Goal: Complete application form

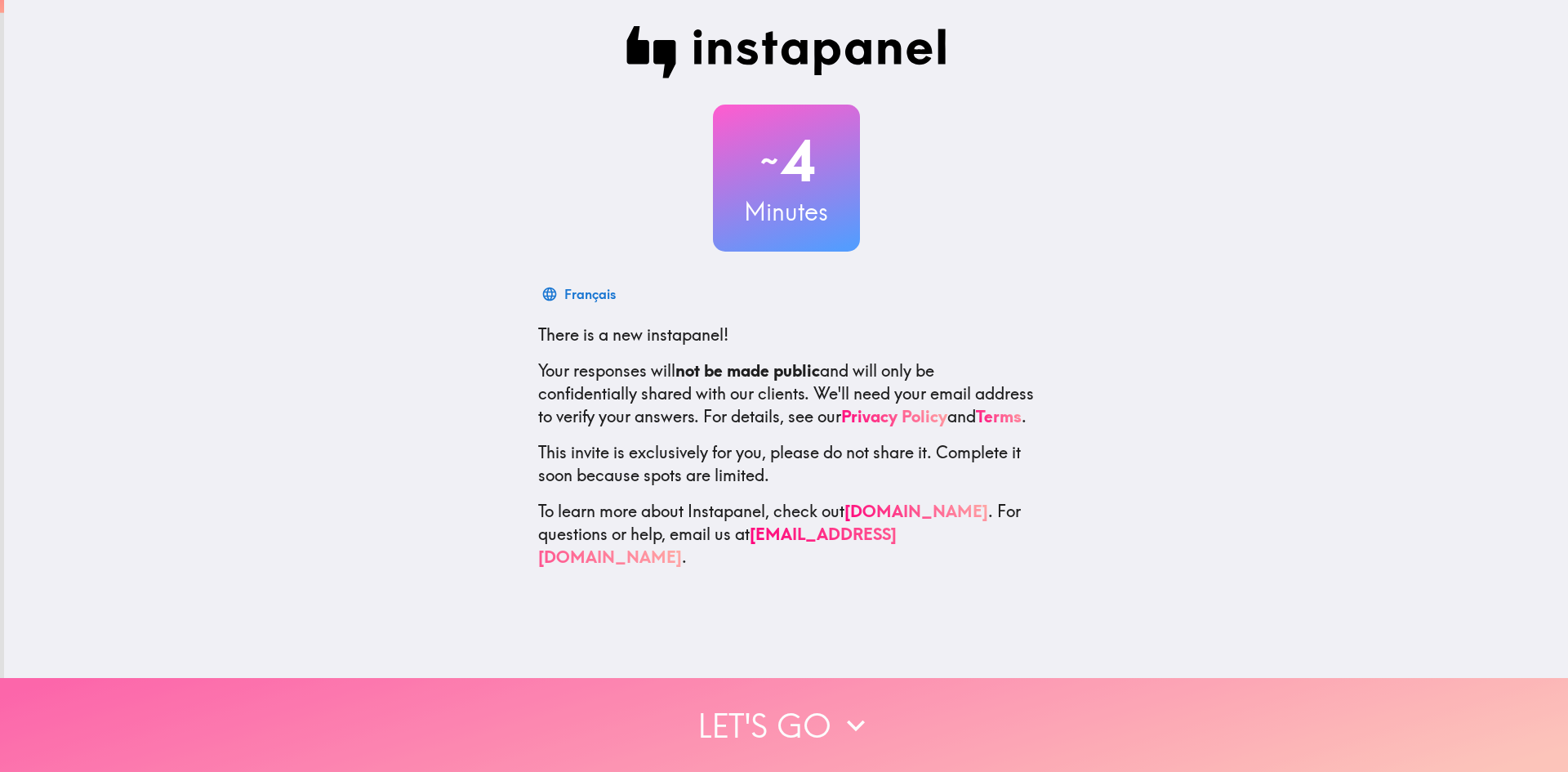
click at [850, 708] on icon "button" at bounding box center [856, 726] width 36 height 36
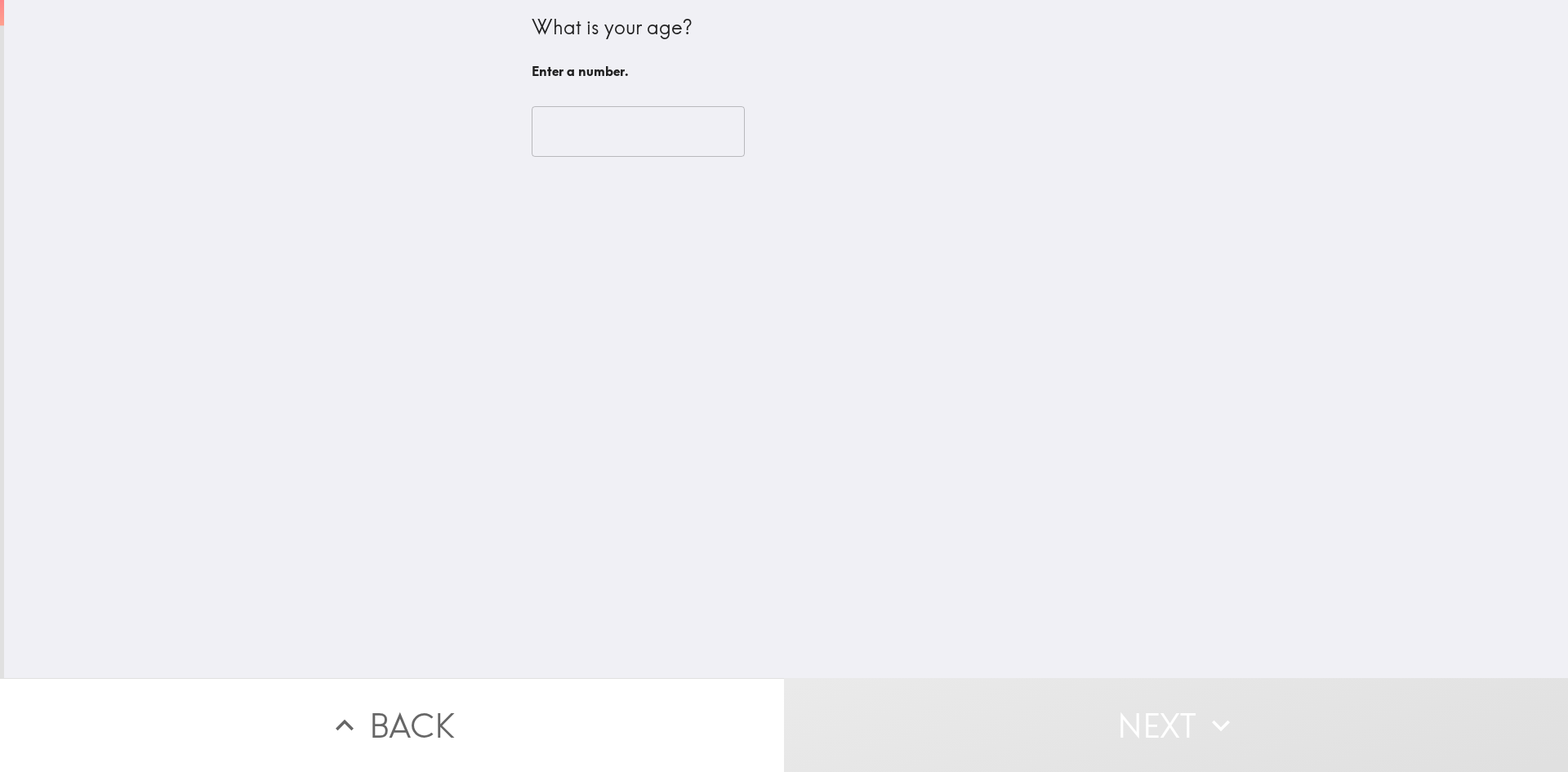
click at [603, 123] on input "number" at bounding box center [639, 131] width 213 height 51
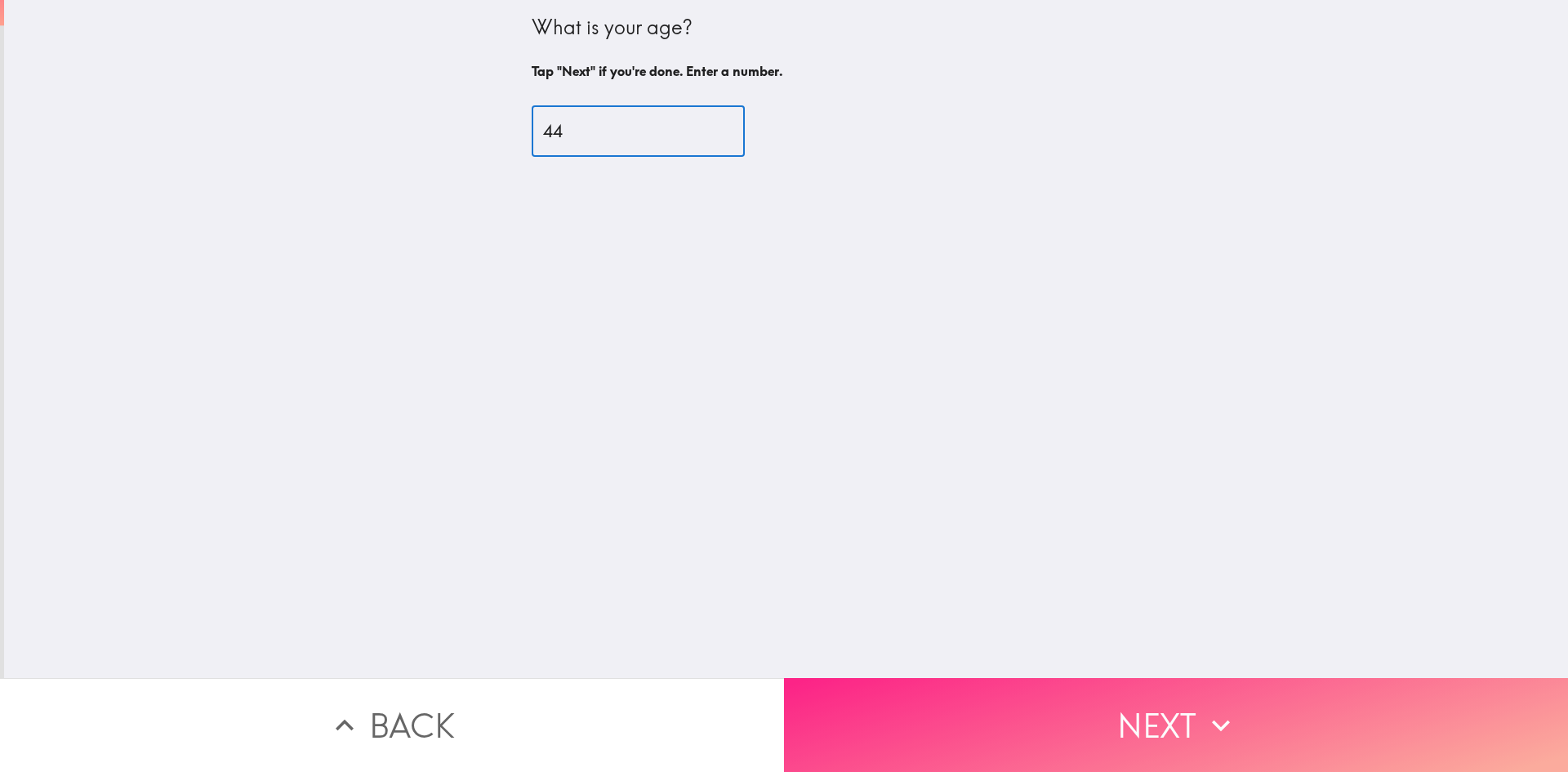
type input "44"
click at [1072, 731] on button "Next" at bounding box center [1176, 725] width 784 height 94
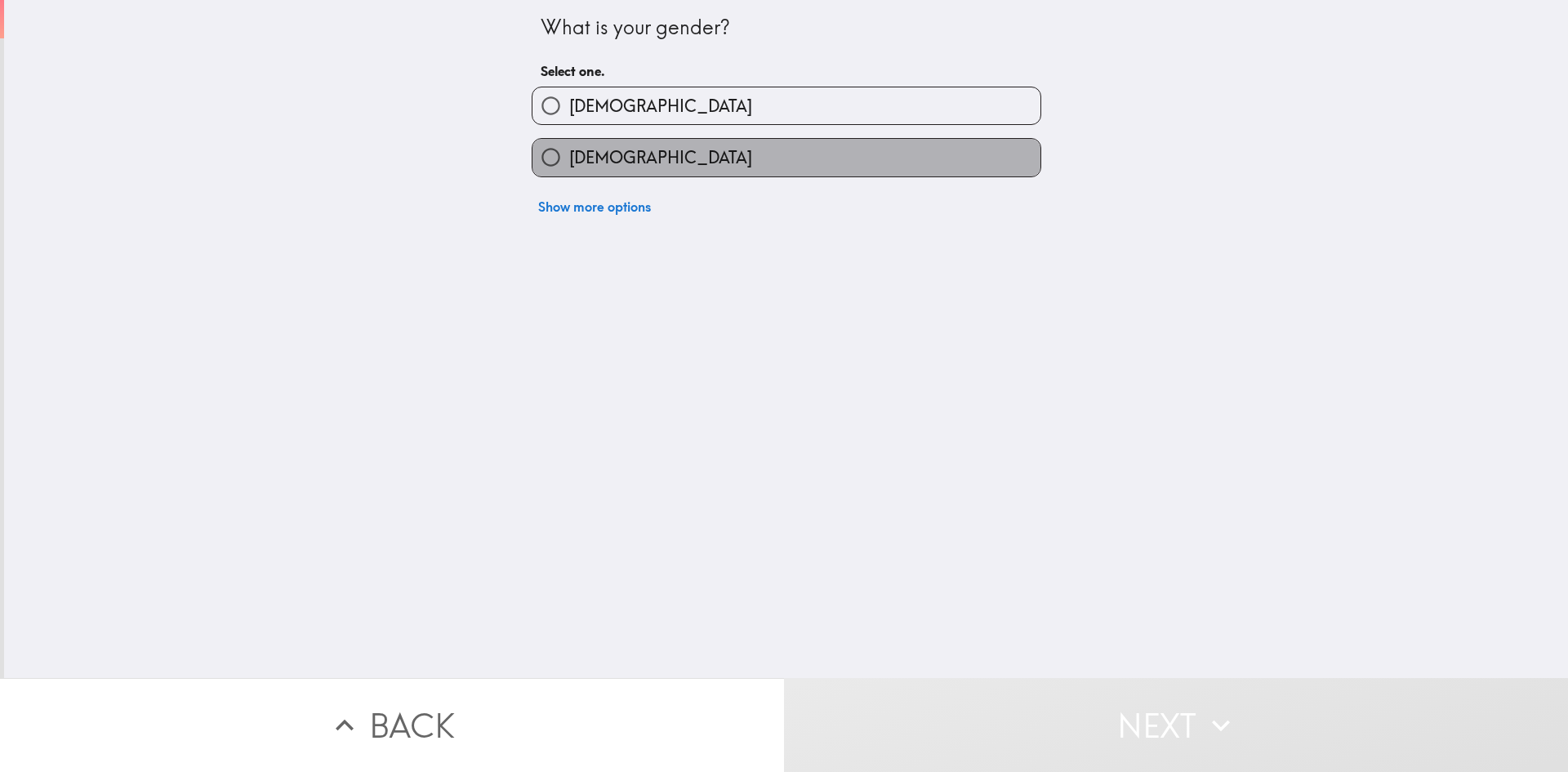
click at [701, 145] on label "[DEMOGRAPHIC_DATA]" at bounding box center [786, 157] width 508 height 37
click at [569, 145] on input "[DEMOGRAPHIC_DATA]" at bounding box center [551, 157] width 37 height 37
radio input "true"
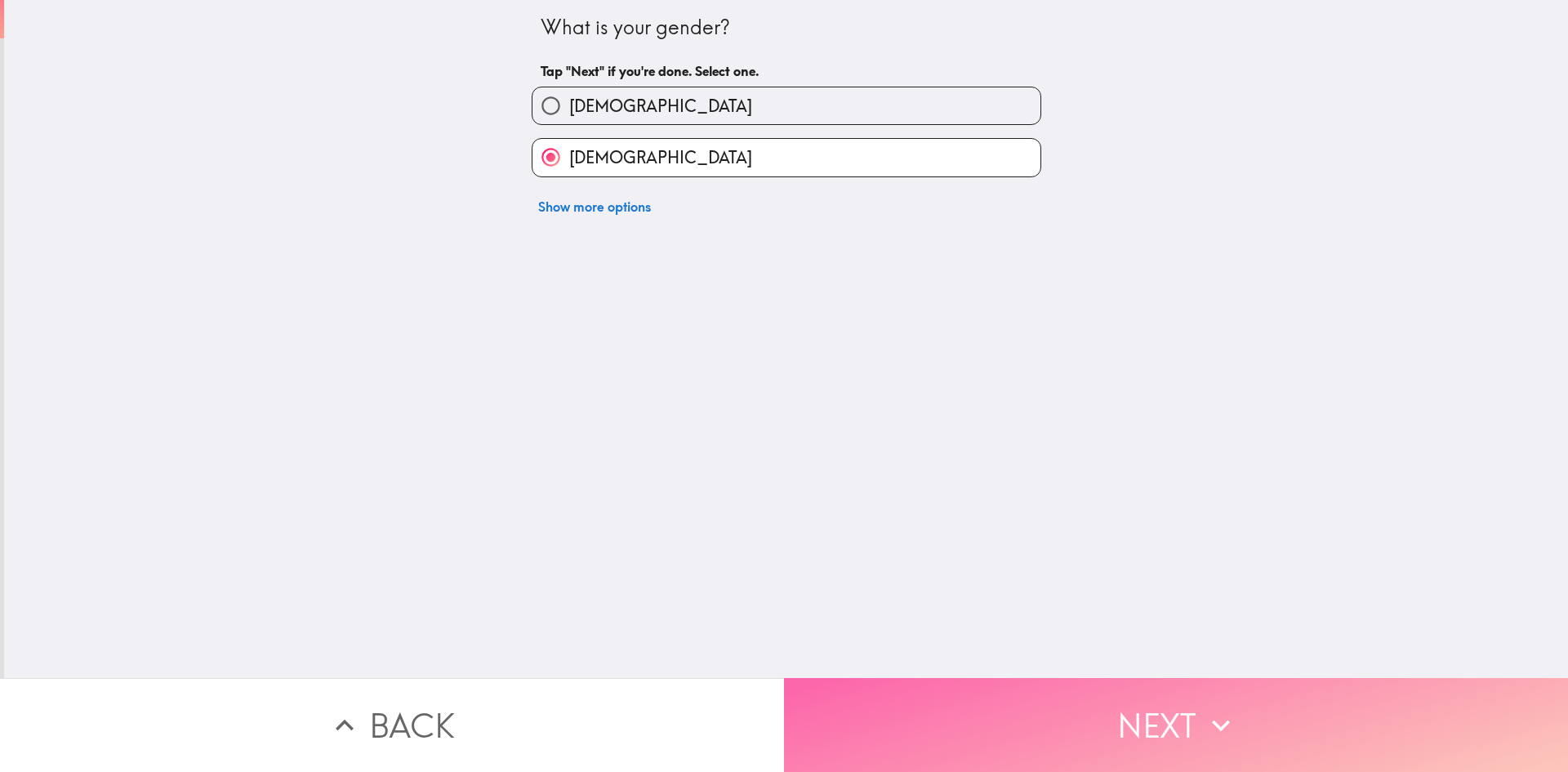
click at [1151, 719] on button "Next" at bounding box center [1176, 725] width 784 height 94
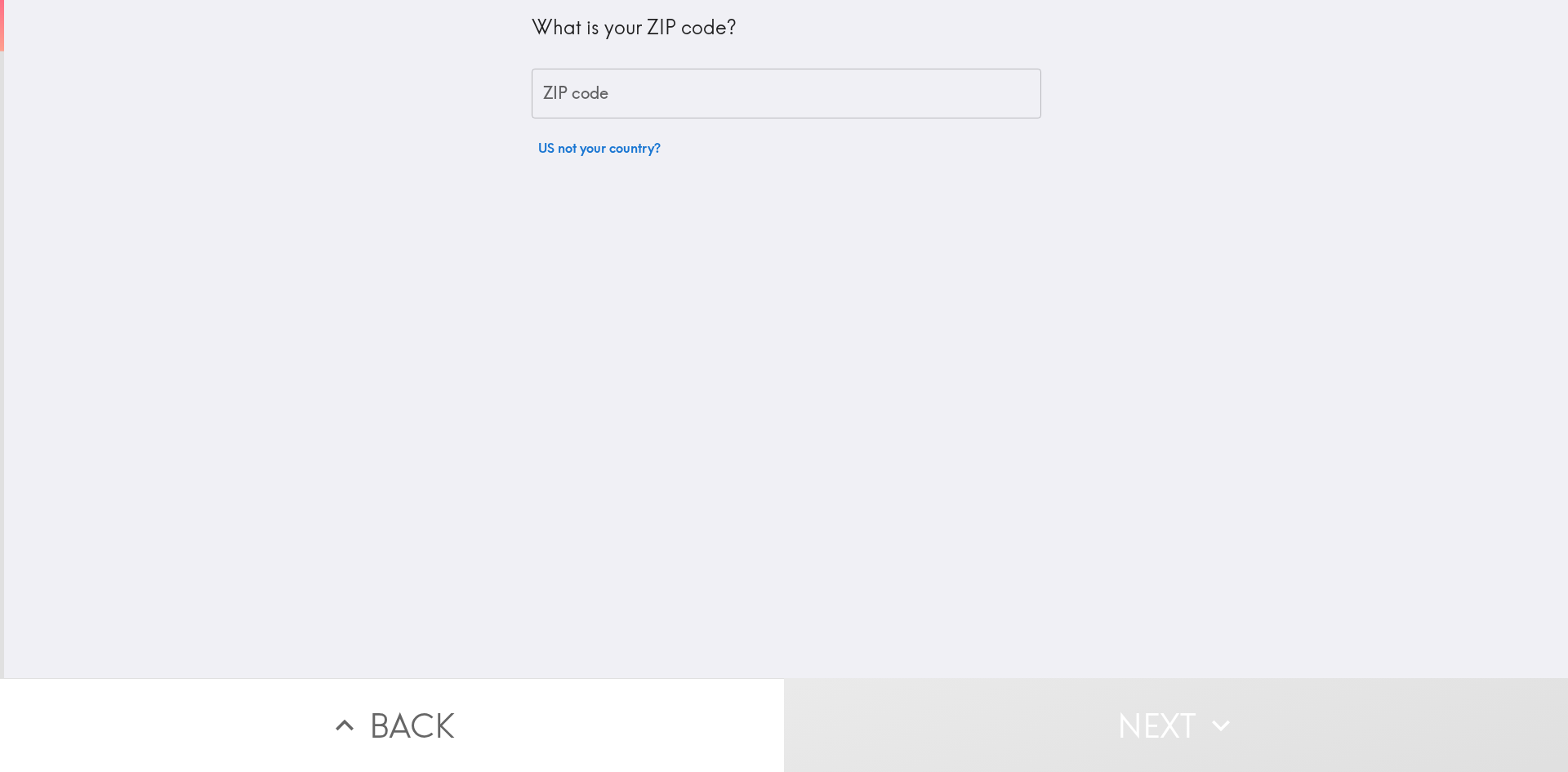
click at [878, 91] on input "ZIP code" at bounding box center [786, 94] width 510 height 51
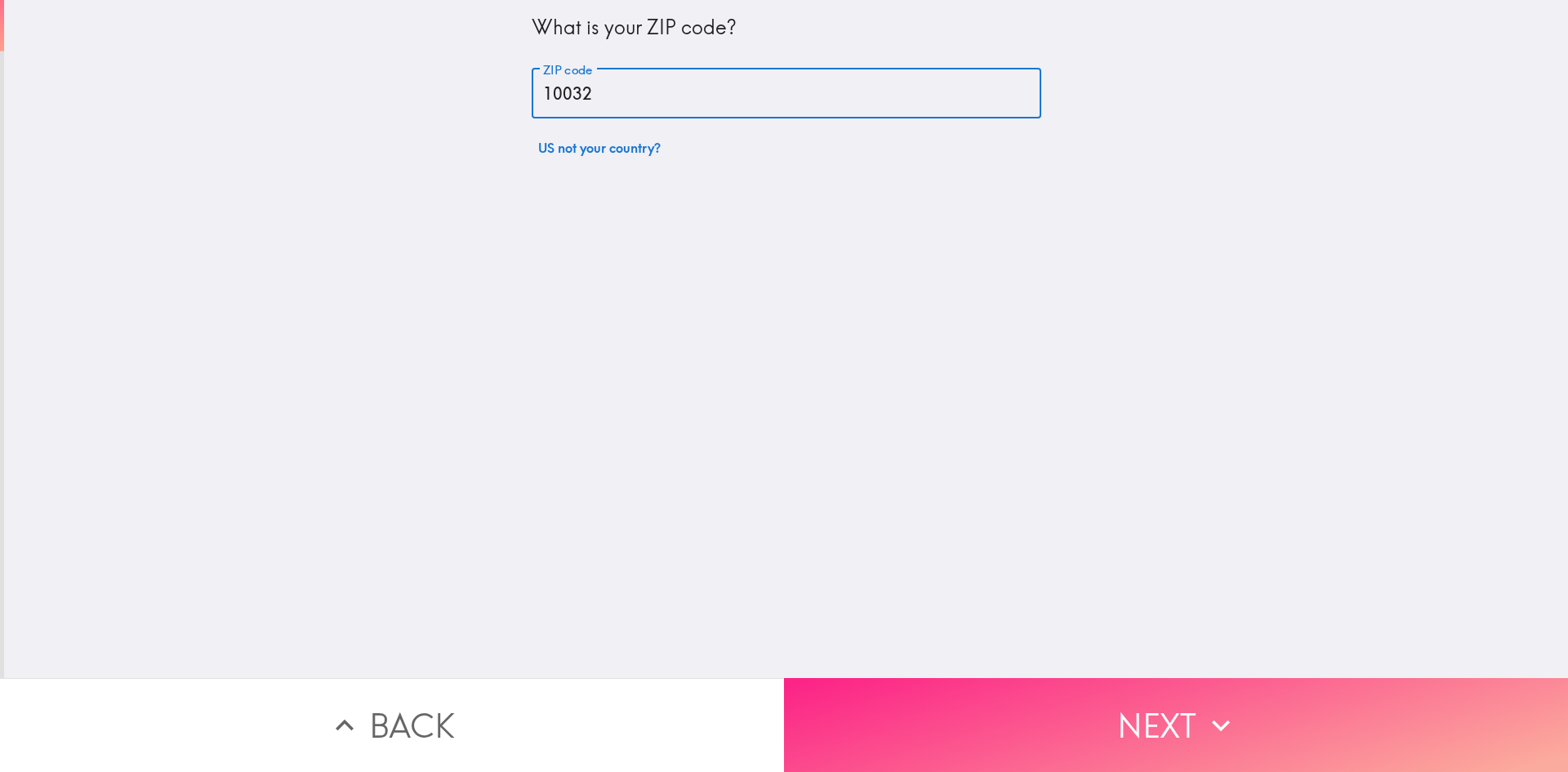
type input "10032"
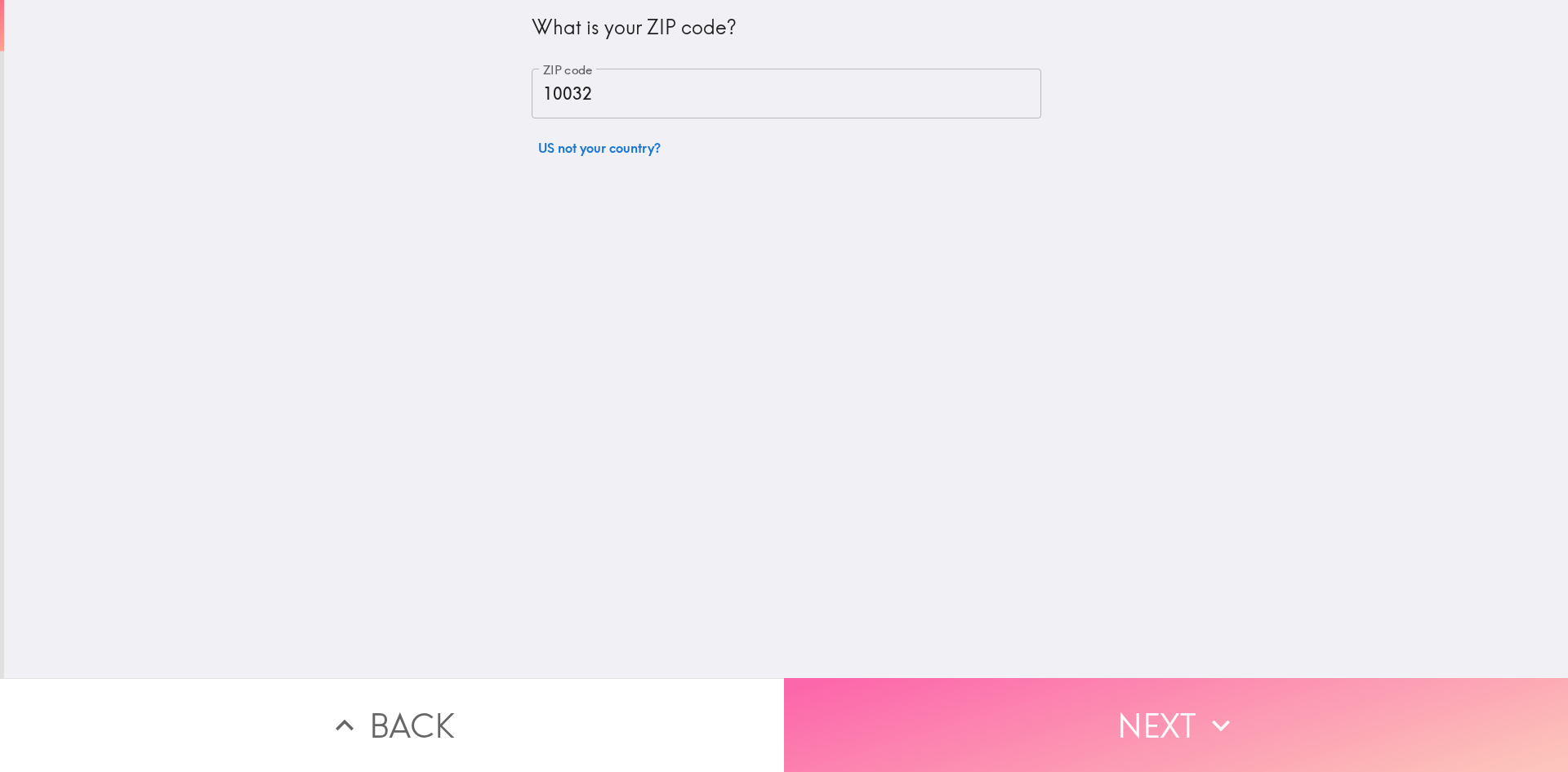
click at [1037, 715] on button "Next" at bounding box center [1176, 725] width 784 height 94
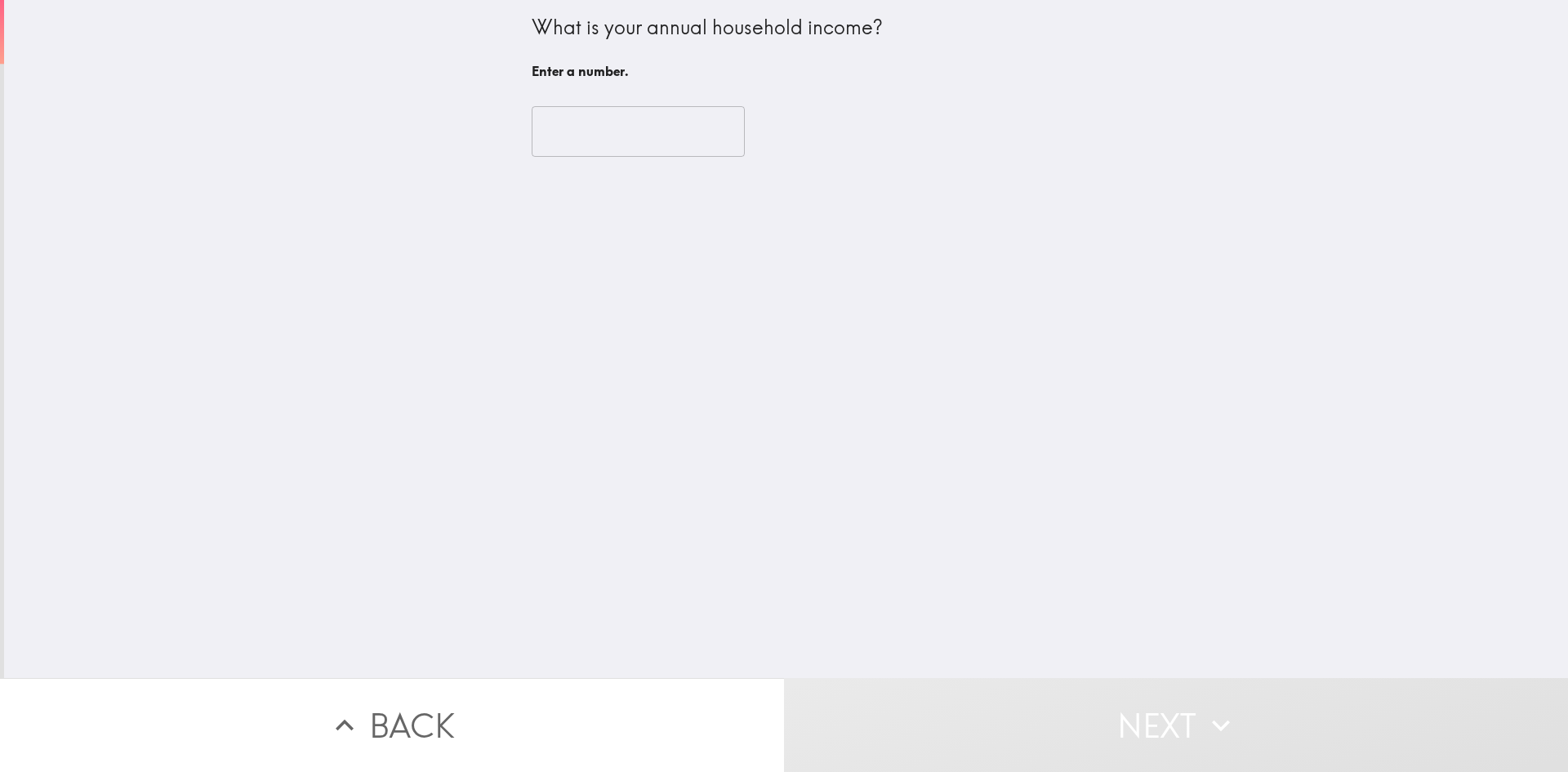
click at [621, 122] on input "number" at bounding box center [639, 131] width 213 height 51
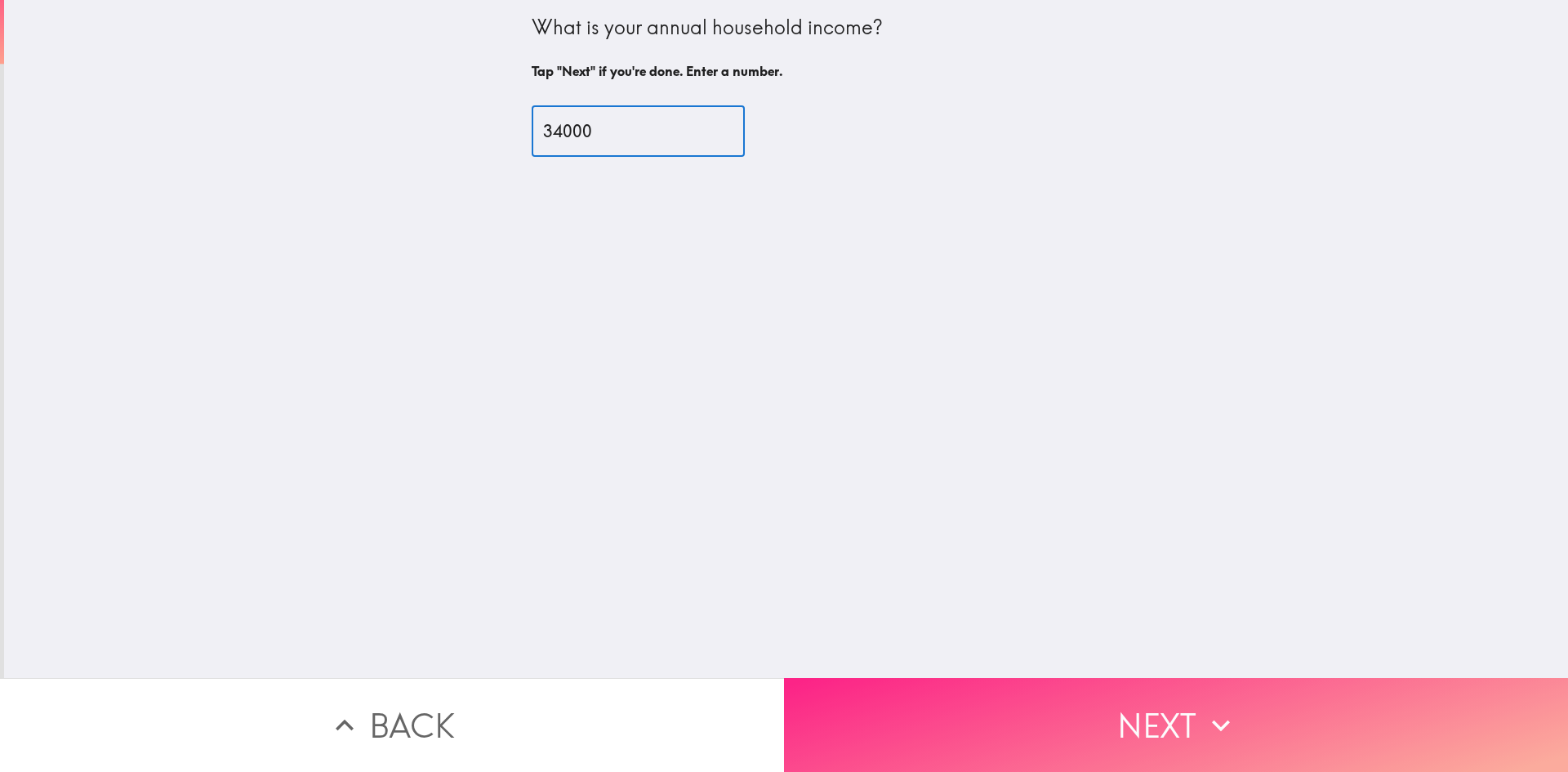
type input "34000"
click at [1044, 716] on button "Next" at bounding box center [1176, 725] width 784 height 94
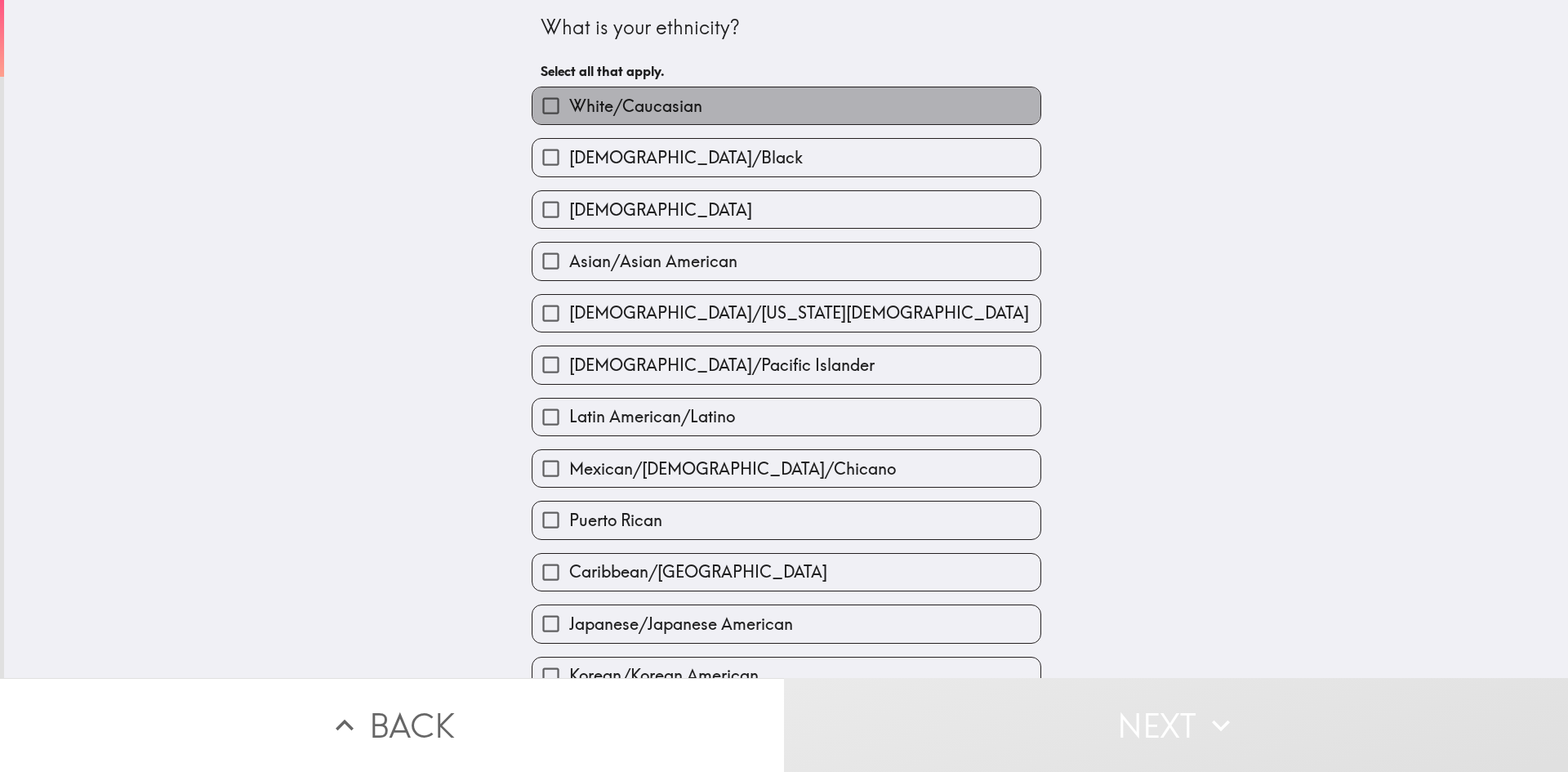
click at [623, 119] on label "White/Caucasian" at bounding box center [786, 105] width 508 height 37
click at [569, 119] on input "White/Caucasian" at bounding box center [551, 105] width 37 height 37
checkbox input "true"
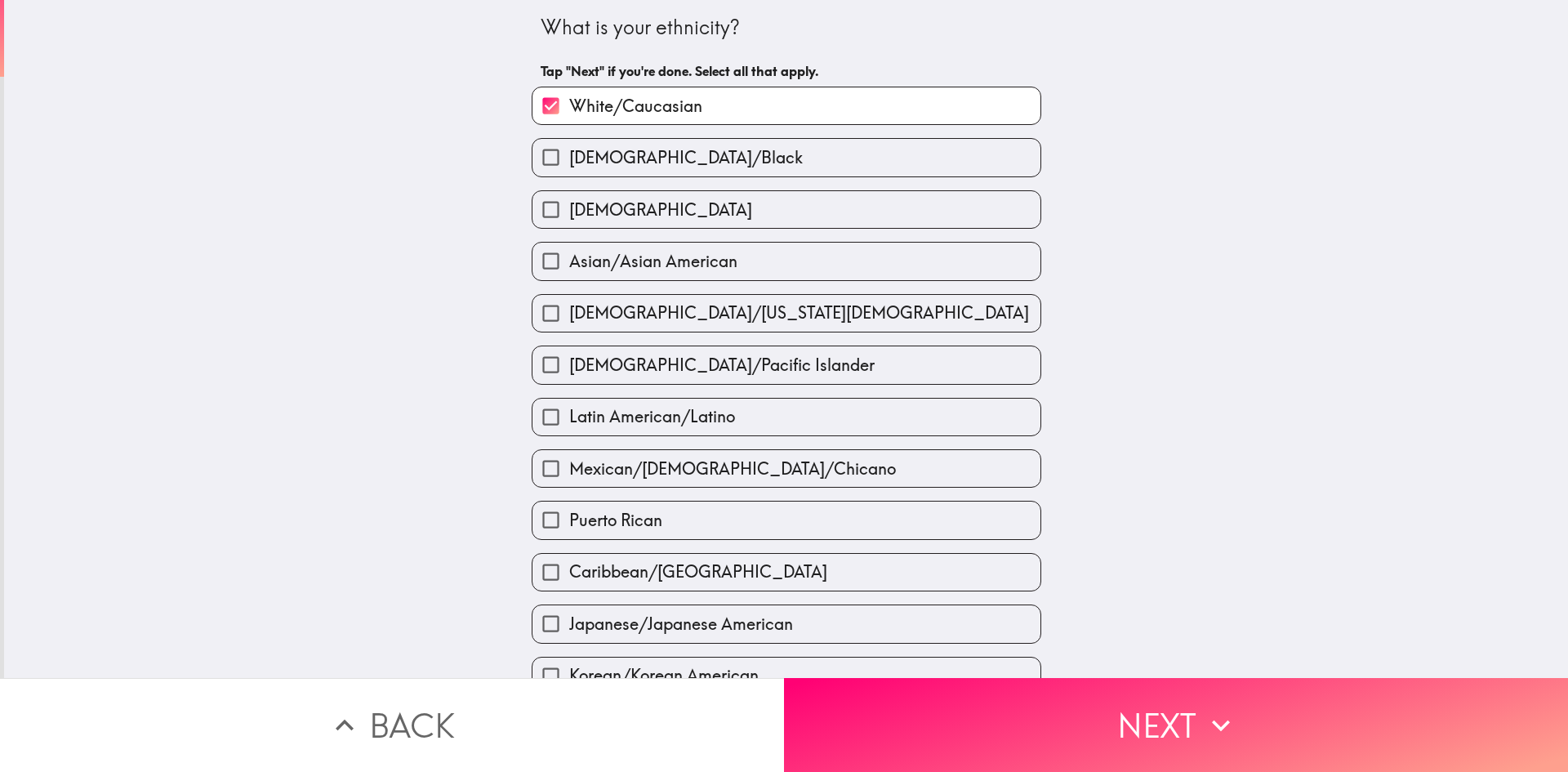
click at [646, 201] on label "[DEMOGRAPHIC_DATA]" at bounding box center [786, 209] width 508 height 37
click at [569, 201] on input "[DEMOGRAPHIC_DATA]" at bounding box center [551, 209] width 37 height 37
checkbox input "true"
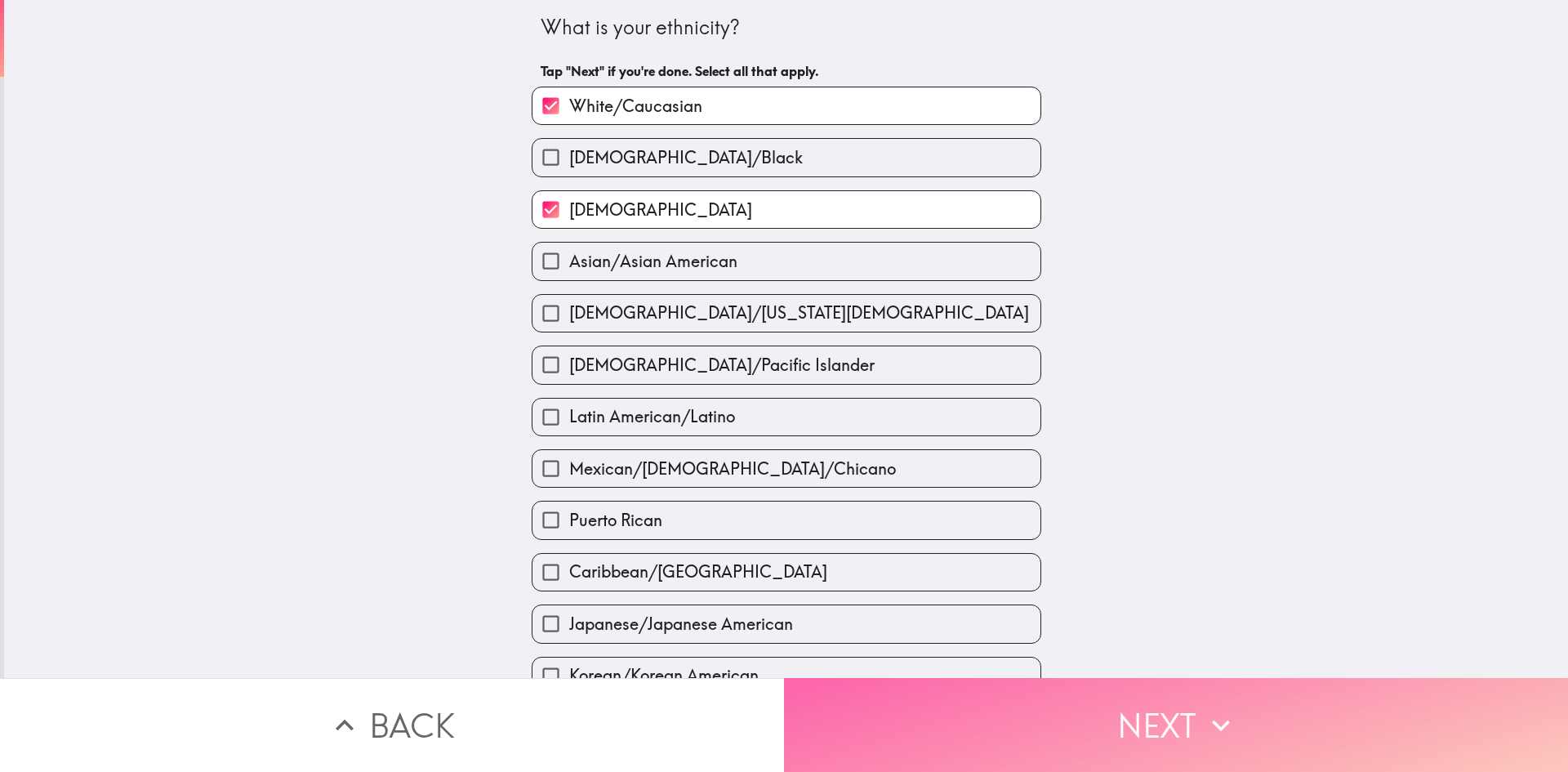
click at [1078, 719] on button "Next" at bounding box center [1176, 725] width 784 height 94
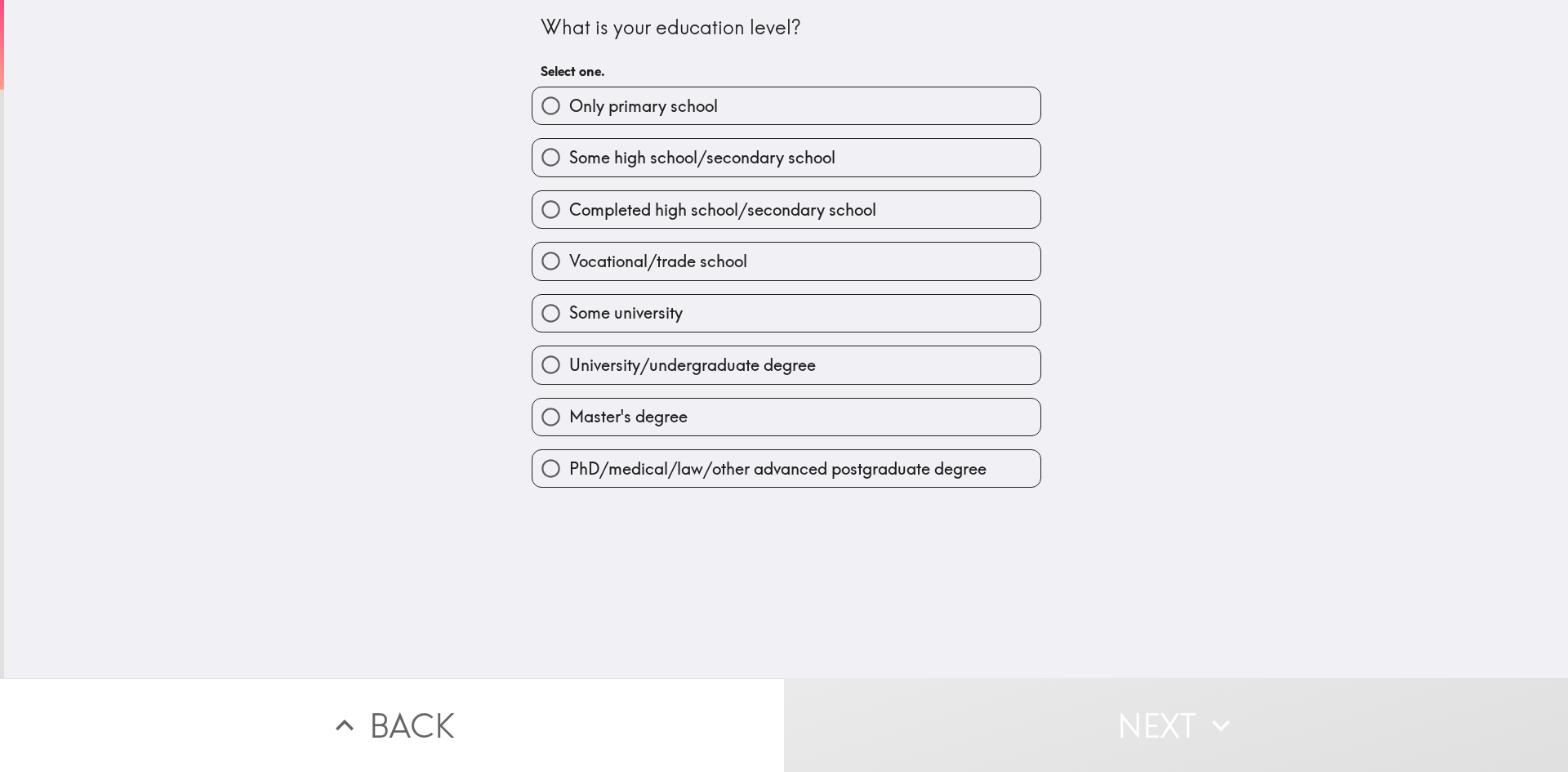
click at [780, 416] on label "Master's degree" at bounding box center [786, 417] width 508 height 37
click at [569, 416] on input "Master's degree" at bounding box center [551, 417] width 37 height 37
radio input "true"
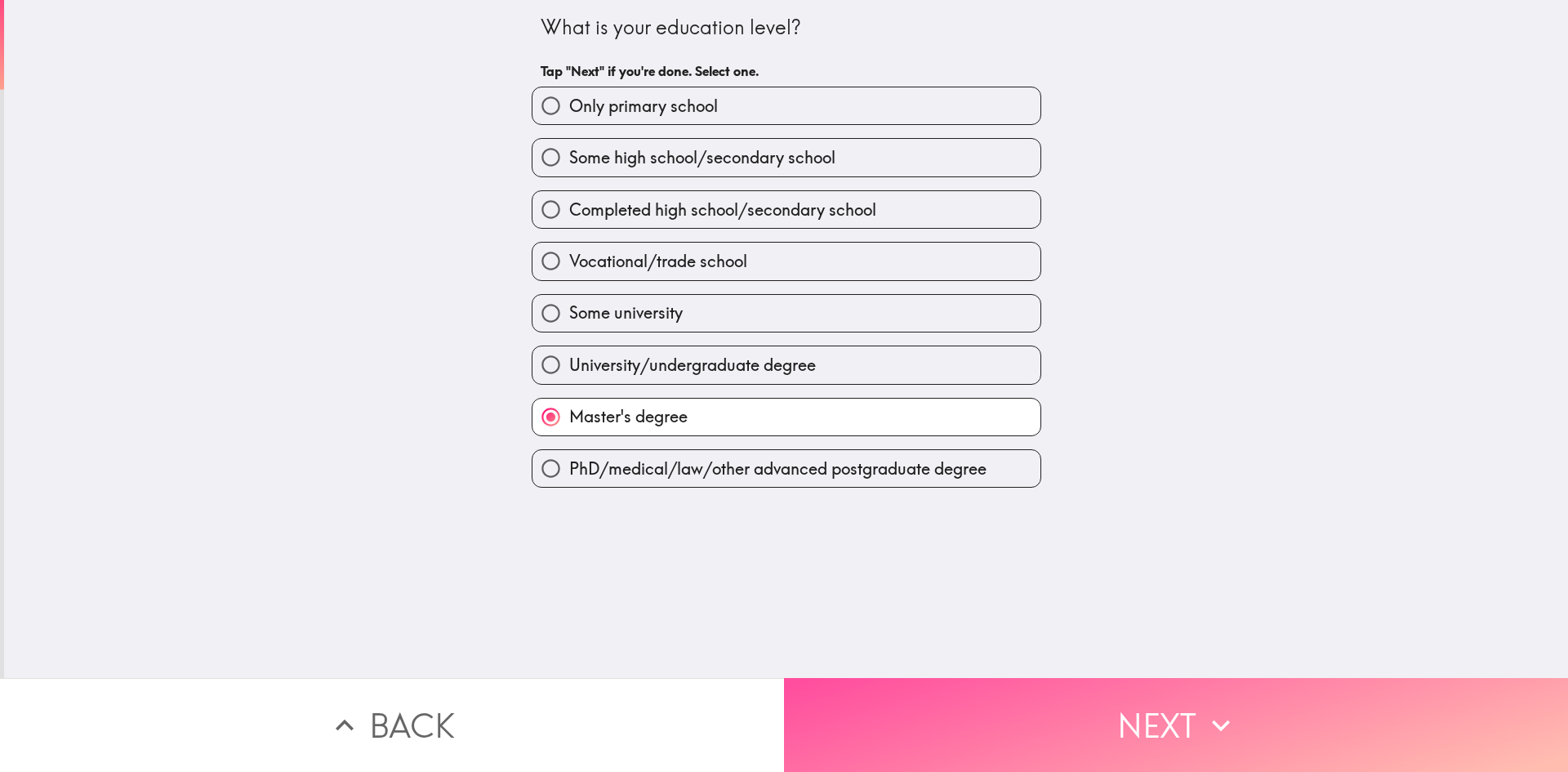
click at [1109, 733] on button "Next" at bounding box center [1176, 725] width 784 height 94
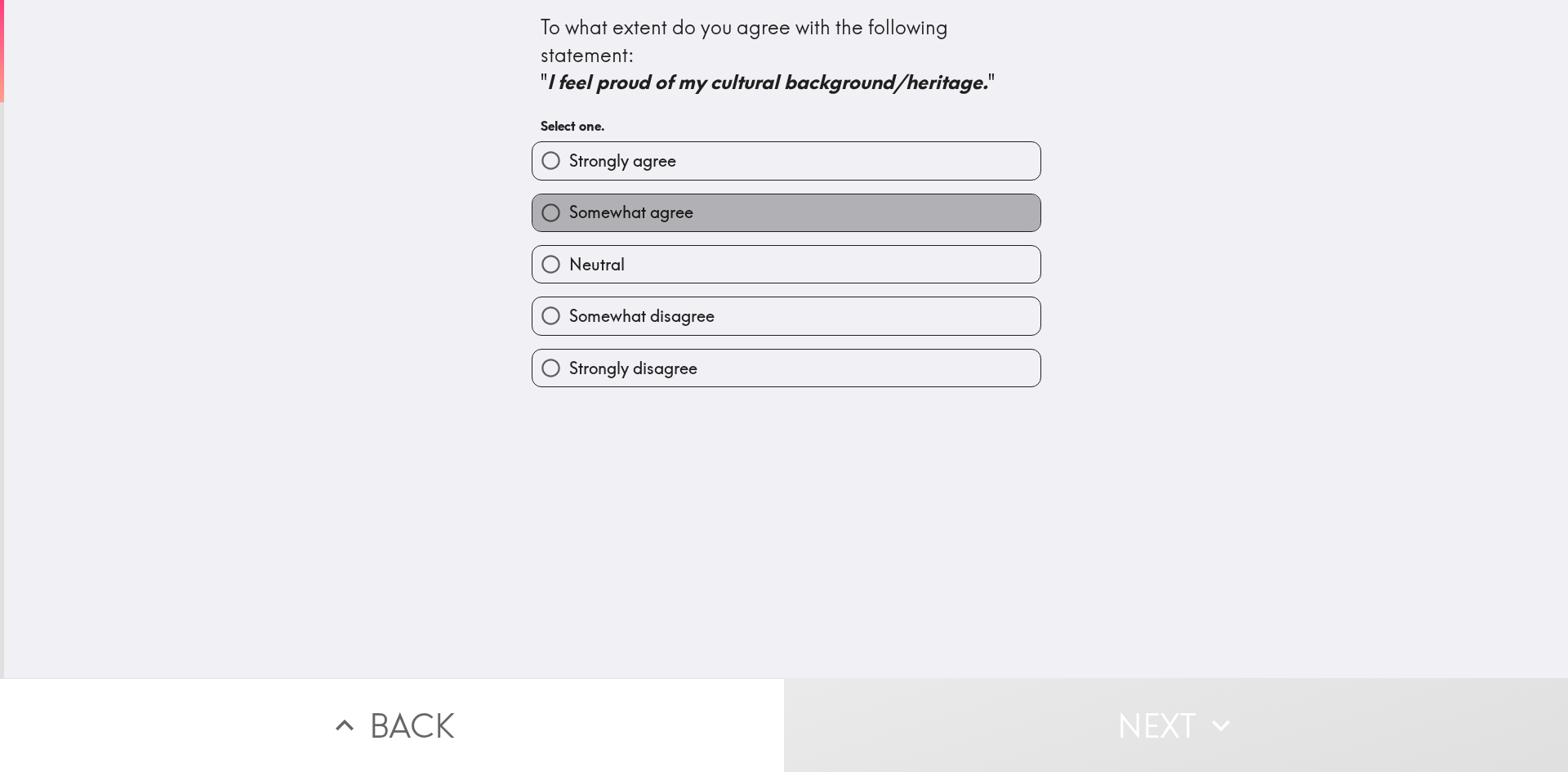
click at [740, 232] on label "Somewhat agree" at bounding box center [786, 213] width 508 height 37
click at [569, 232] on input "Somewhat agree" at bounding box center [551, 213] width 37 height 37
radio input "true"
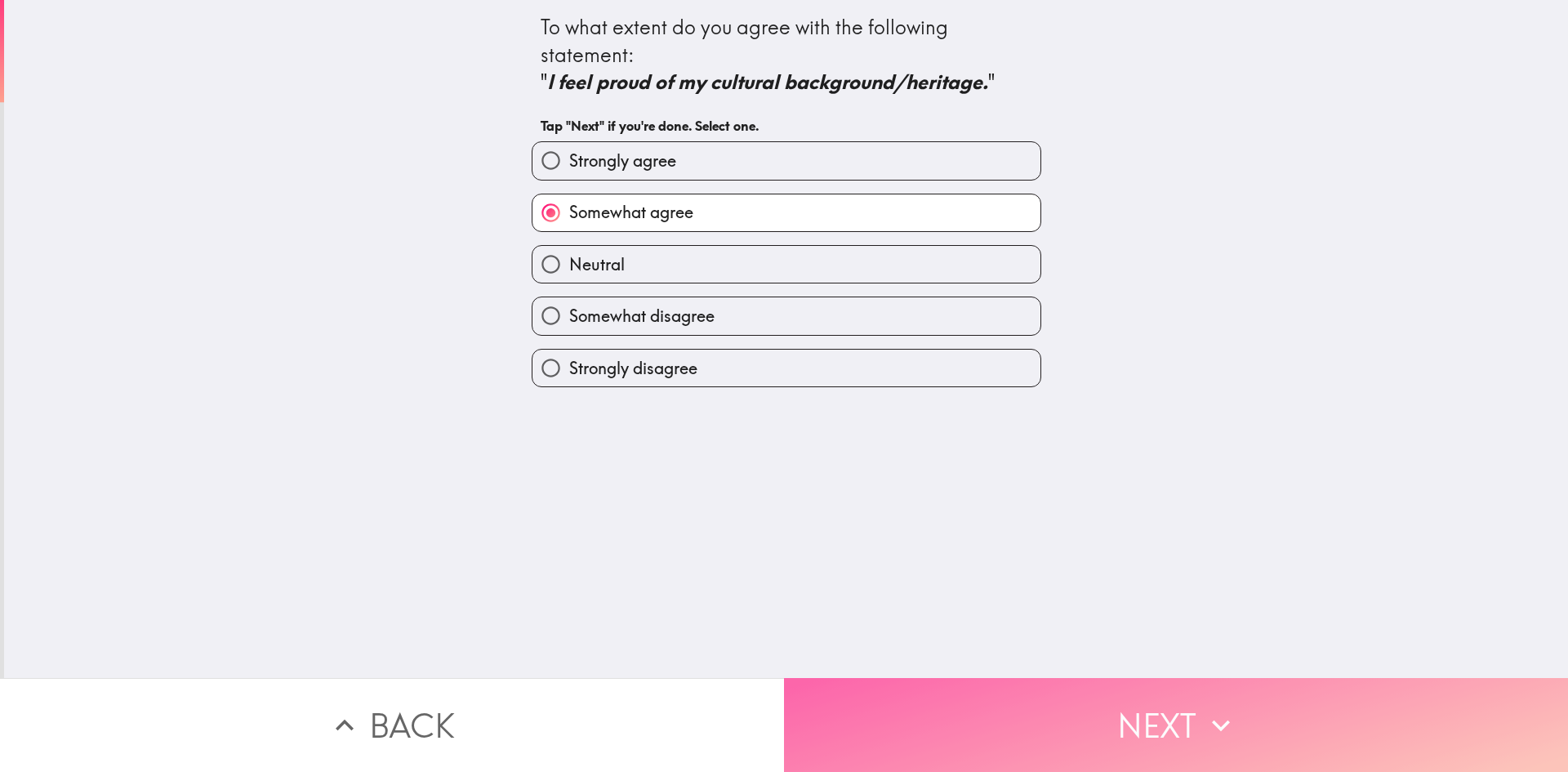
click at [1018, 708] on button "Next" at bounding box center [1176, 725] width 784 height 94
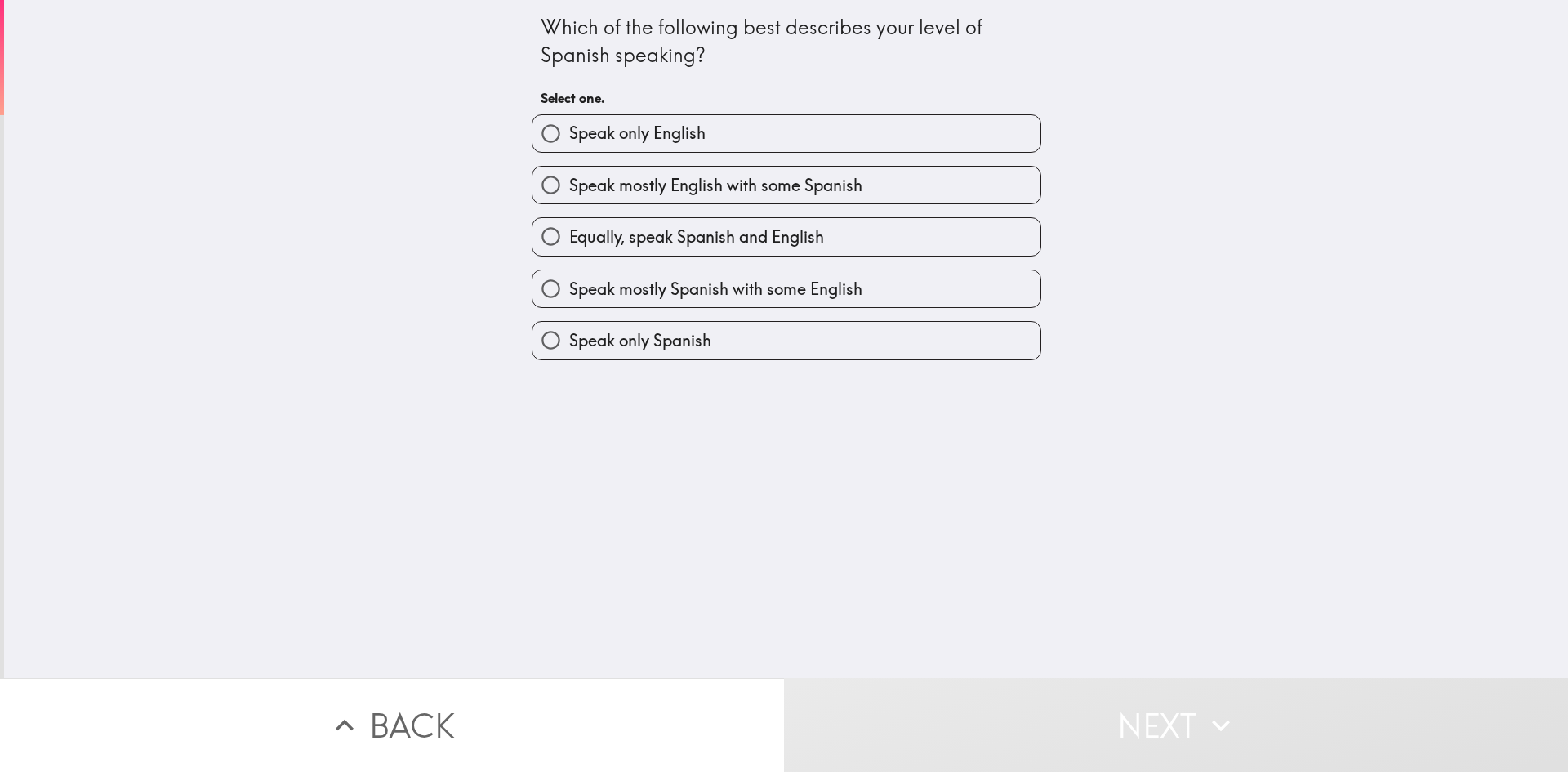
click at [837, 185] on span "Speak mostly English with some Spanish" at bounding box center [715, 186] width 293 height 23
click at [569, 185] on input "Speak mostly English with some Spanish" at bounding box center [551, 185] width 37 height 37
radio input "true"
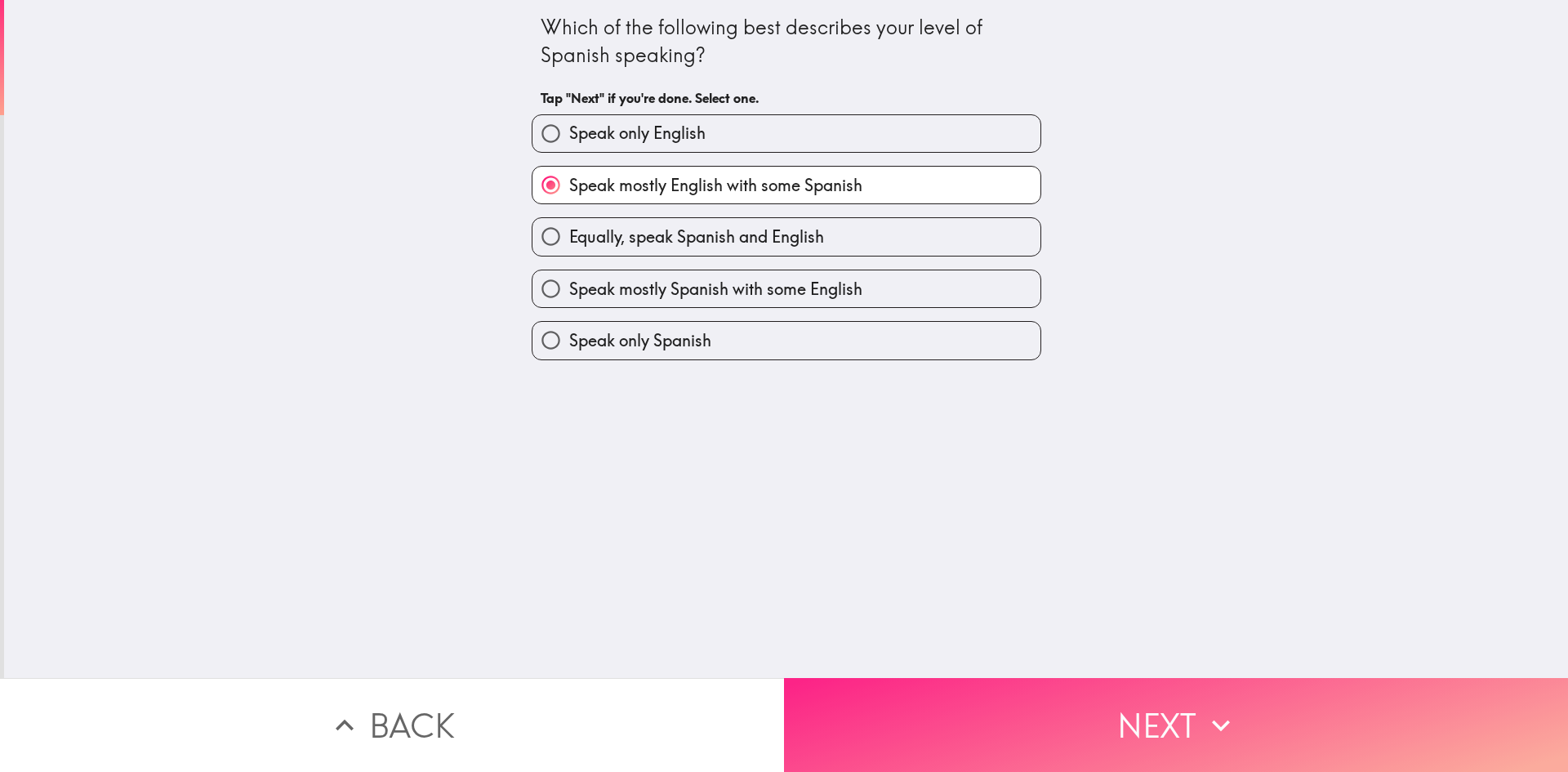
click at [937, 707] on button "Next" at bounding box center [1176, 725] width 784 height 94
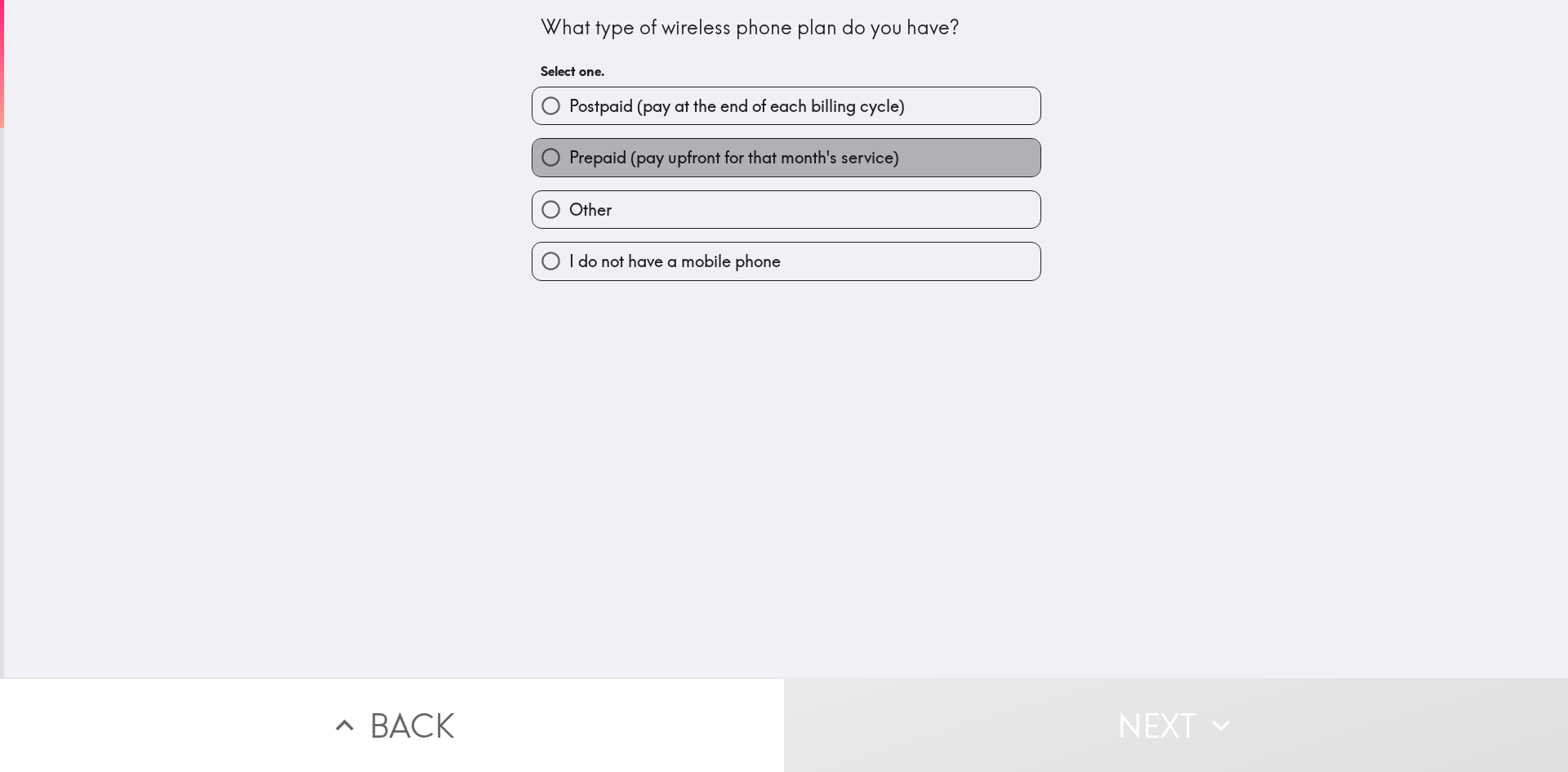
drag, startPoint x: 705, startPoint y: 154, endPoint x: 714, endPoint y: 159, distance: 10.3
click at [713, 156] on span "Prepaid (pay upfront for that month's service)" at bounding box center [734, 158] width 330 height 23
click at [569, 156] on input "Prepaid (pay upfront for that month's service)" at bounding box center [551, 157] width 37 height 37
radio input "true"
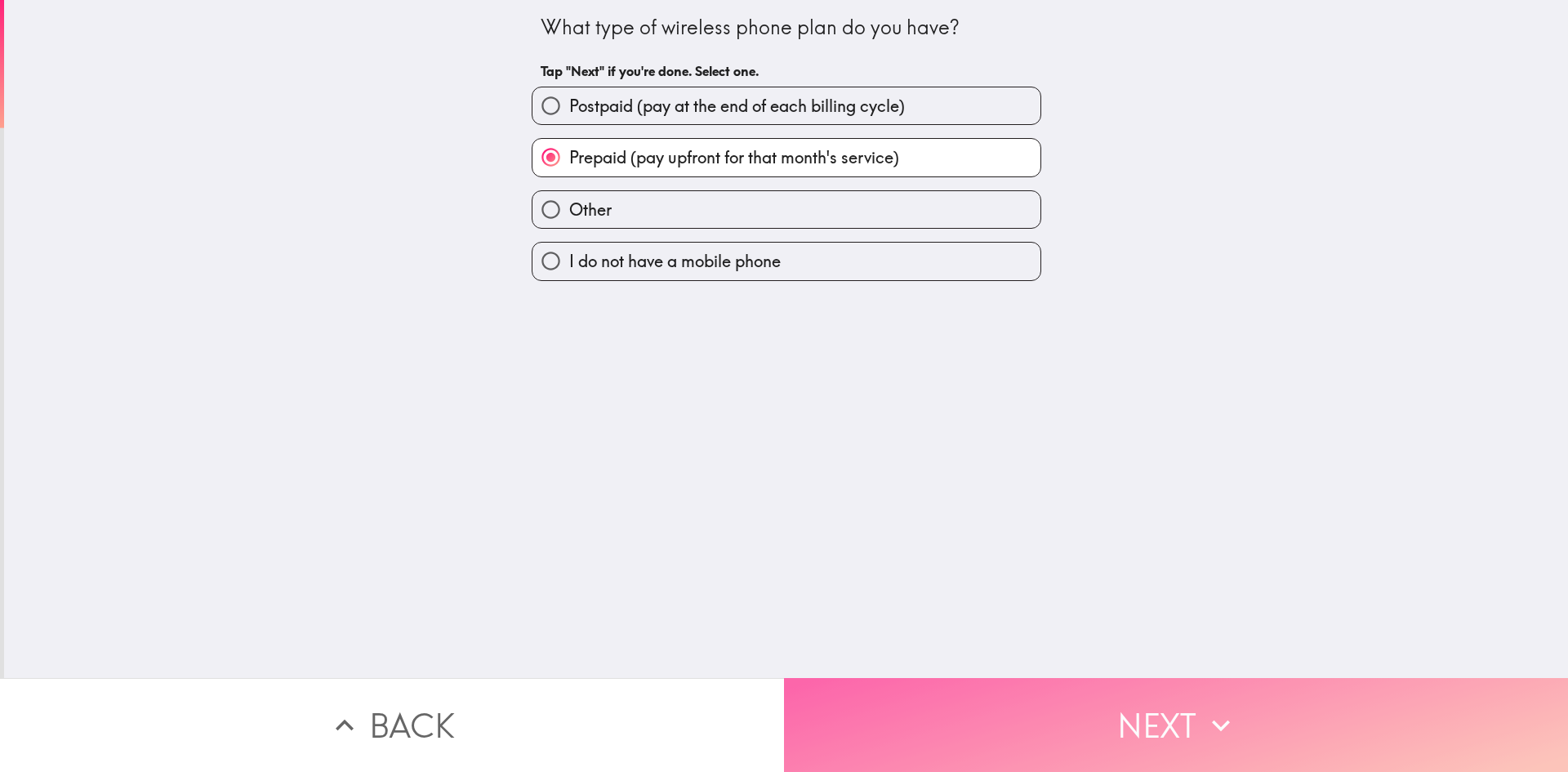
click at [901, 690] on button "Next" at bounding box center [1176, 725] width 784 height 94
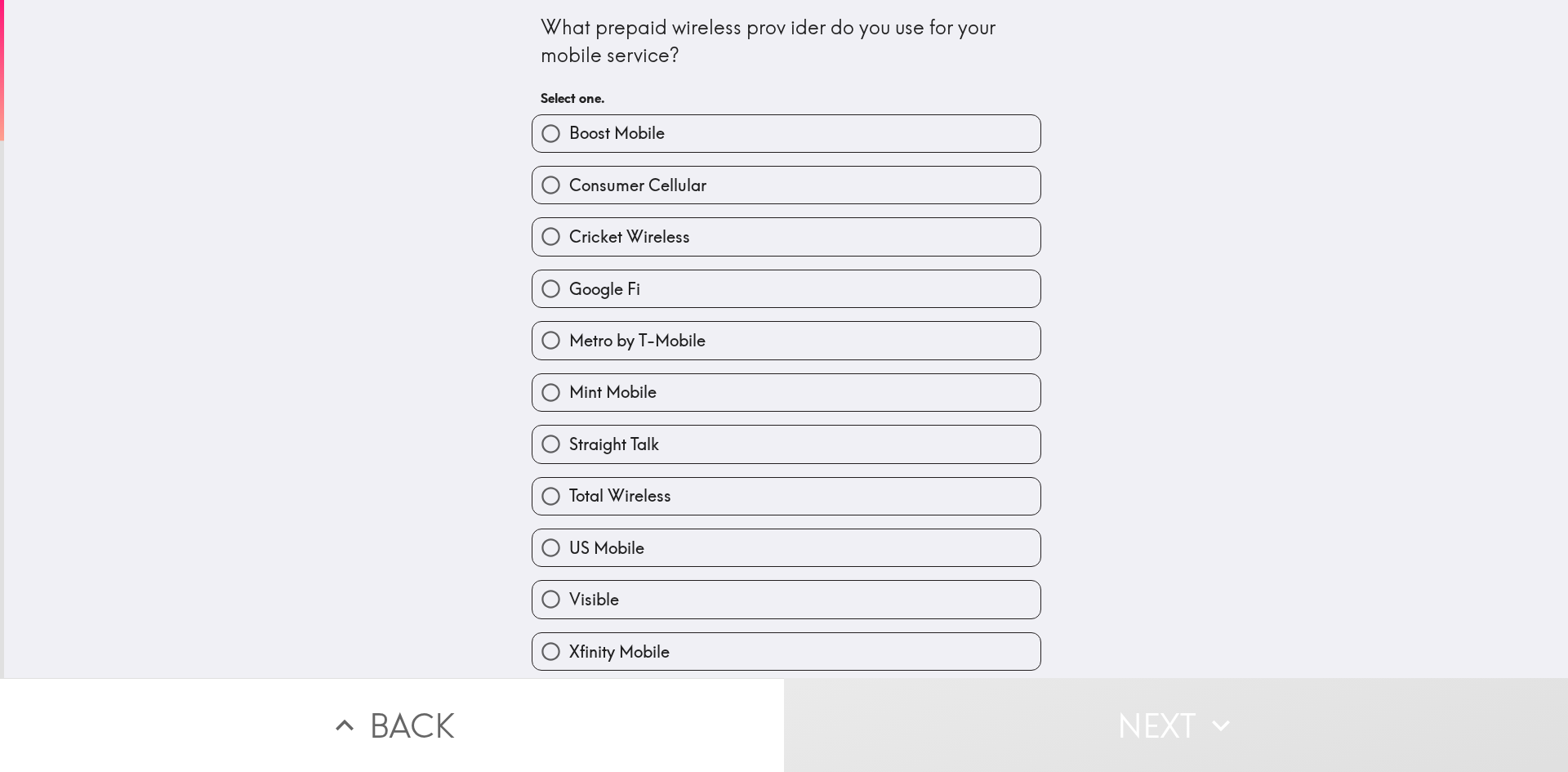
scroll to position [57, 0]
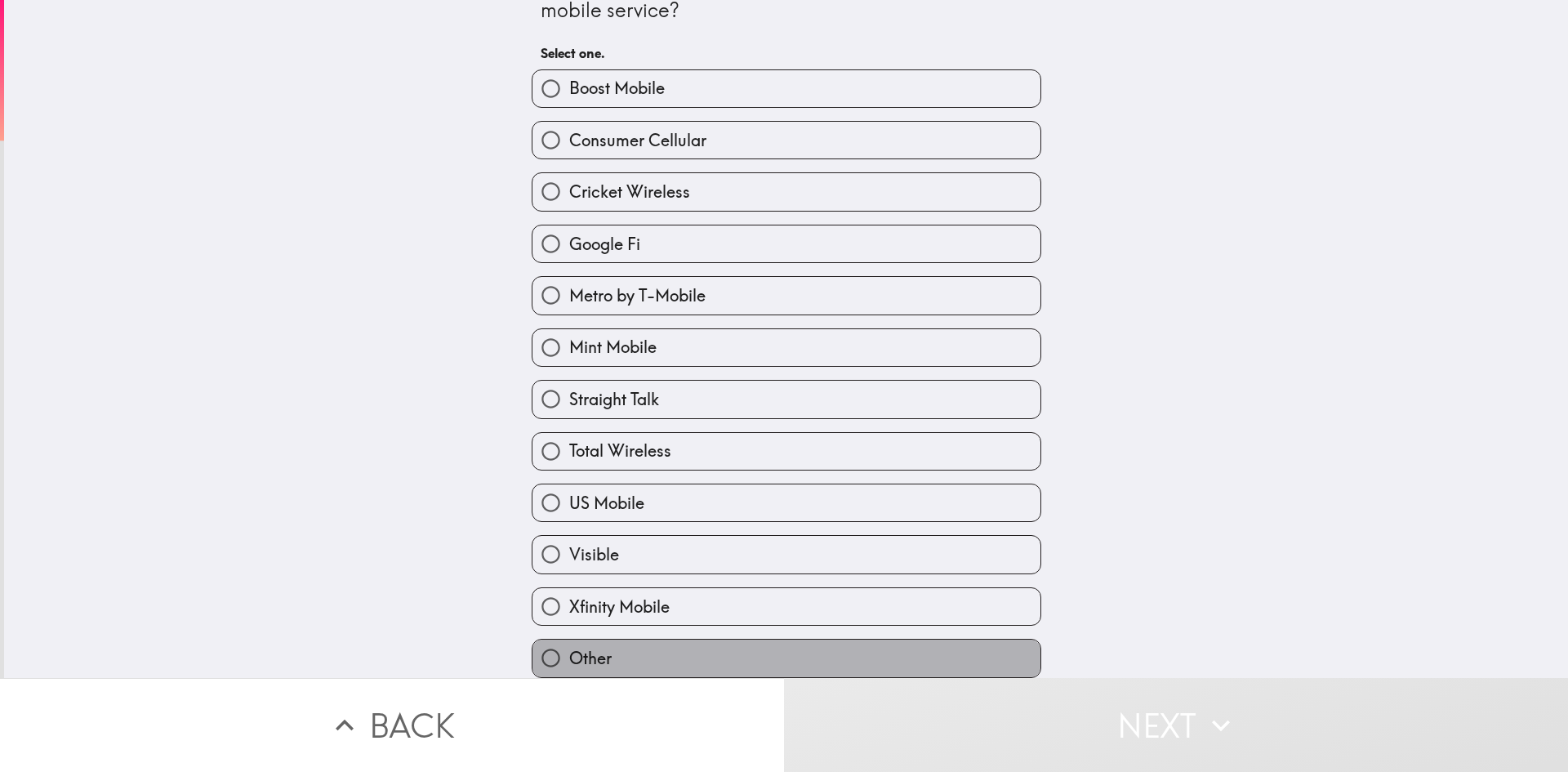
click at [589, 647] on span "Other" at bounding box center [590, 659] width 43 height 23
click at [569, 640] on input "Other" at bounding box center [551, 658] width 37 height 37
radio input "true"
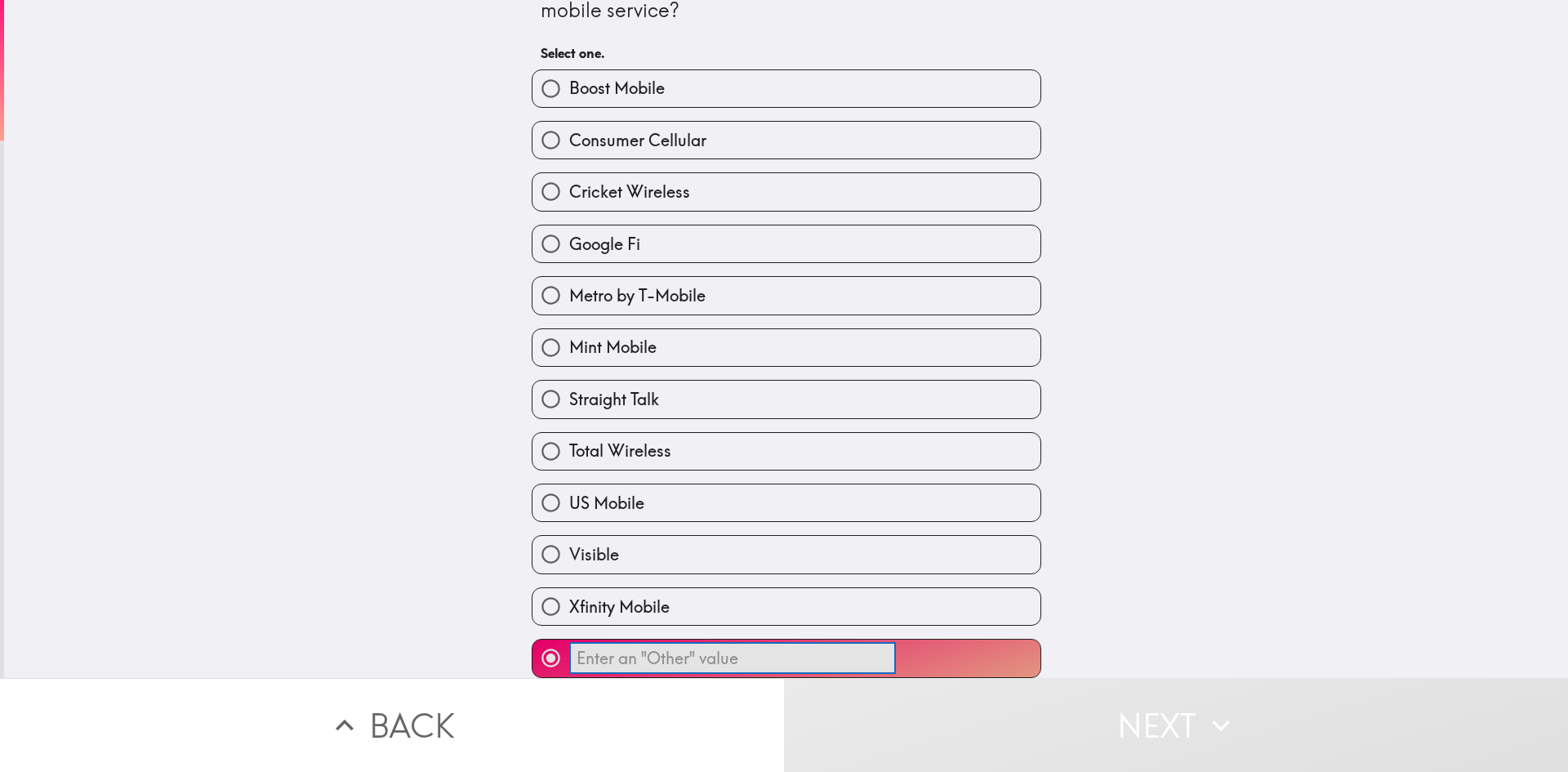
click at [724, 643] on input "​" at bounding box center [732, 659] width 327 height 32
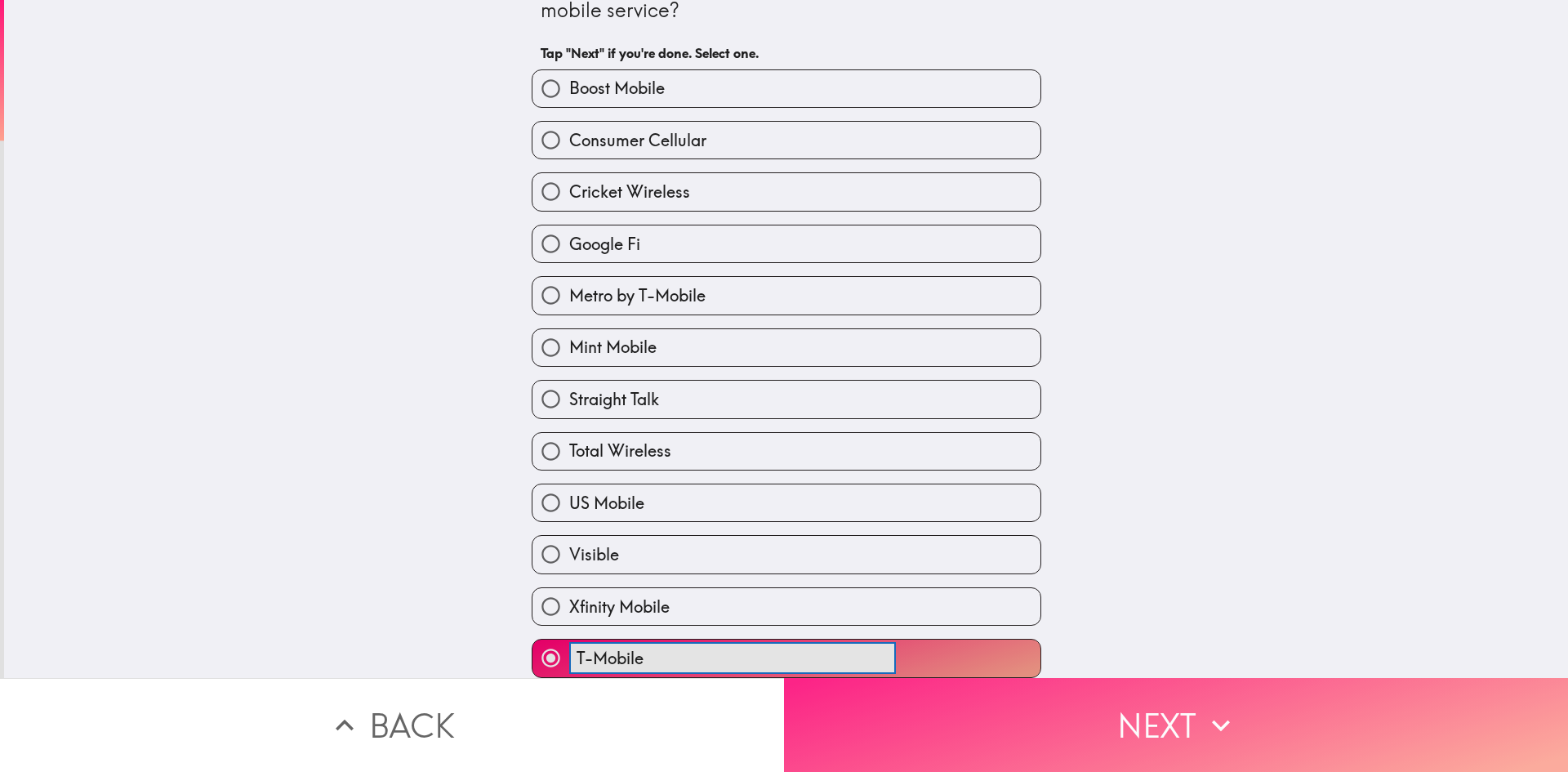
type input "T-Mobile"
click at [1171, 735] on button "Next" at bounding box center [1176, 725] width 784 height 94
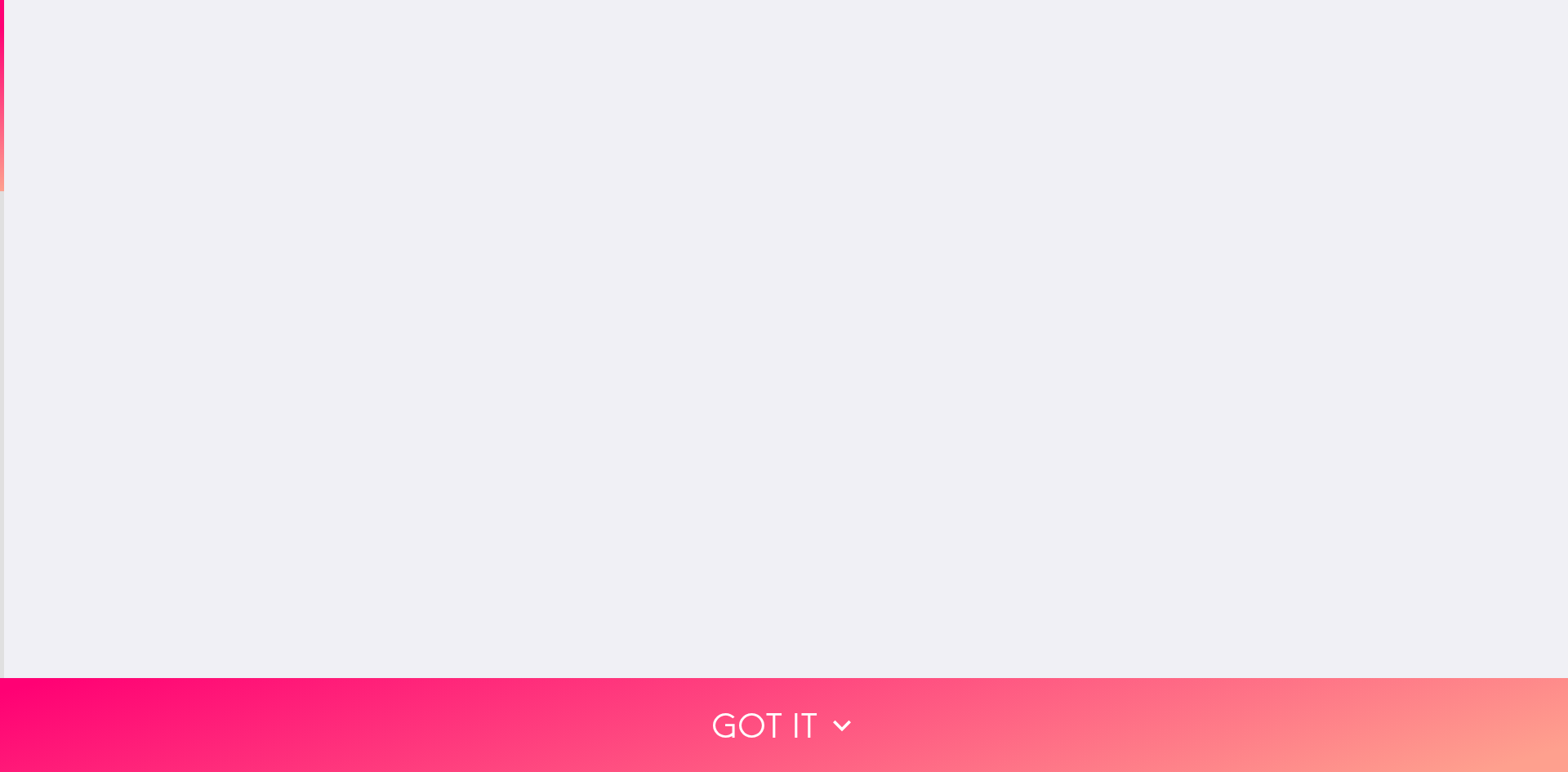
scroll to position [0, 0]
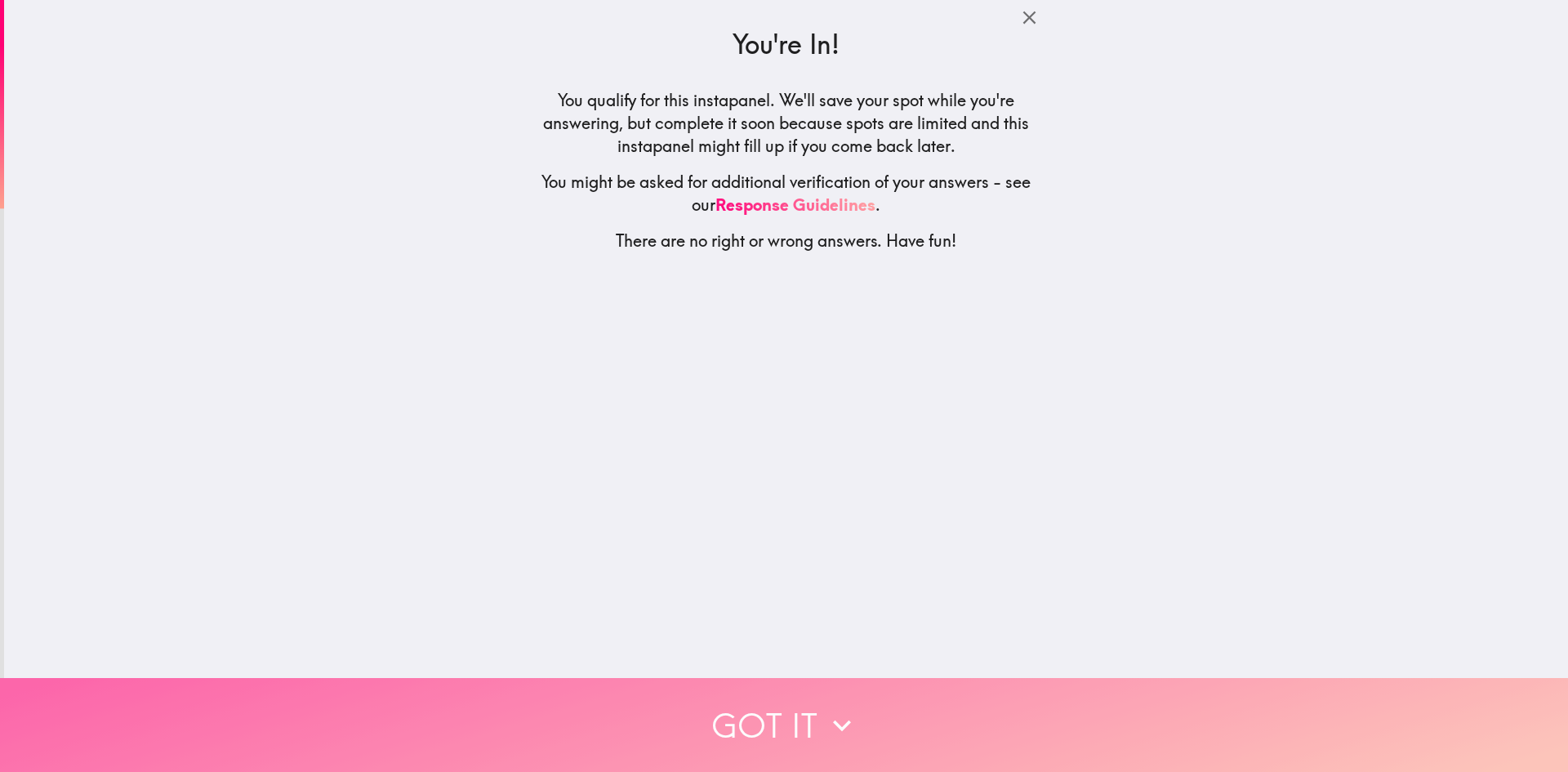
click at [947, 721] on button "Got it" at bounding box center [784, 725] width 1568 height 94
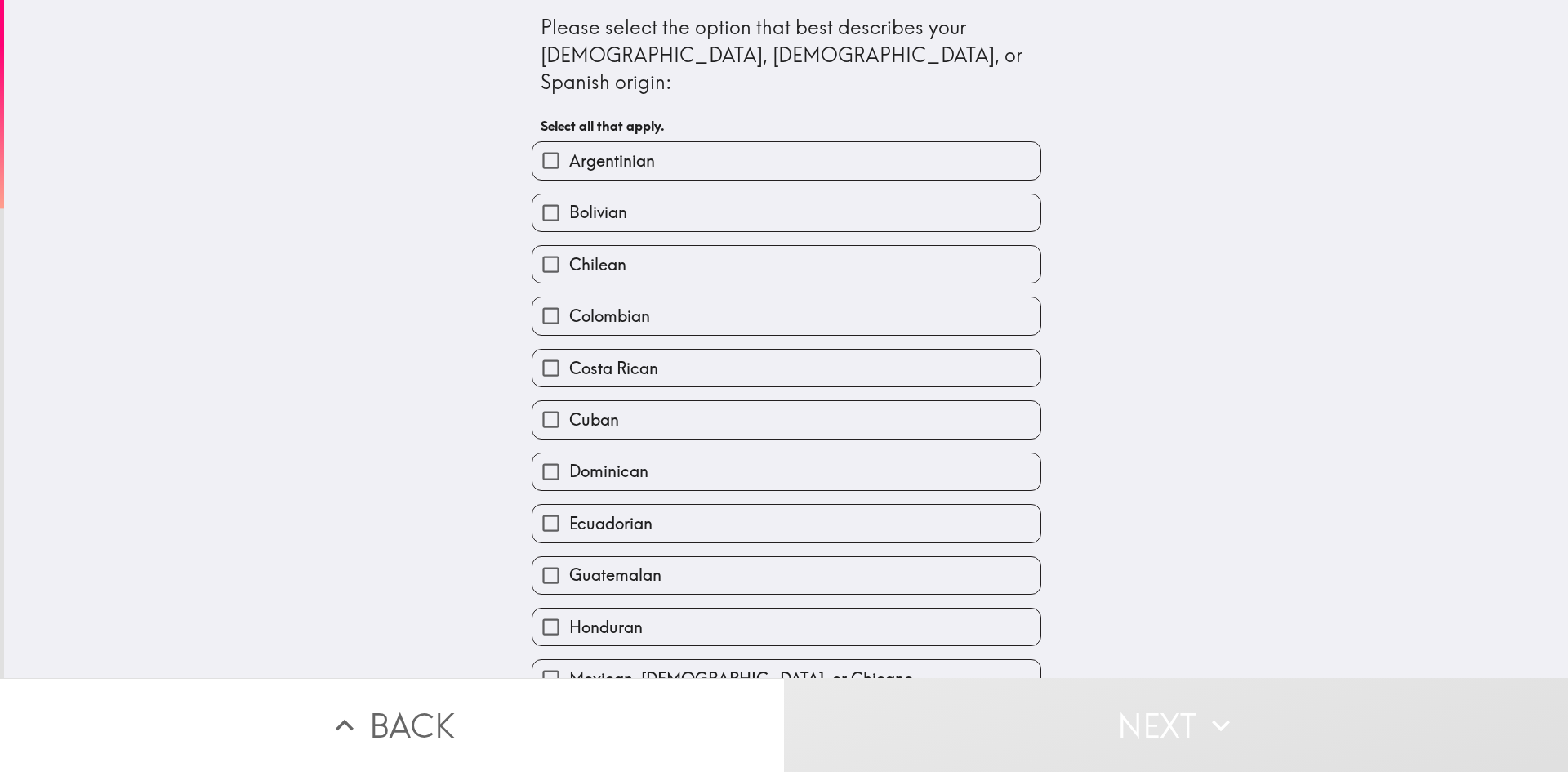
click at [812, 297] on label "Colombian" at bounding box center [786, 315] width 508 height 37
click at [569, 297] on input "Colombian" at bounding box center [551, 315] width 37 height 37
checkbox input "true"
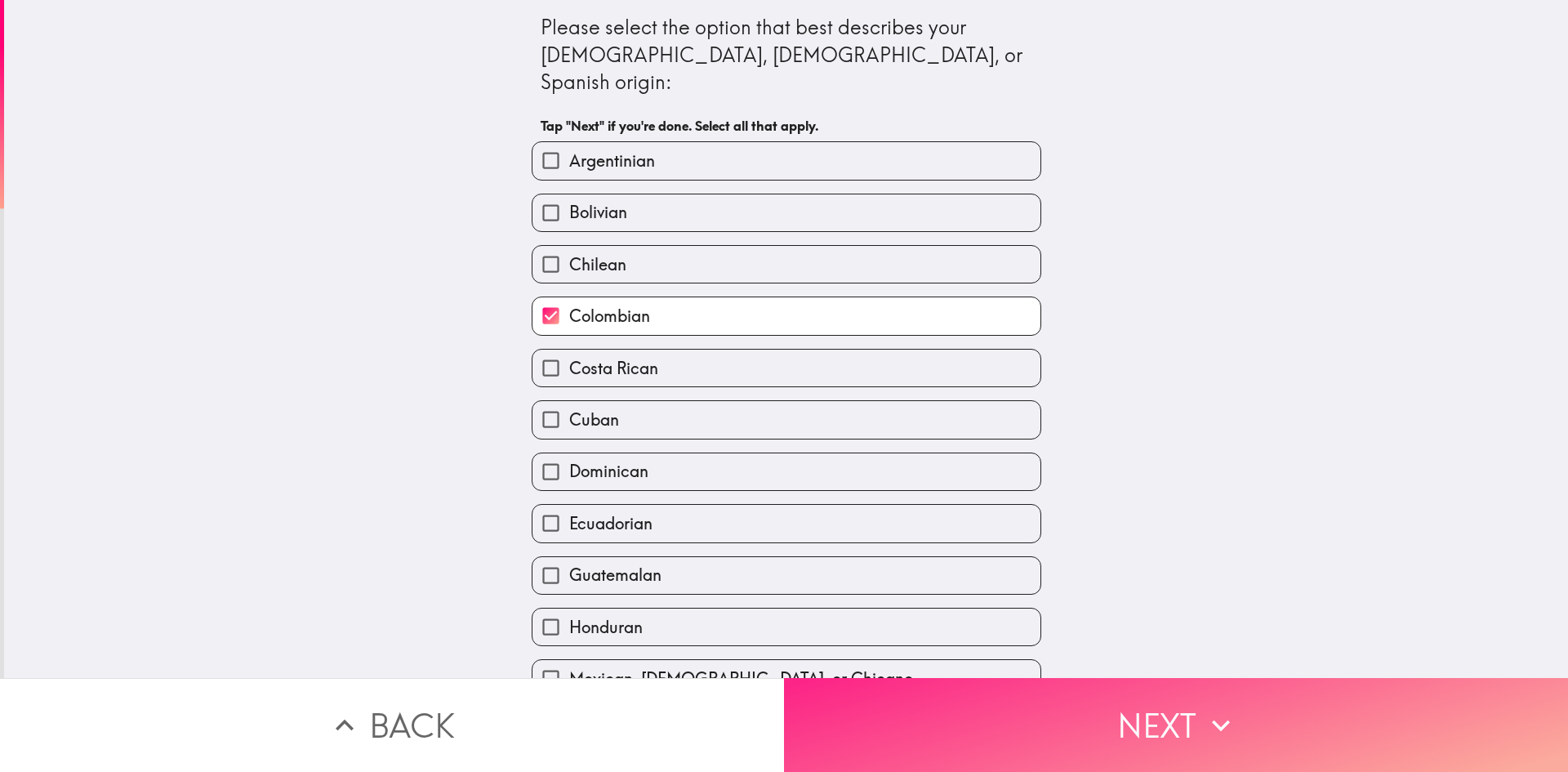
click at [965, 727] on button "Next" at bounding box center [1176, 725] width 784 height 94
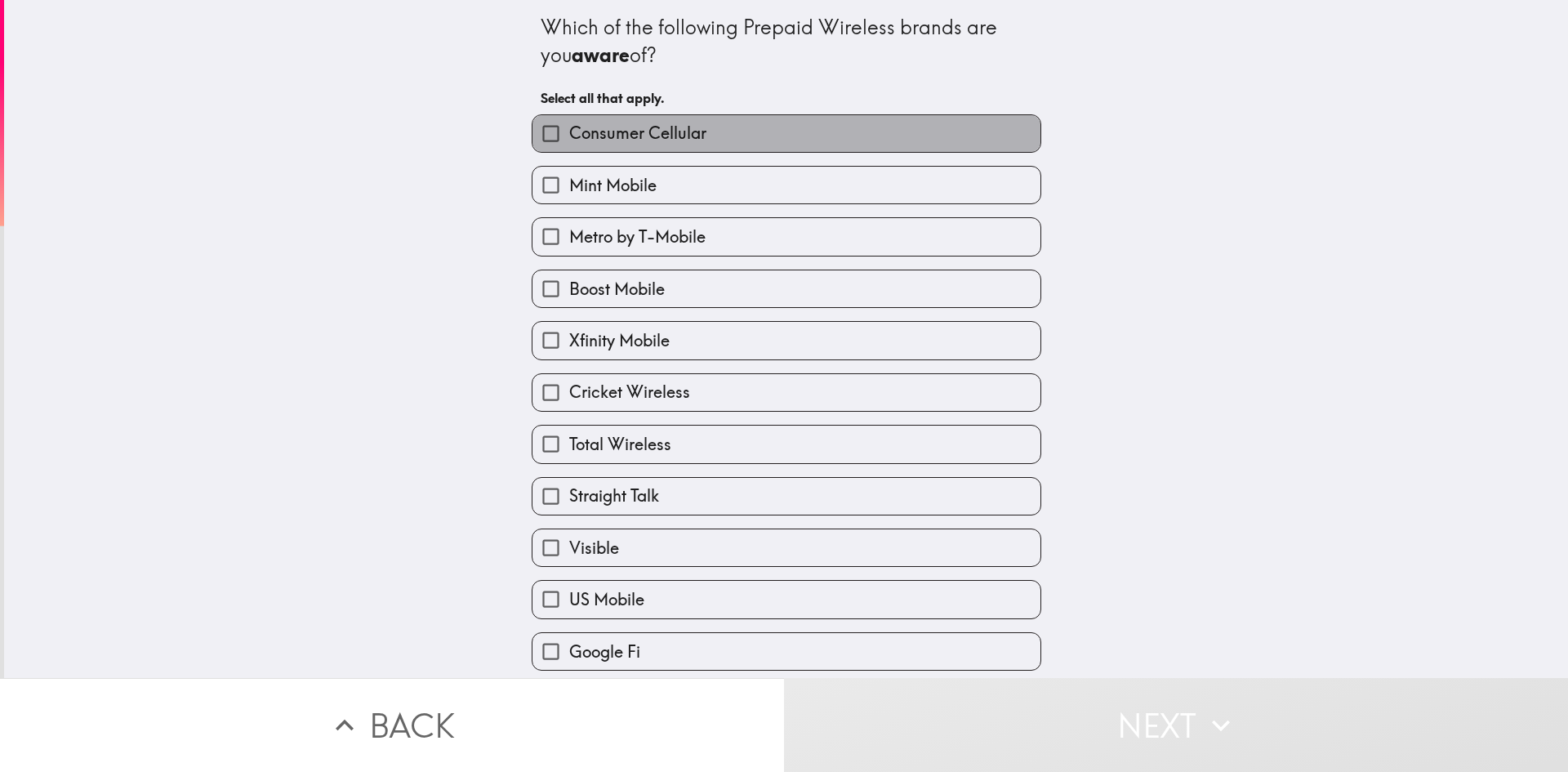
click at [677, 137] on span "Consumer Cellular" at bounding box center [637, 133] width 137 height 23
click at [569, 137] on input "Consumer Cellular" at bounding box center [551, 133] width 37 height 37
checkbox input "true"
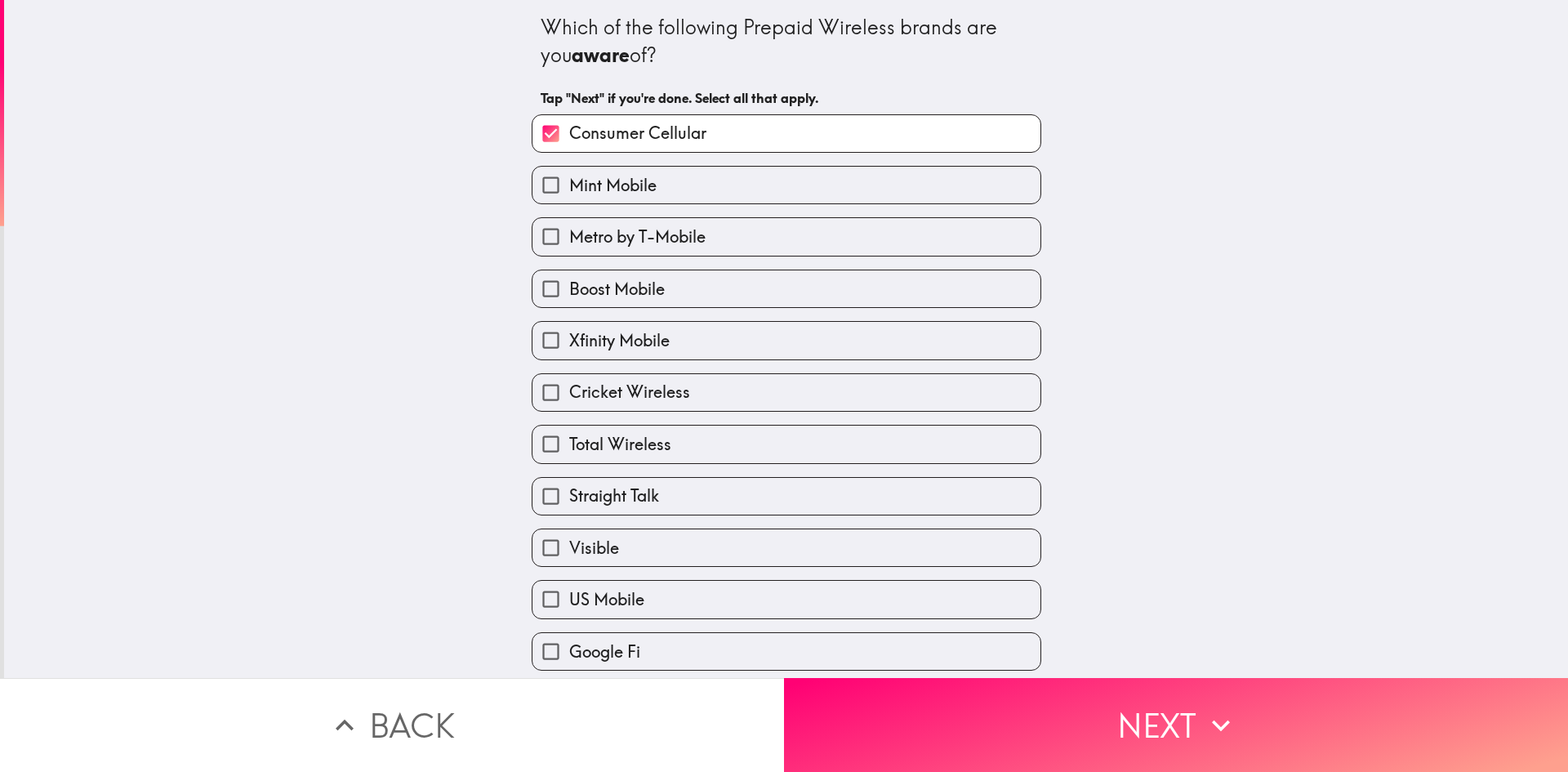
click at [668, 185] on label "Mint Mobile" at bounding box center [786, 185] width 508 height 37
click at [569, 185] on input "Mint Mobile" at bounding box center [551, 185] width 37 height 37
checkbox input "true"
click at [653, 237] on span "Metro by T-Mobile" at bounding box center [637, 237] width 136 height 23
click at [569, 237] on input "Metro by T-Mobile" at bounding box center [551, 237] width 37 height 37
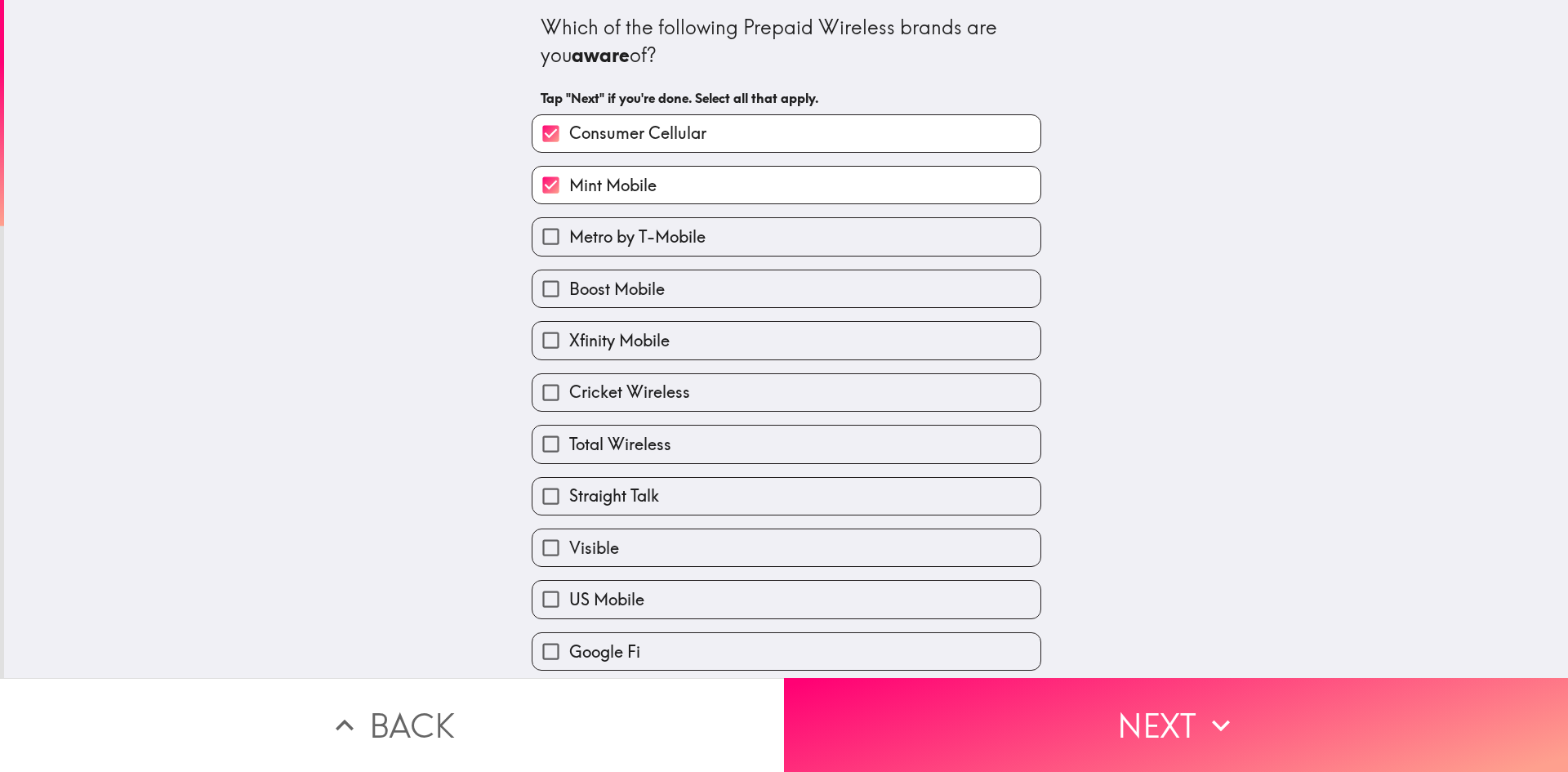
checkbox input "true"
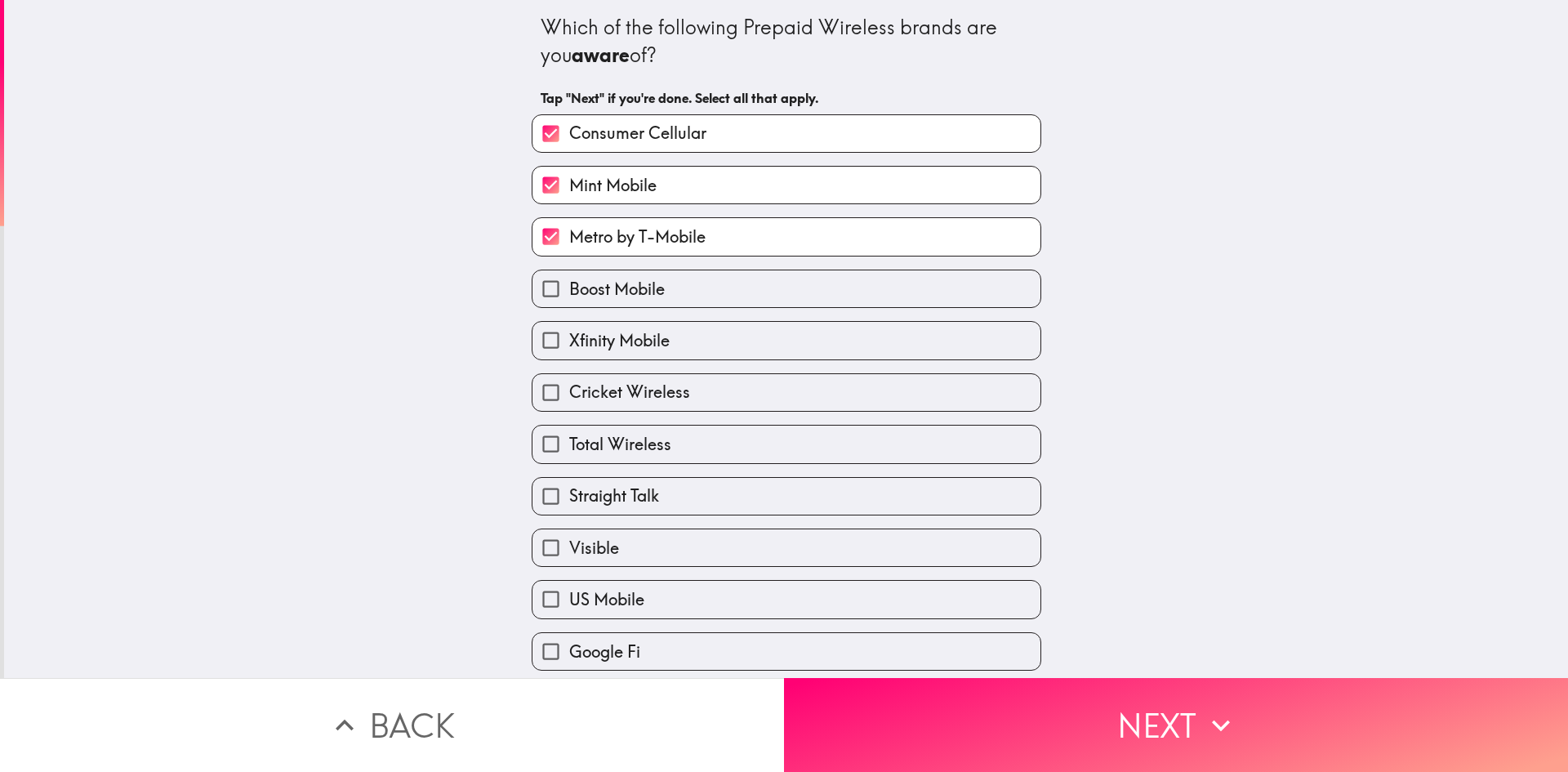
click at [631, 278] on span "Boost Mobile" at bounding box center [617, 289] width 95 height 23
click at [569, 277] on input "Boost Mobile" at bounding box center [551, 288] width 37 height 37
checkbox input "true"
click at [645, 335] on span "Xfinity Mobile" at bounding box center [619, 341] width 100 height 23
click at [569, 335] on input "Xfinity Mobile" at bounding box center [551, 340] width 37 height 37
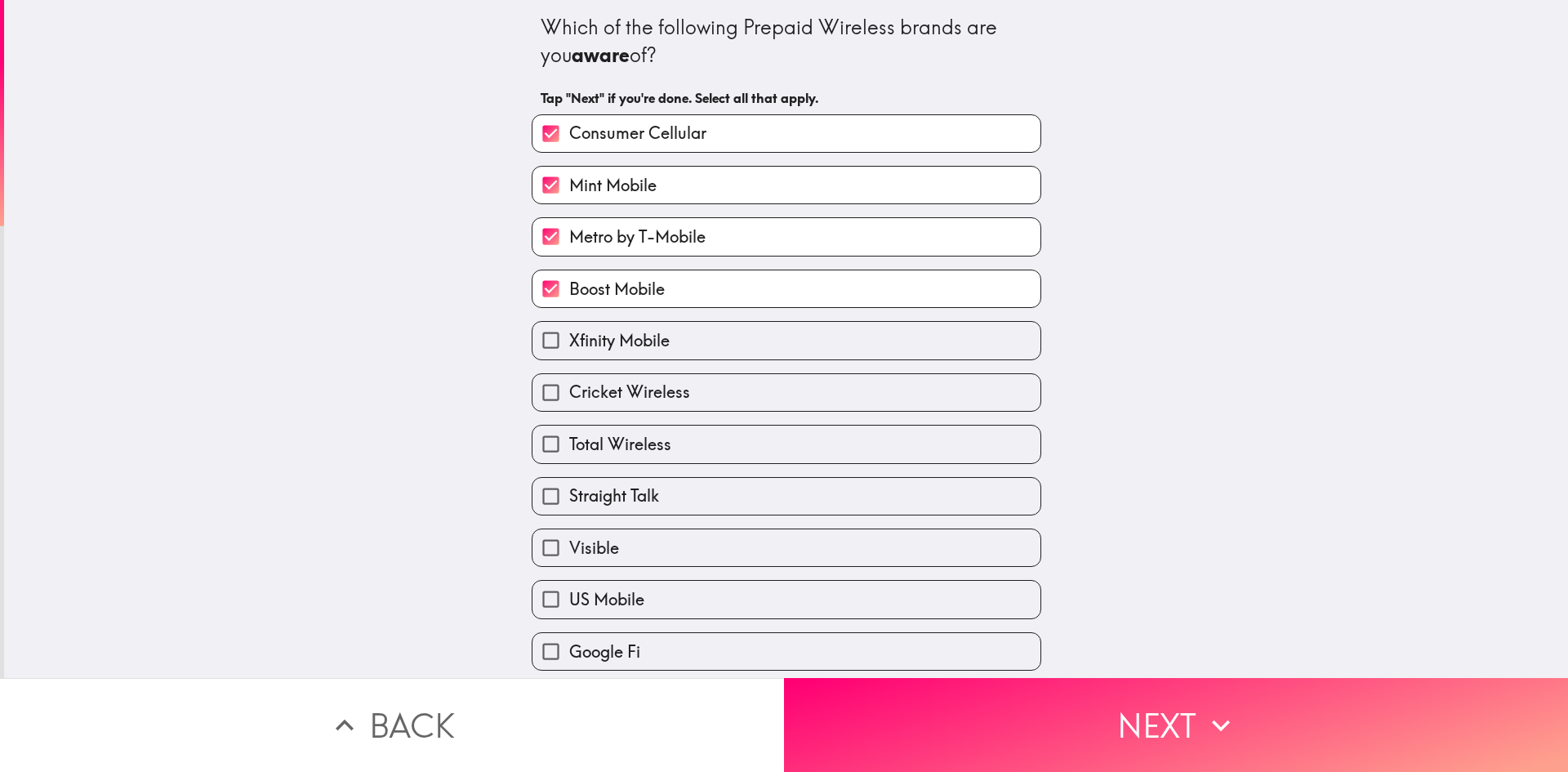
checkbox input "true"
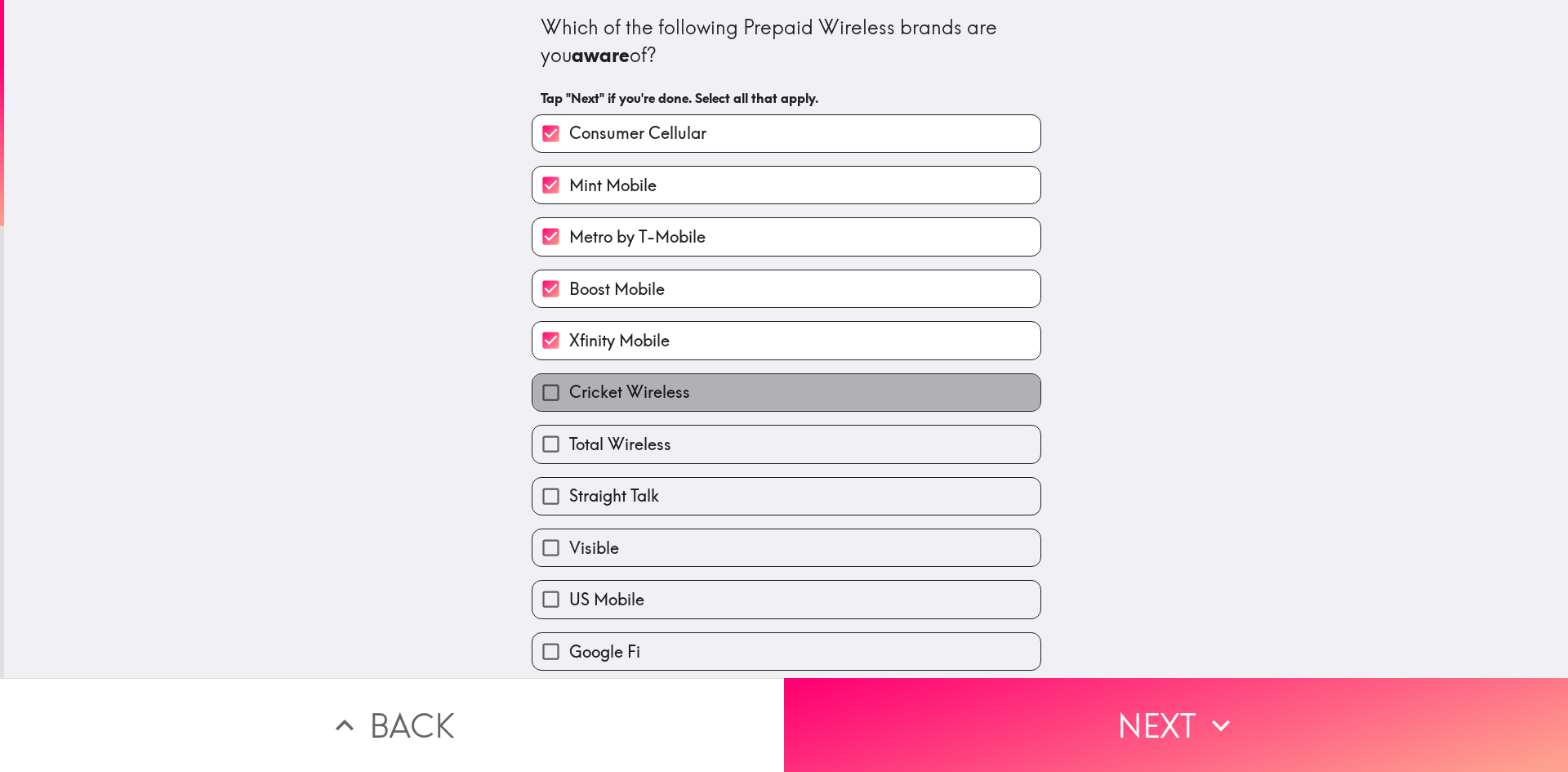
click at [642, 397] on span "Cricket Wireless" at bounding box center [629, 393] width 121 height 23
click at [569, 397] on input "Cricket Wireless" at bounding box center [551, 393] width 37 height 37
checkbox input "true"
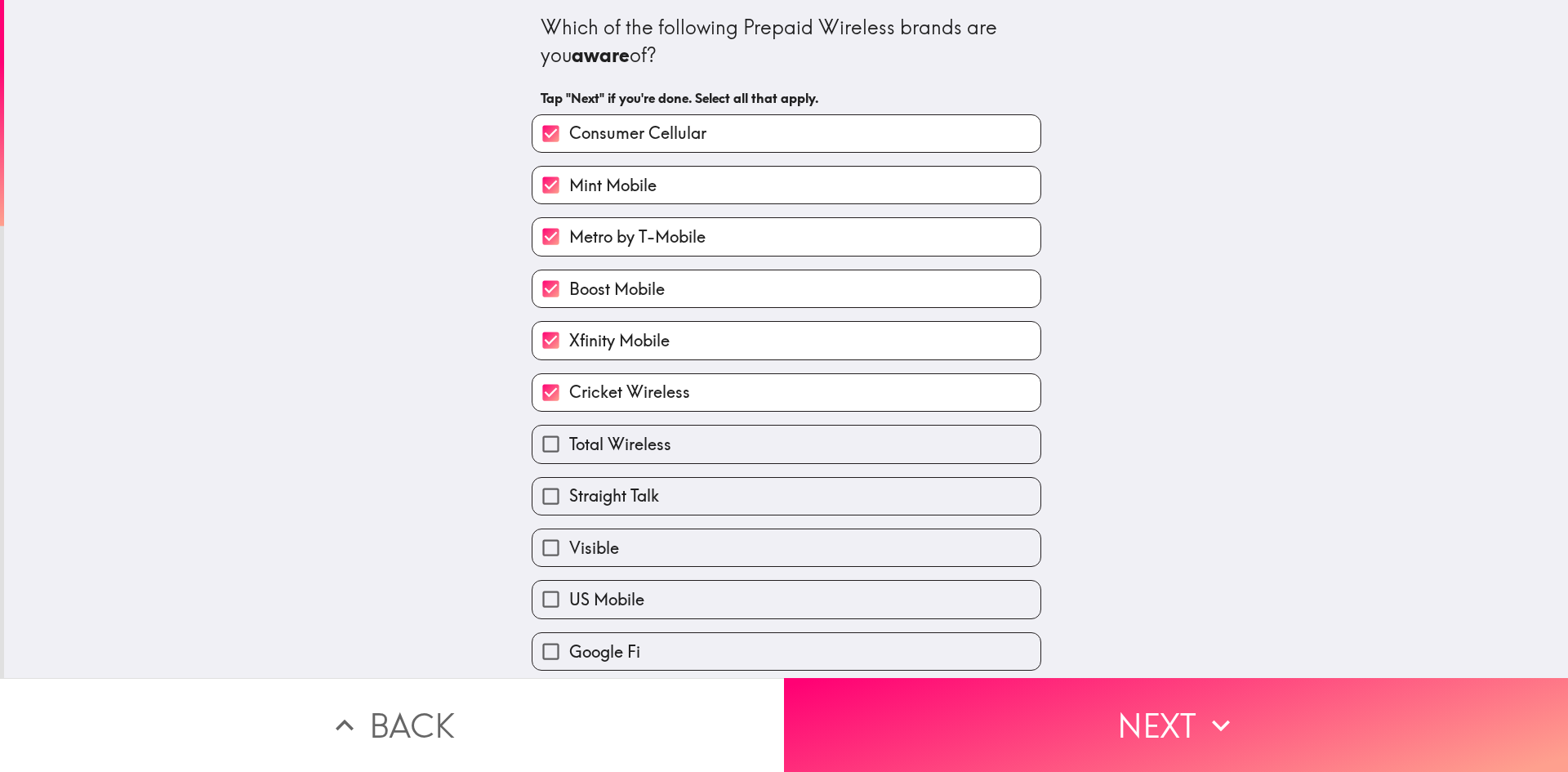
click at [610, 455] on span "Total Wireless" at bounding box center [620, 444] width 102 height 23
click at [569, 455] on input "Total Wireless" at bounding box center [551, 443] width 37 height 37
checkbox input "true"
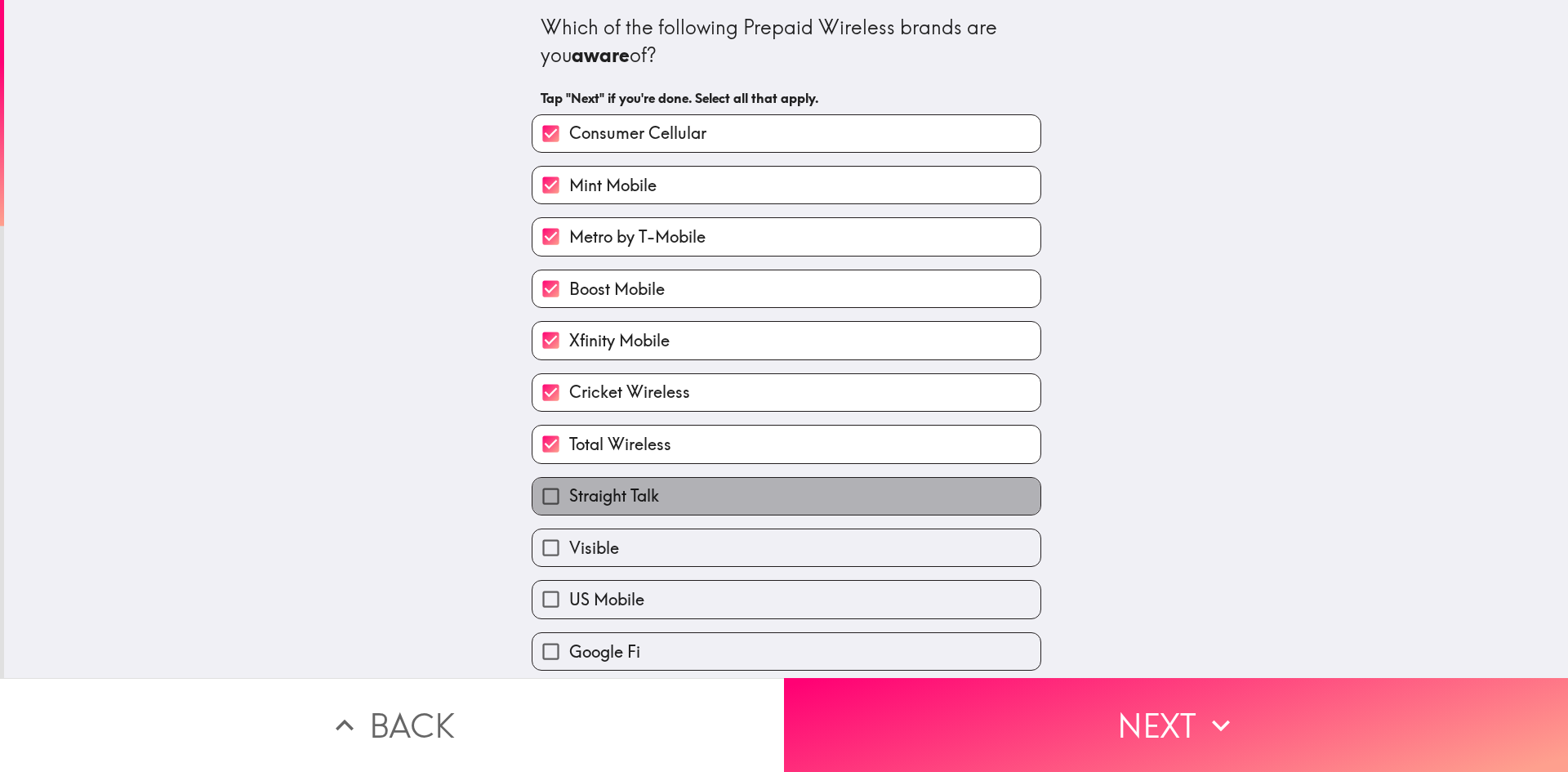
click at [626, 499] on span "Straight Talk" at bounding box center [613, 496] width 89 height 23
click at [569, 499] on input "Straight Talk" at bounding box center [551, 496] width 37 height 37
checkbox input "true"
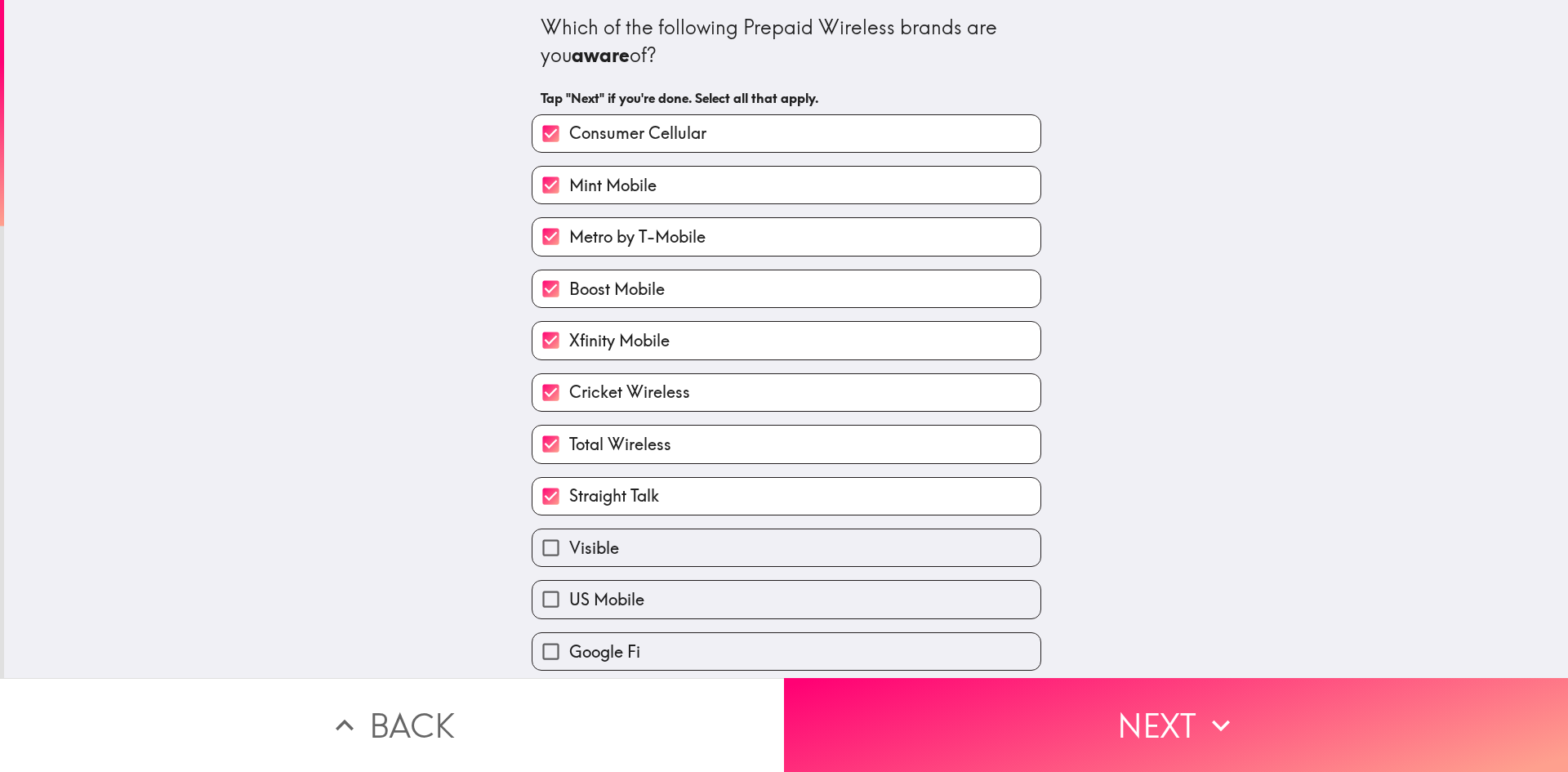
scroll to position [57, 0]
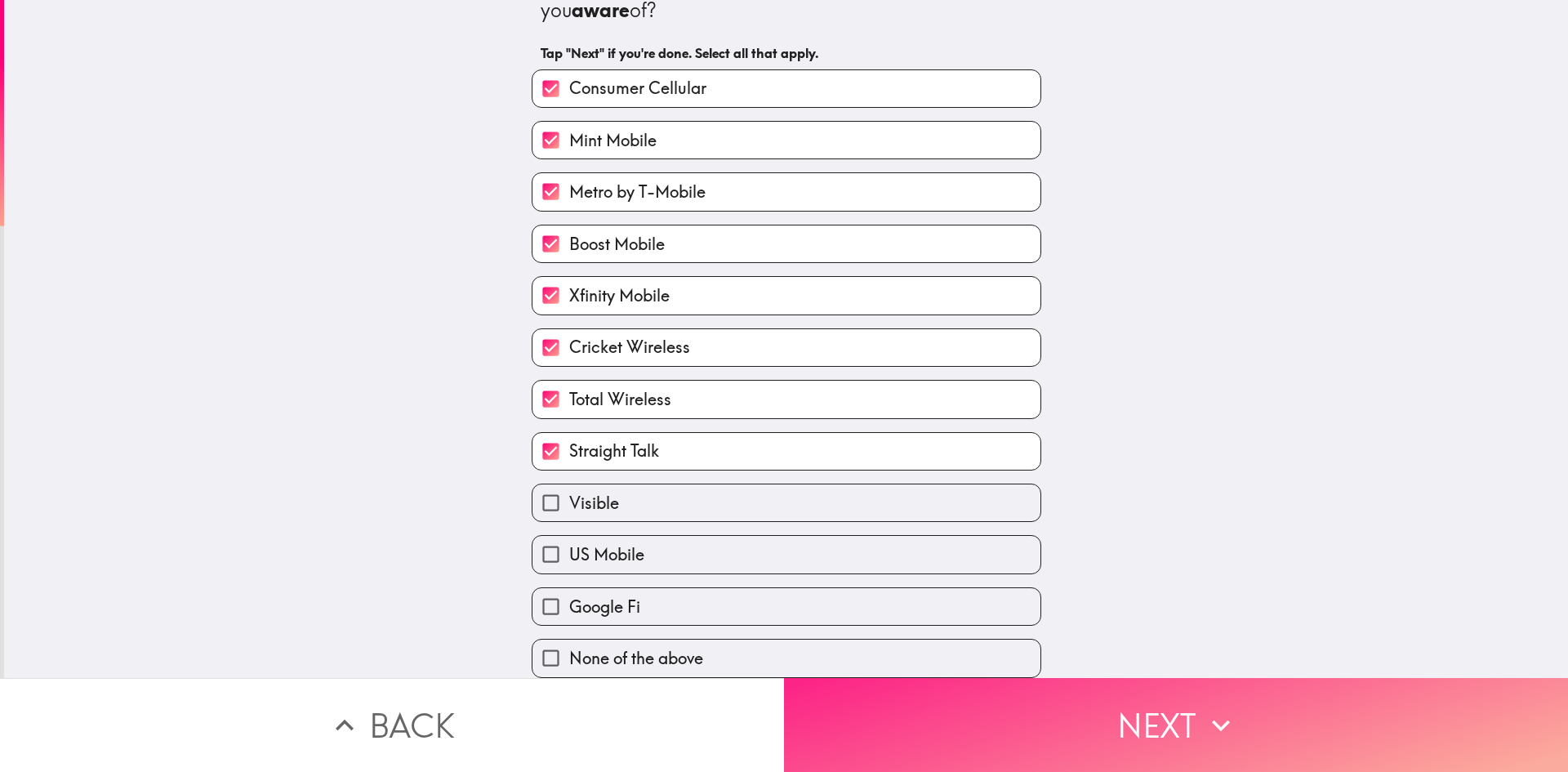
click at [1013, 705] on button "Next" at bounding box center [1176, 725] width 784 height 94
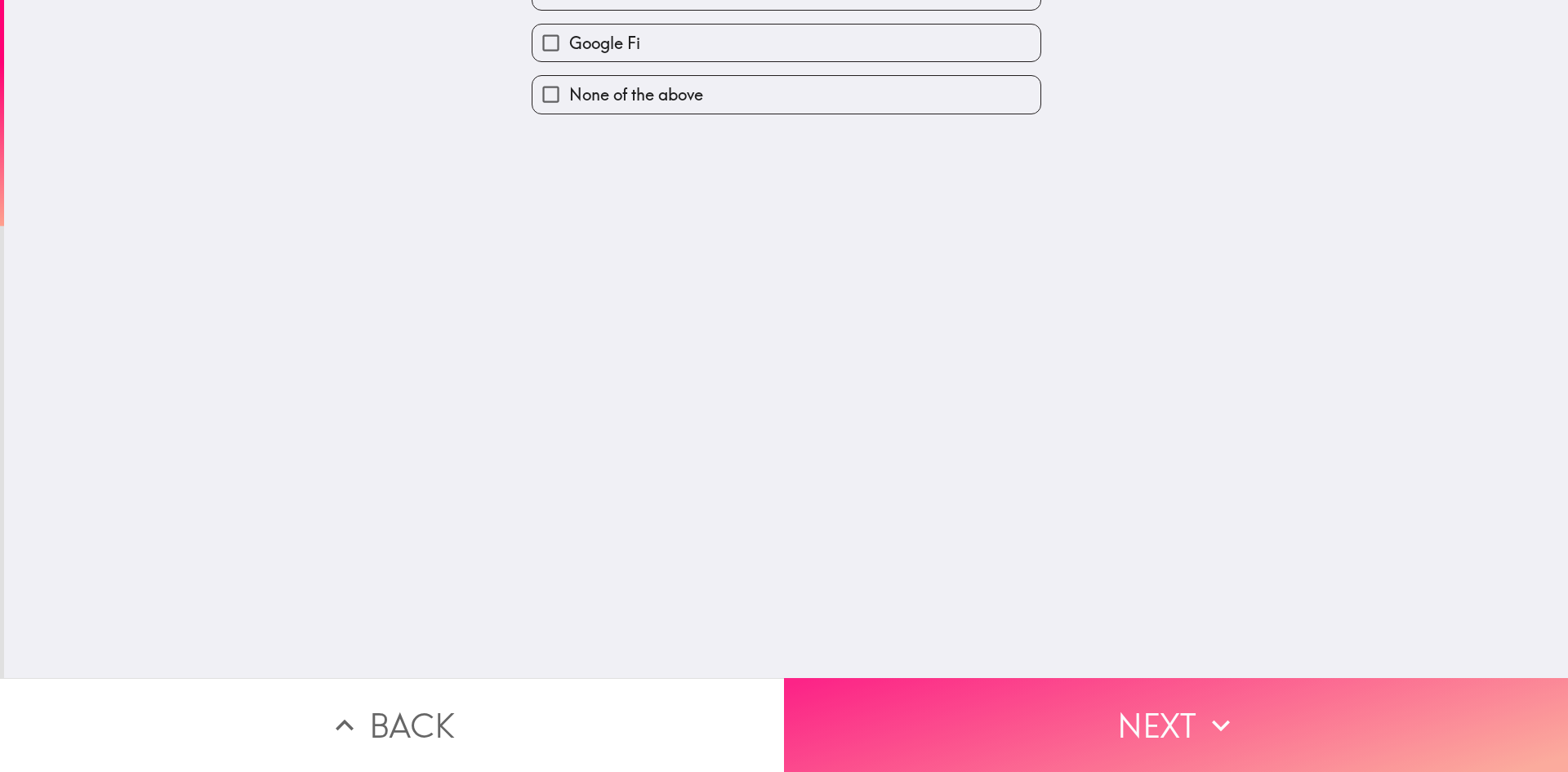
scroll to position [0, 0]
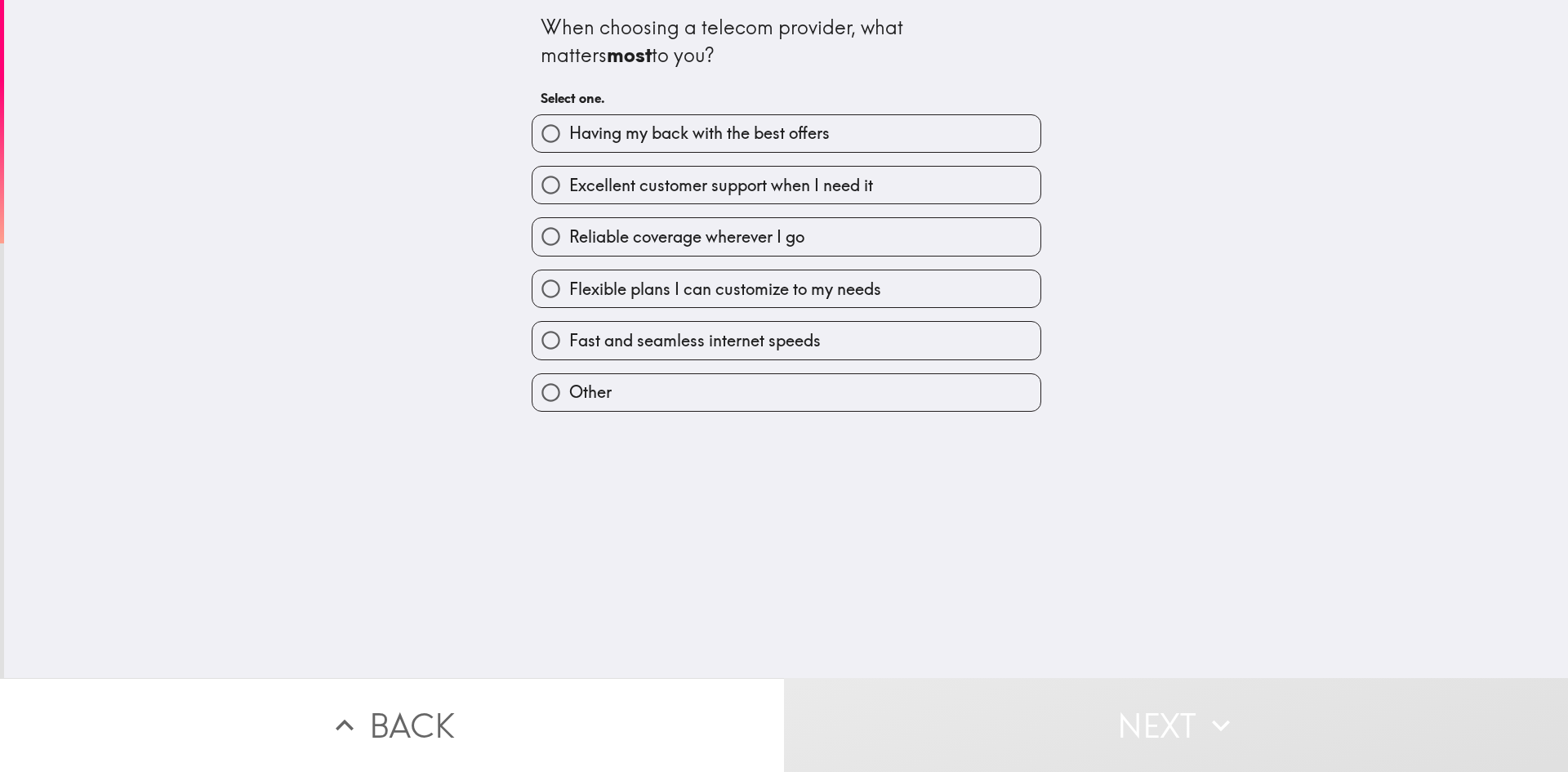
click at [966, 296] on label "Flexible plans I can customize to my needs" at bounding box center [786, 288] width 508 height 37
click at [569, 296] on input "Flexible plans I can customize to my needs" at bounding box center [551, 288] width 37 height 37
radio input "true"
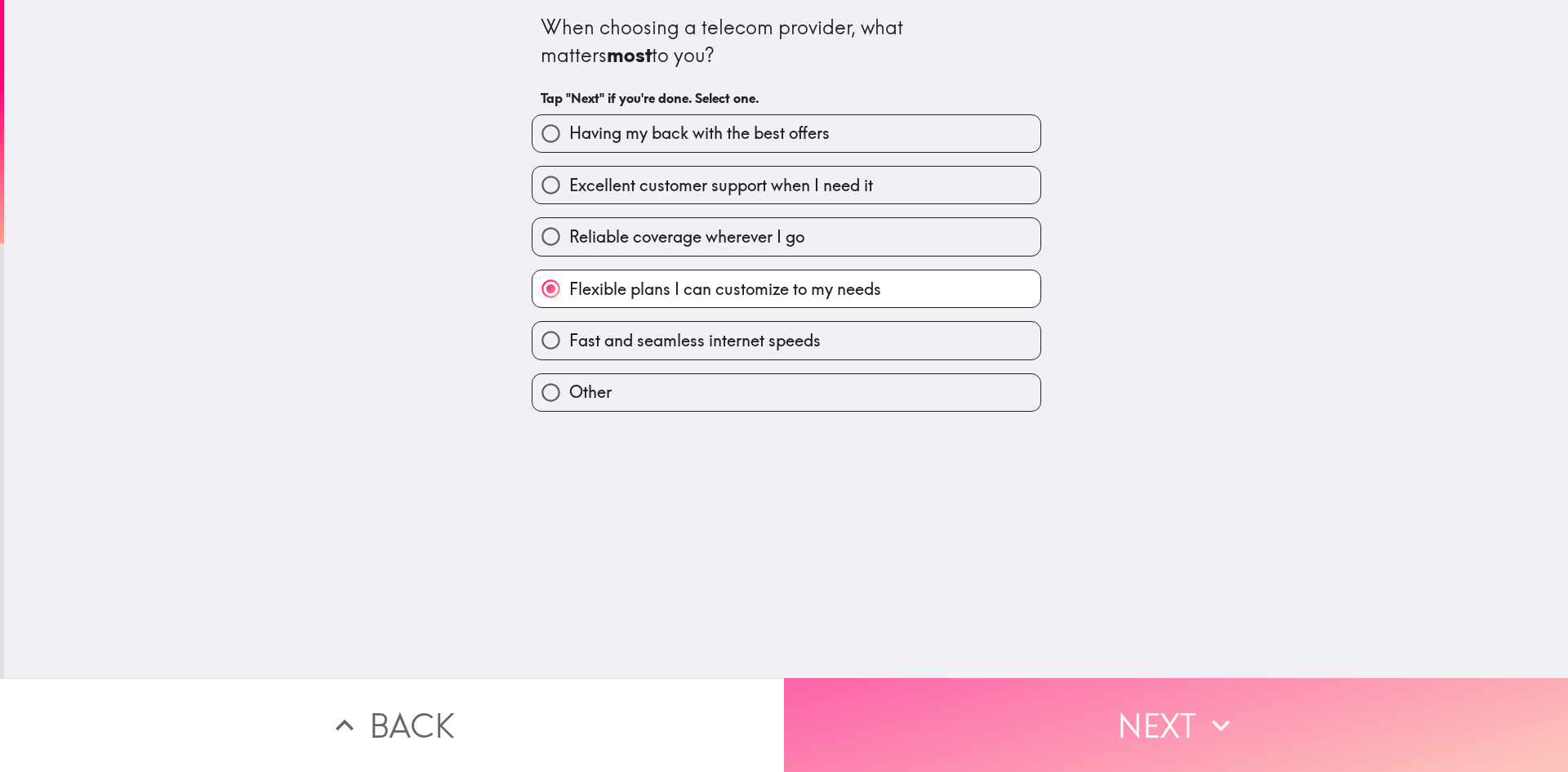
click at [1074, 721] on button "Next" at bounding box center [1176, 725] width 784 height 94
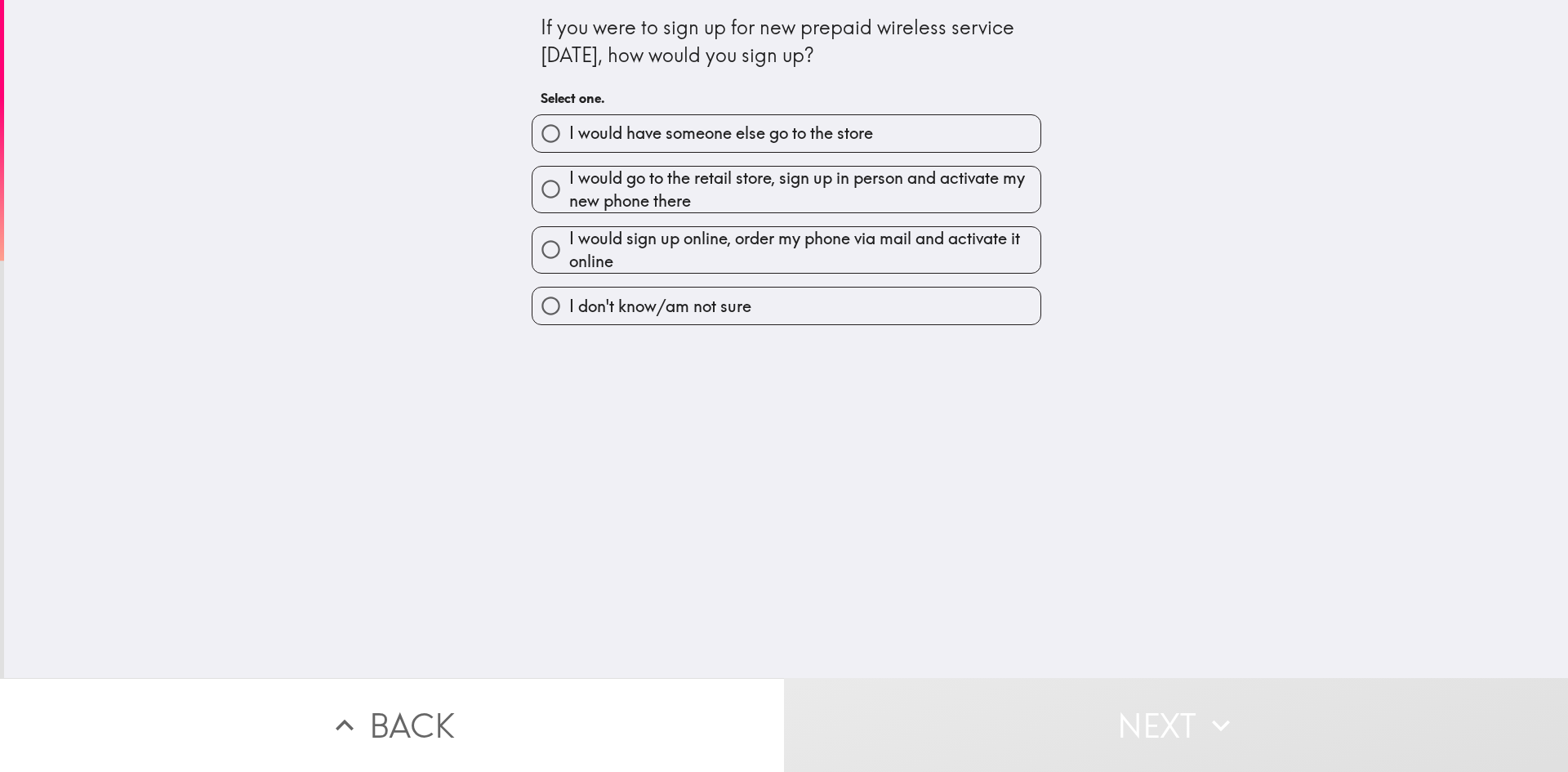
click at [833, 141] on span "I would have someone else go to the store" at bounding box center [721, 133] width 304 height 23
click at [569, 141] on input "I would have someone else go to the store" at bounding box center [551, 133] width 37 height 37
radio input "true"
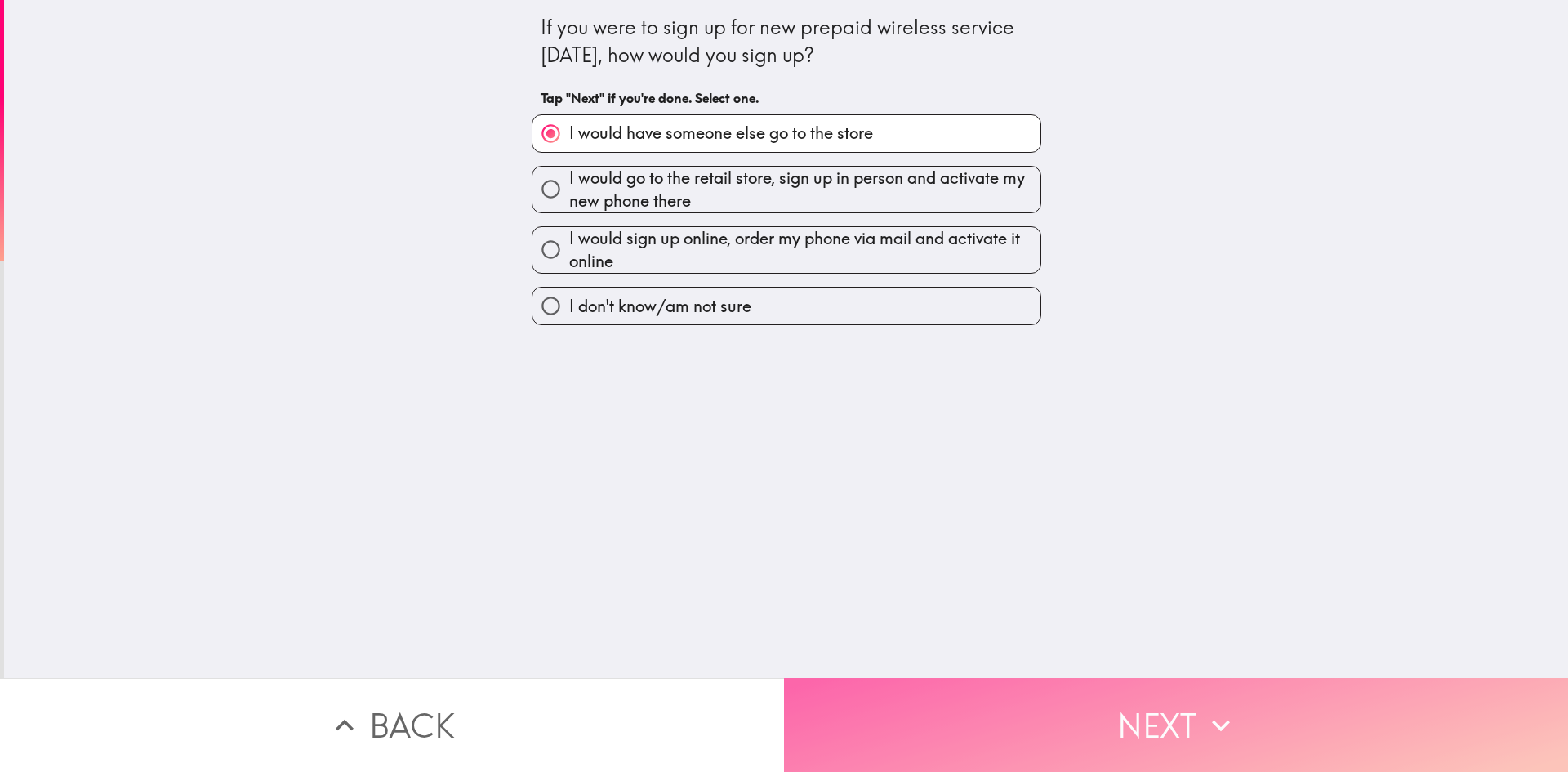
click at [1024, 713] on button "Next" at bounding box center [1176, 725] width 784 height 94
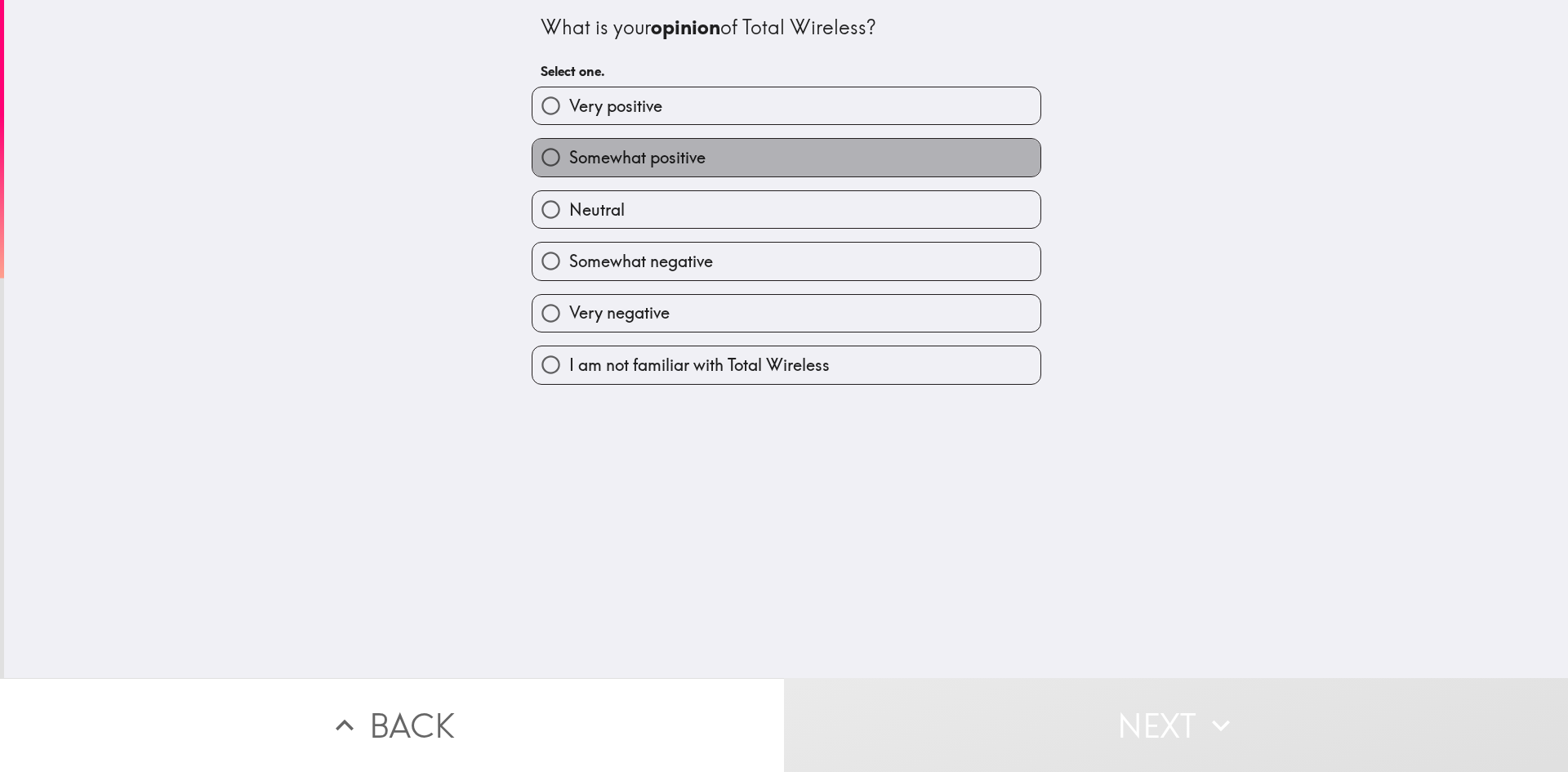
click at [669, 151] on span "Somewhat positive" at bounding box center [637, 158] width 136 height 23
click at [569, 151] on input "Somewhat positive" at bounding box center [551, 157] width 37 height 37
radio input "true"
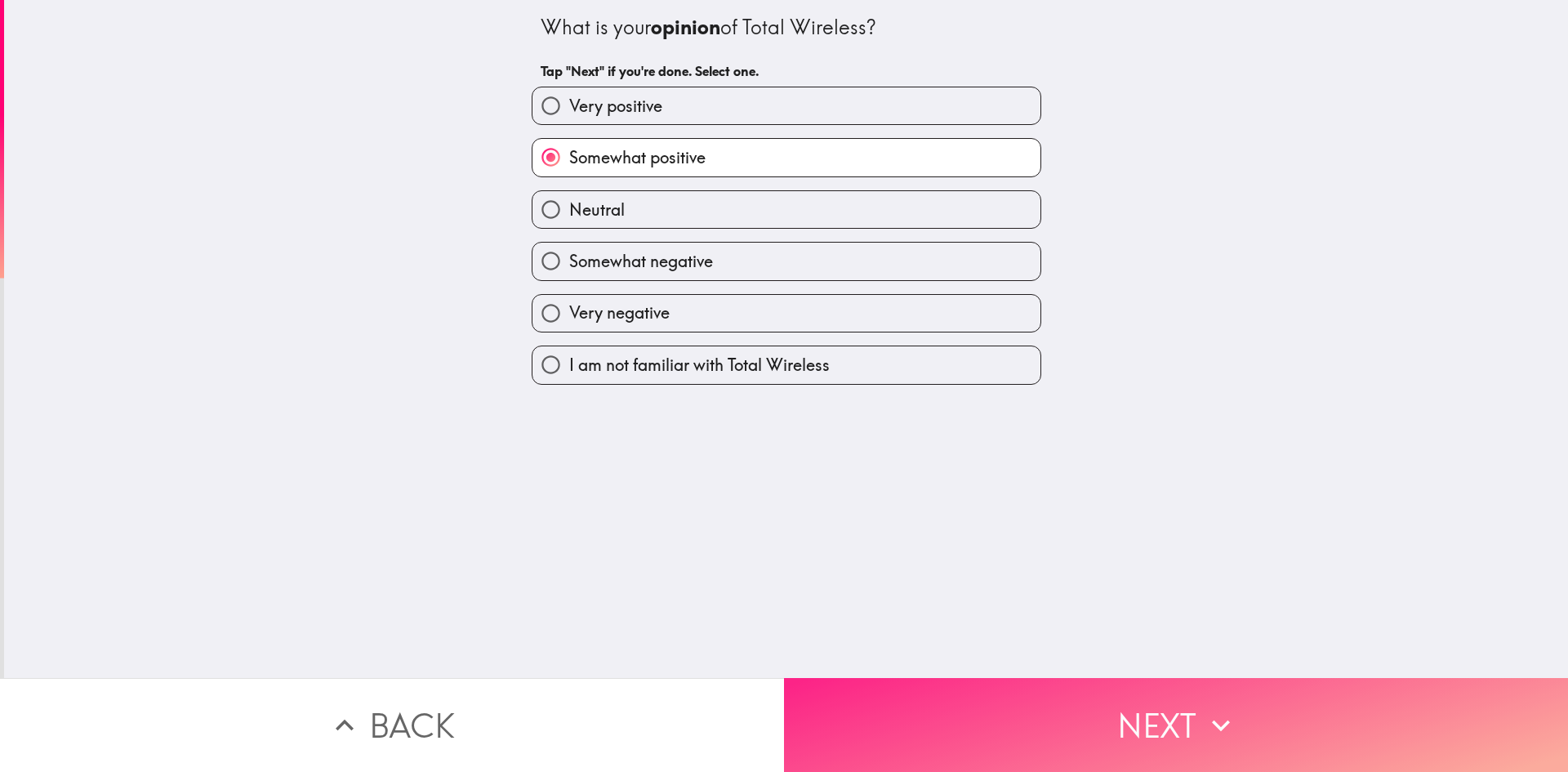
click at [993, 739] on button "Next" at bounding box center [1176, 725] width 784 height 94
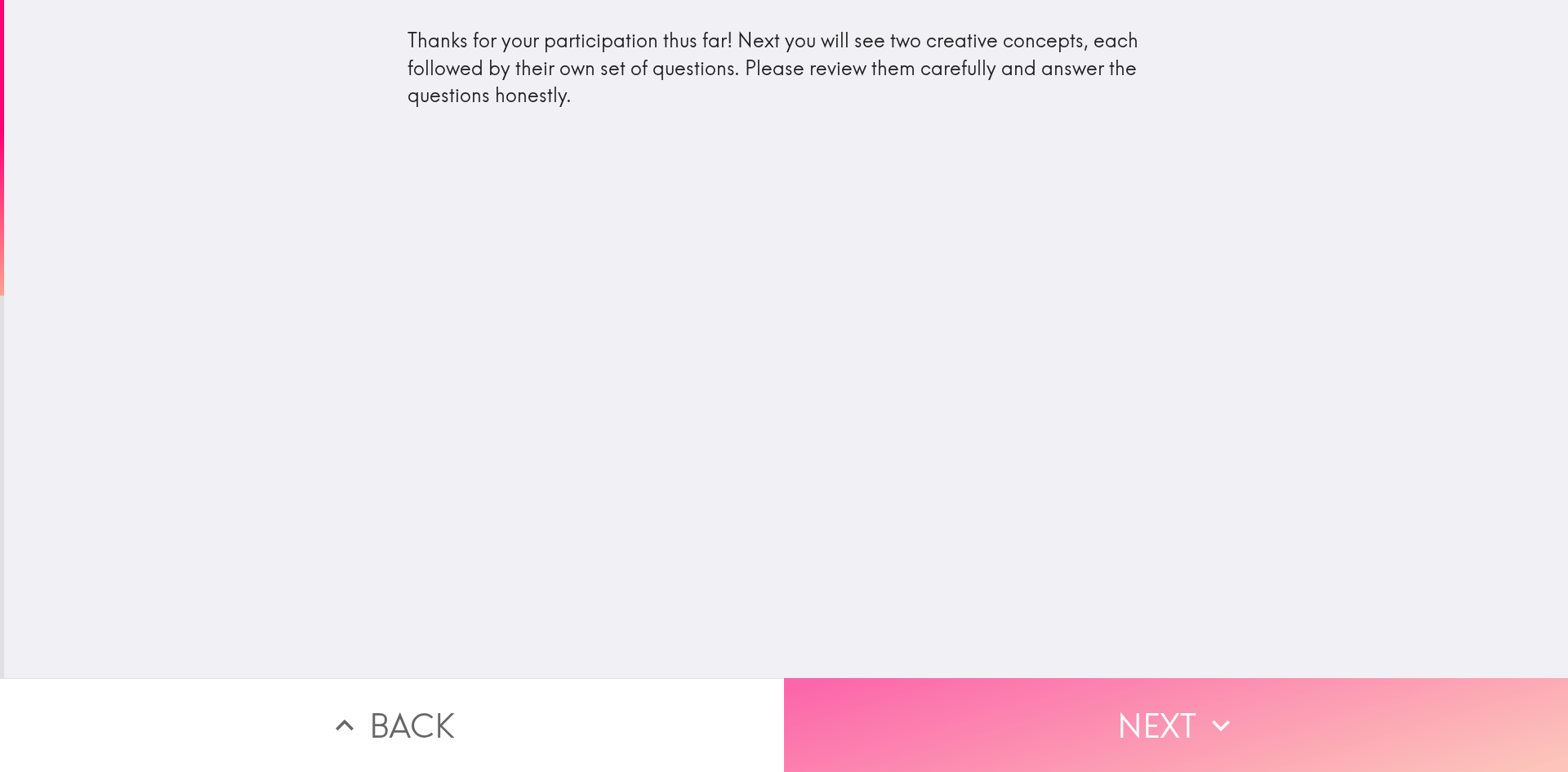
click at [892, 730] on button "Next" at bounding box center [1176, 725] width 784 height 94
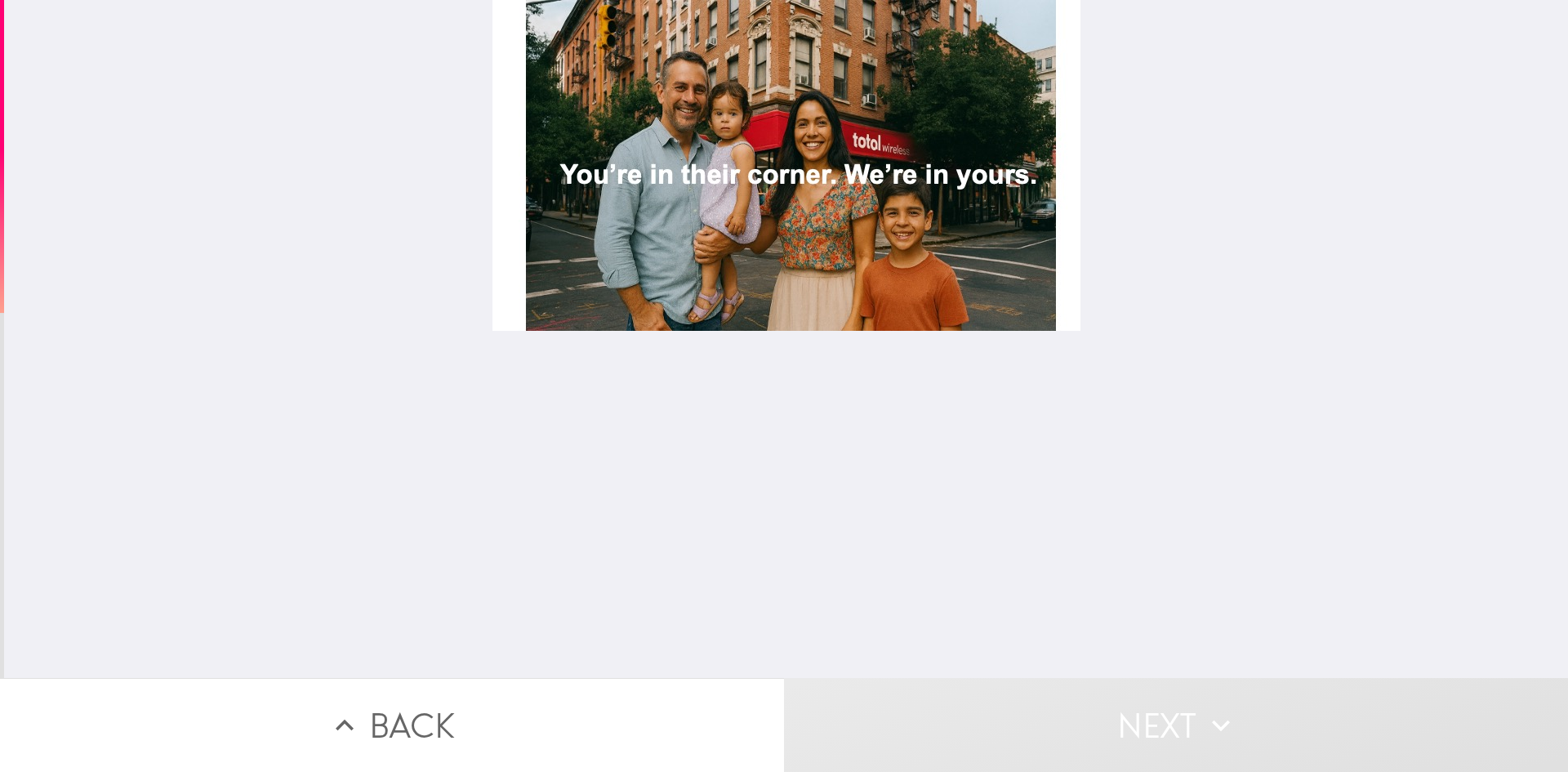
click at [774, 264] on div at bounding box center [786, 165] width 588 height 331
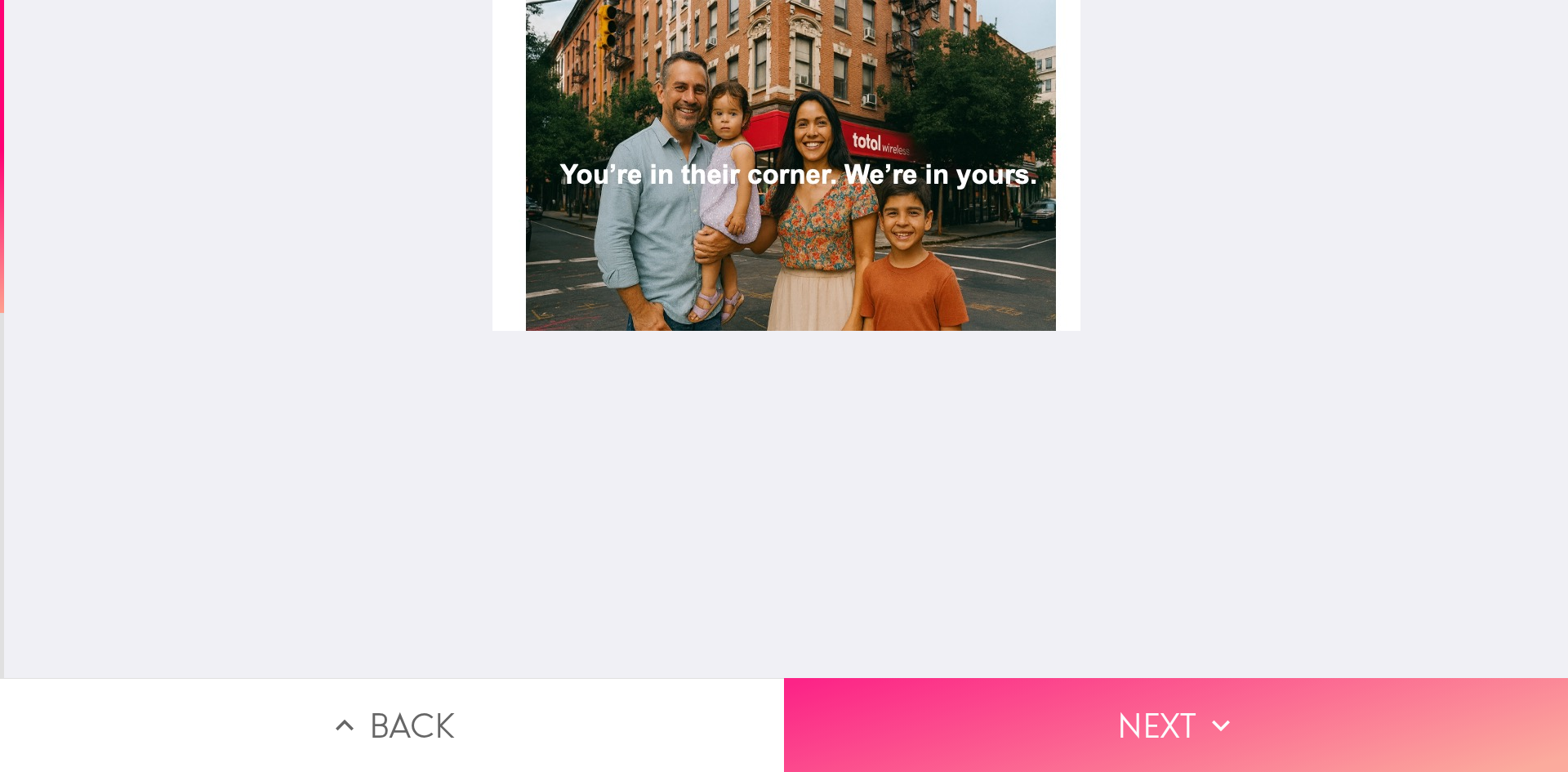
click at [1015, 738] on button "Next" at bounding box center [1176, 725] width 784 height 94
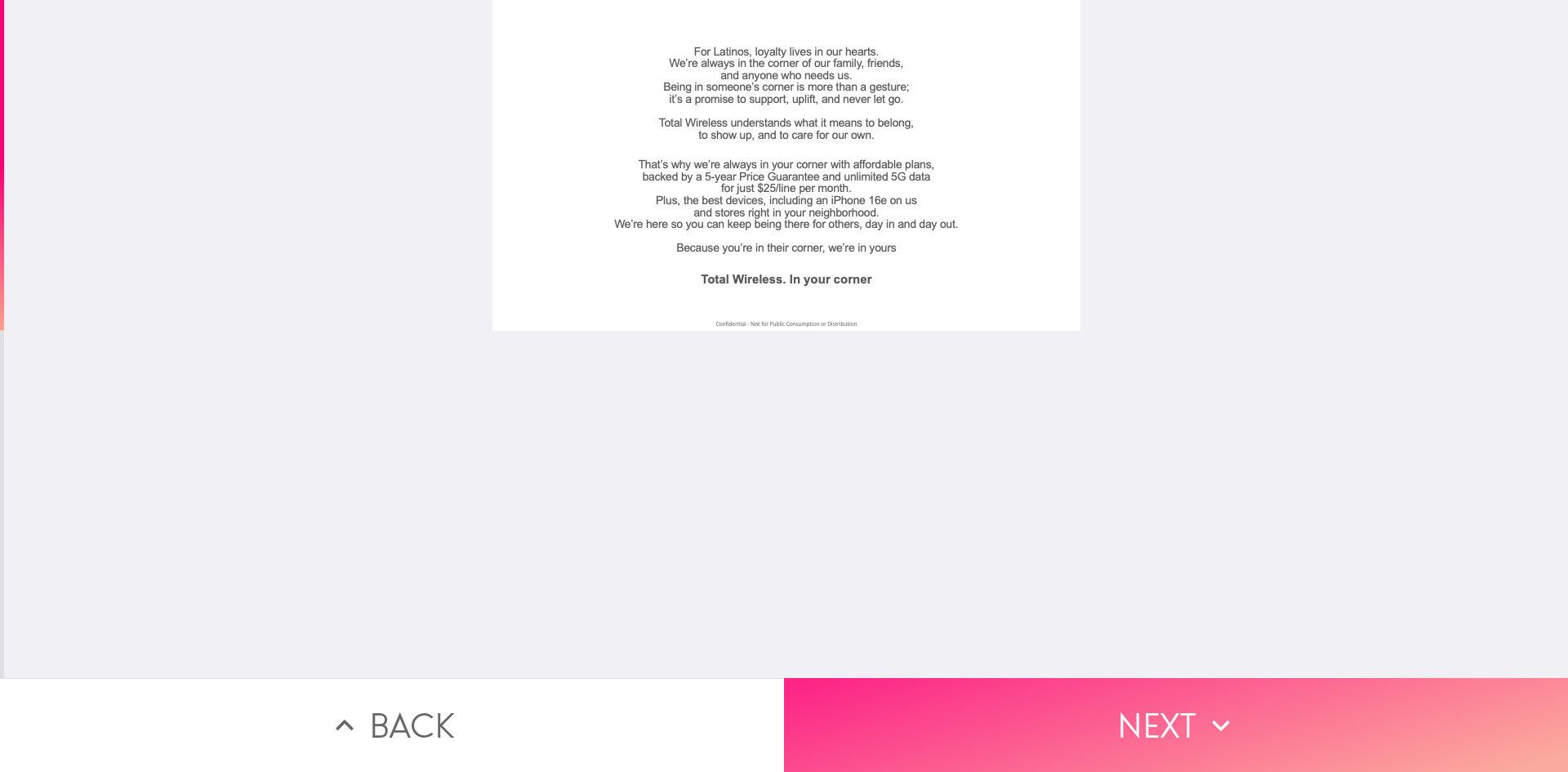
click at [1036, 694] on button "Next" at bounding box center [1176, 725] width 784 height 94
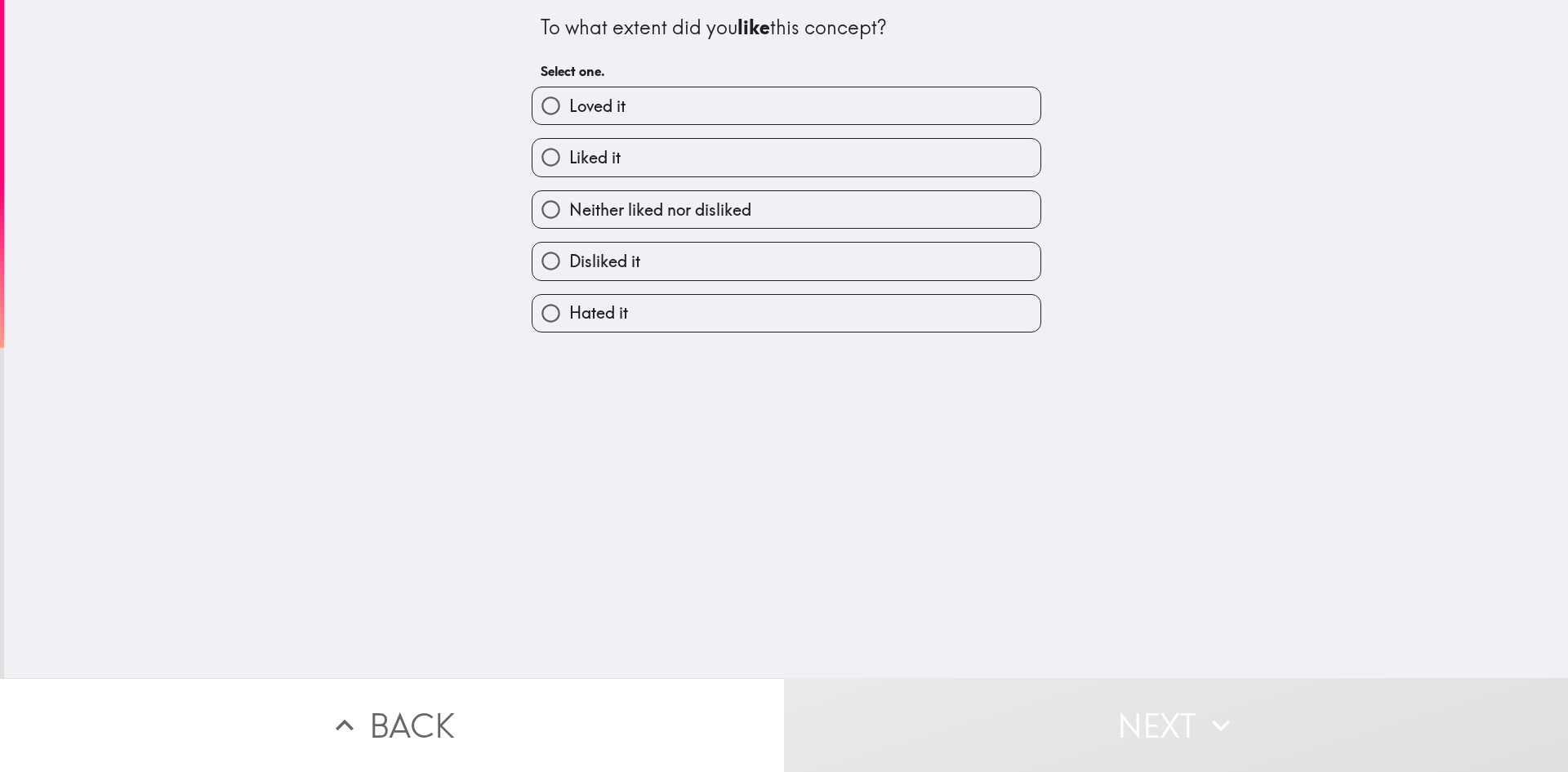
click at [766, 165] on label "Liked it" at bounding box center [786, 157] width 508 height 37
click at [569, 165] on input "Liked it" at bounding box center [551, 157] width 37 height 37
radio input "true"
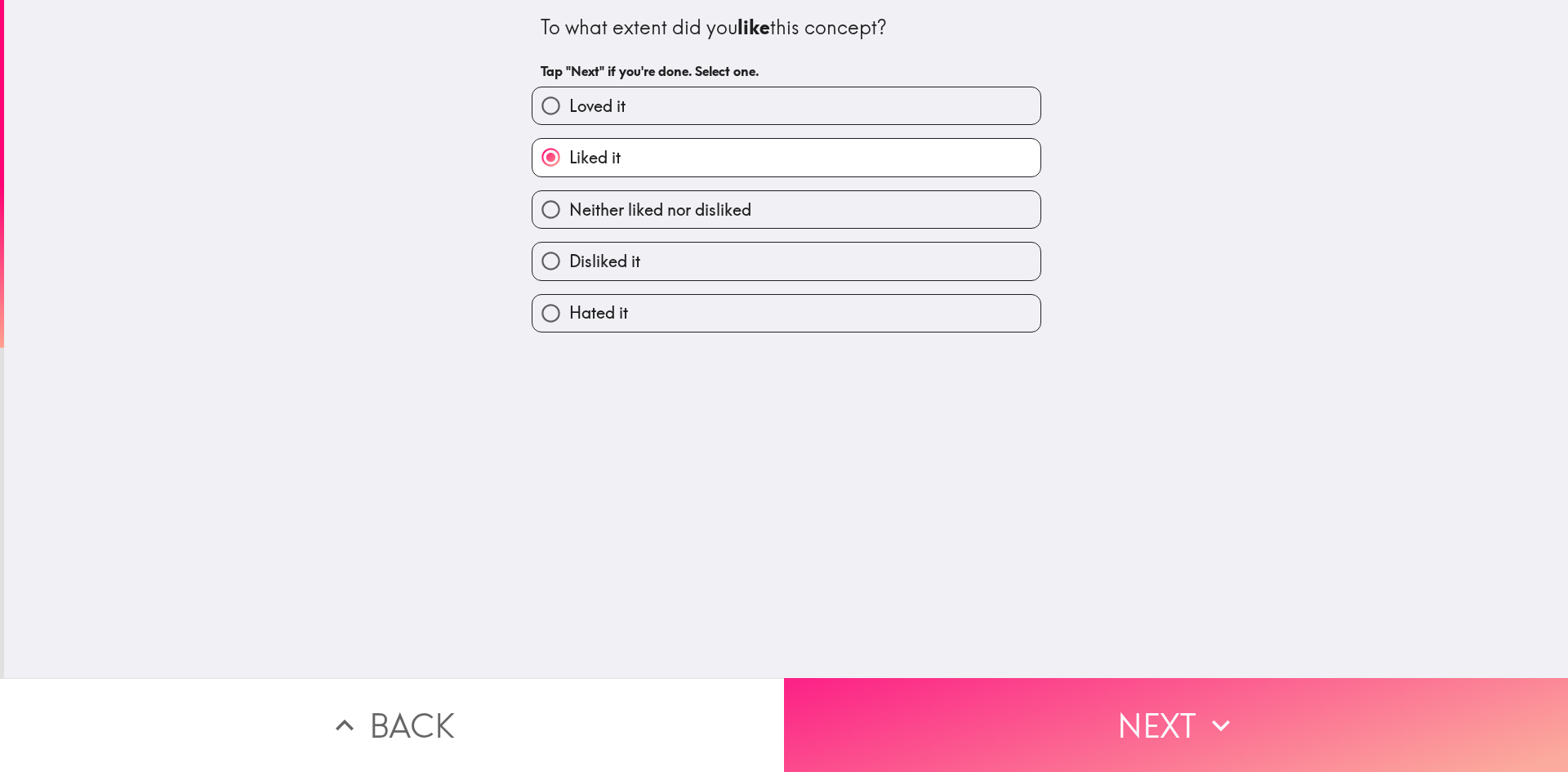
click at [974, 700] on button "Next" at bounding box center [1176, 725] width 784 height 94
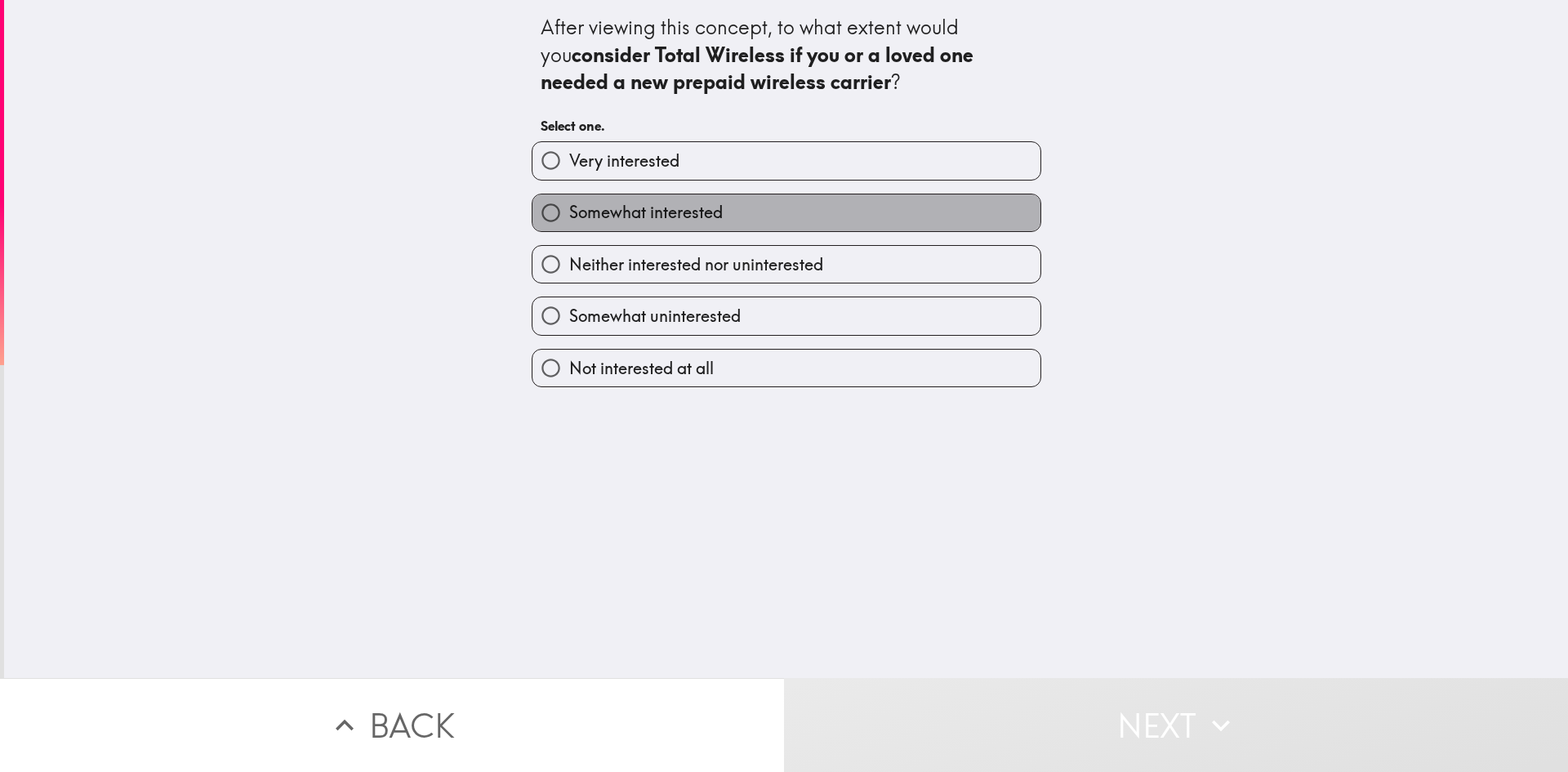
click at [917, 212] on label "Somewhat interested" at bounding box center [786, 213] width 508 height 37
click at [569, 212] on input "Somewhat interested" at bounding box center [551, 213] width 37 height 37
radio input "true"
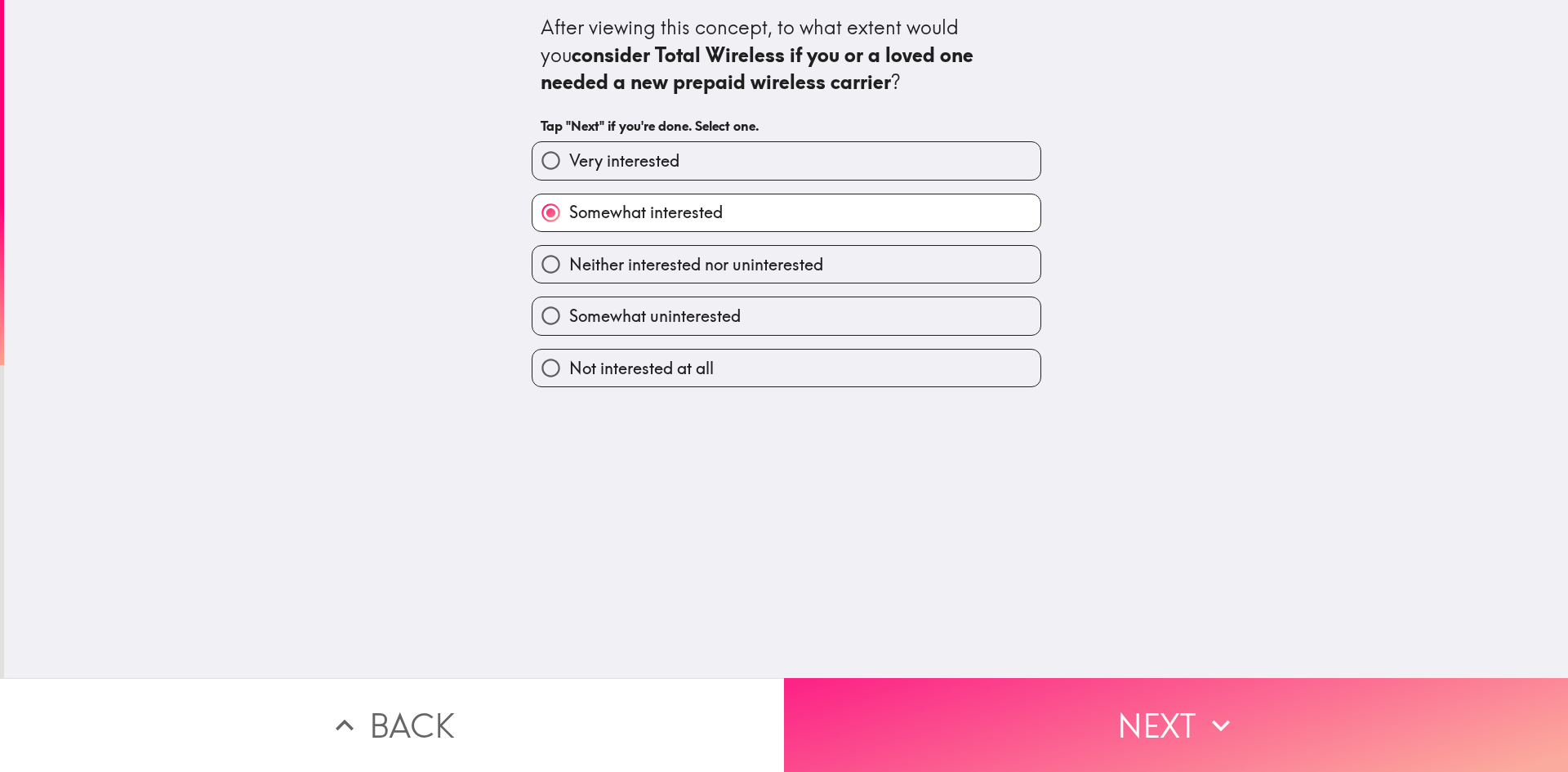
click at [1043, 728] on button "Next" at bounding box center [1176, 725] width 784 height 94
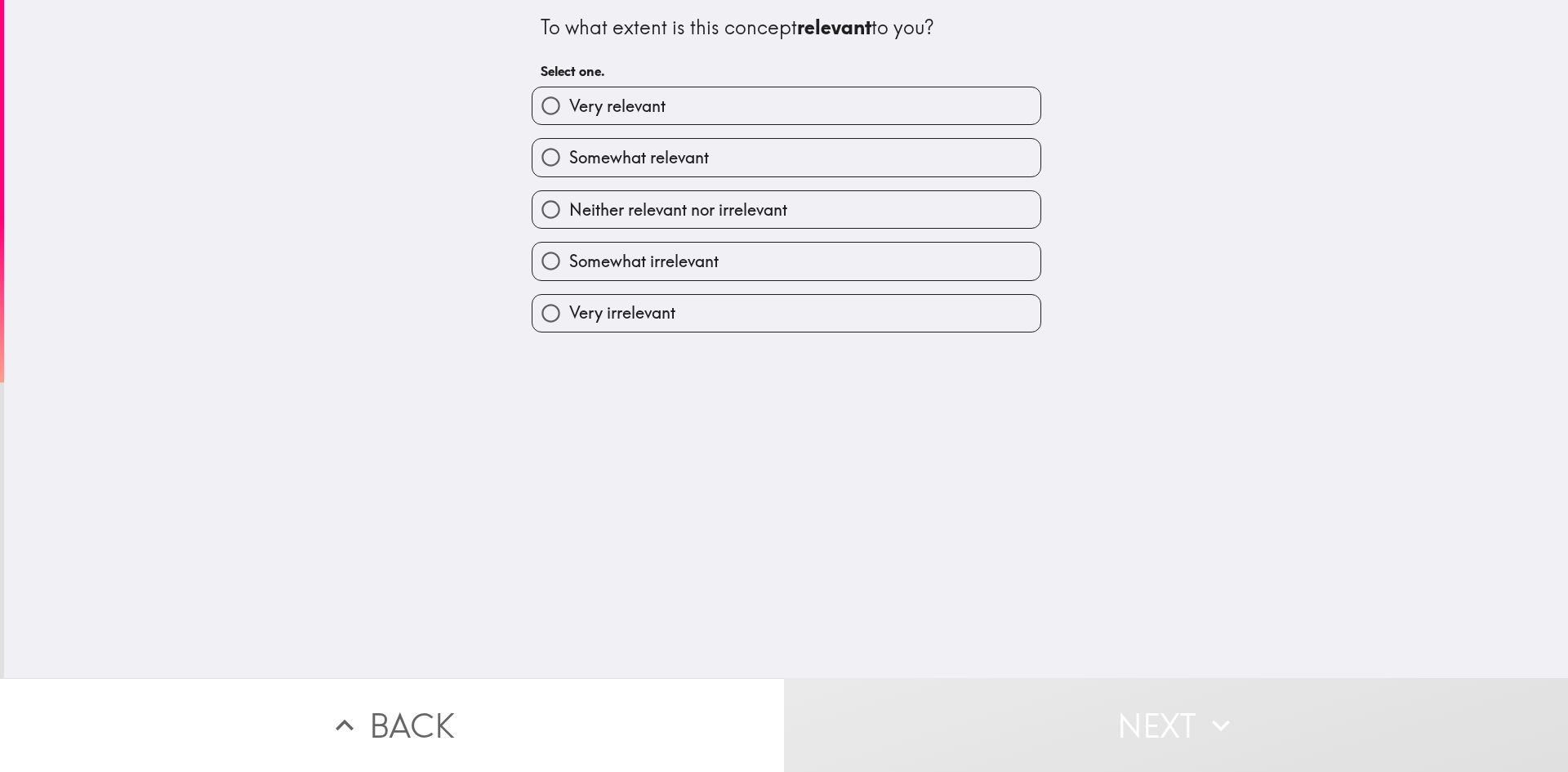
click at [983, 159] on label "Somewhat relevant" at bounding box center [786, 157] width 508 height 37
click at [569, 159] on input "Somewhat relevant" at bounding box center [551, 157] width 37 height 37
radio input "true"
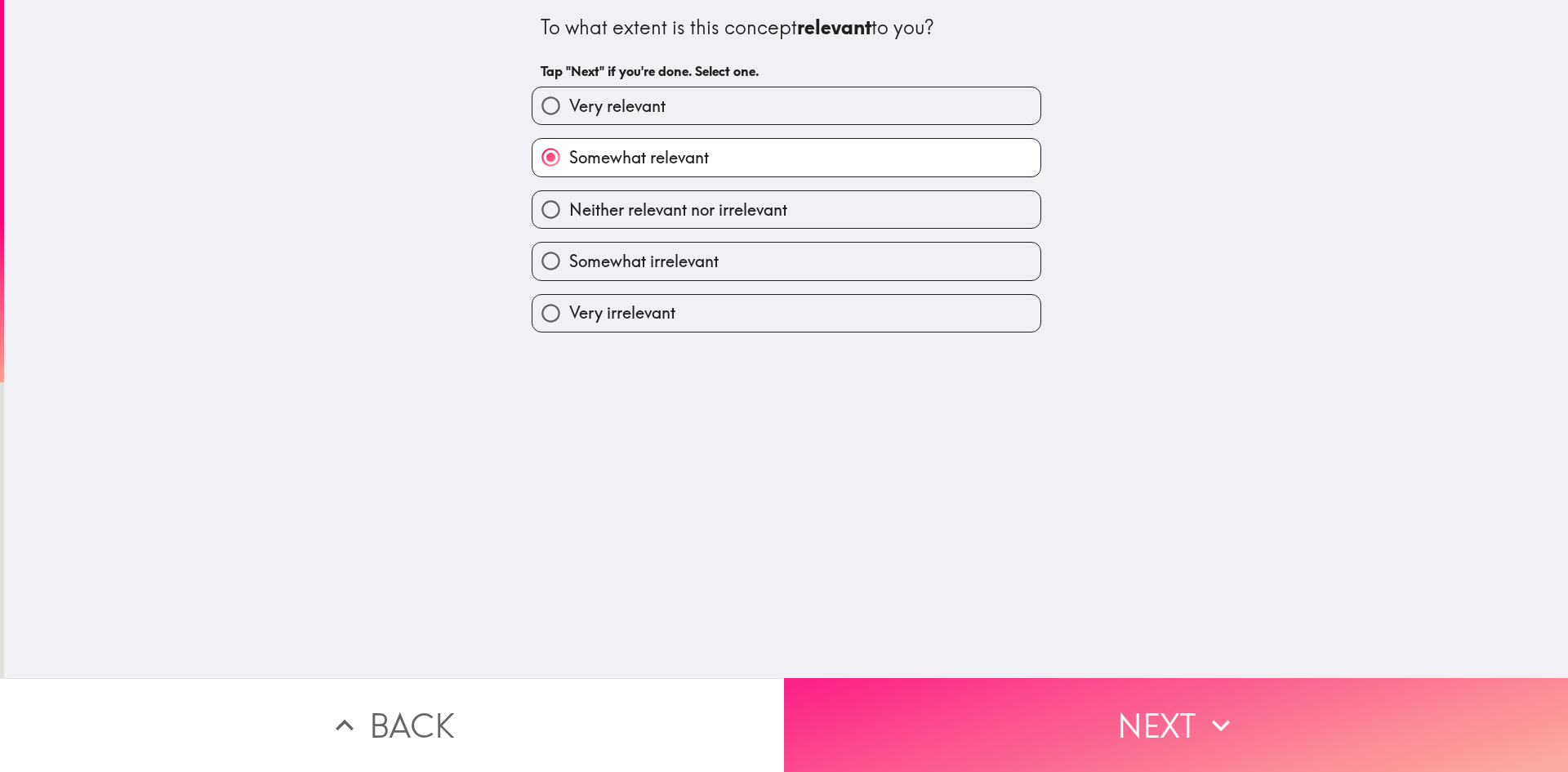
click at [1021, 713] on button "Next" at bounding box center [1176, 725] width 784 height 94
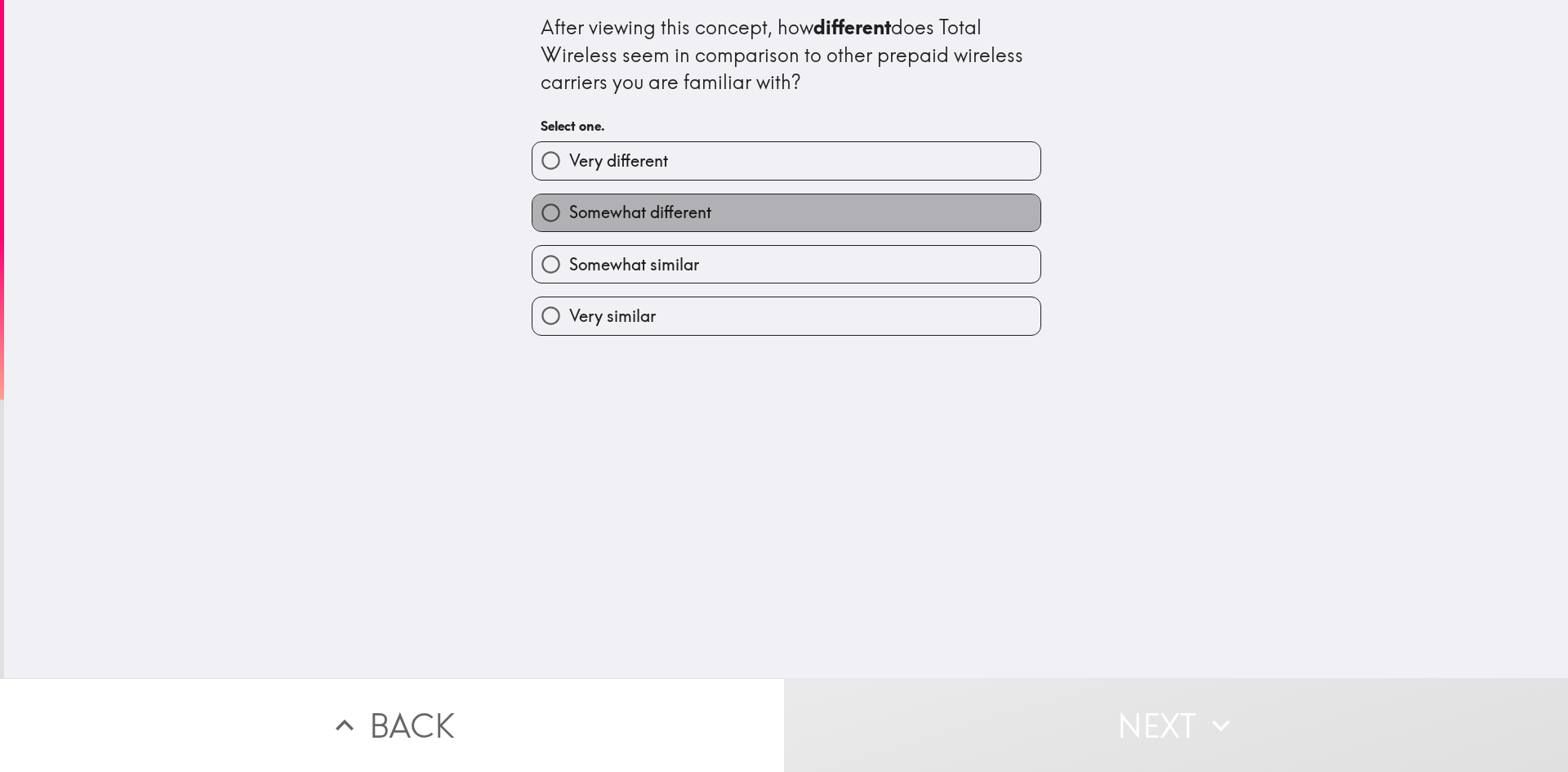
click at [975, 219] on label "Somewhat different" at bounding box center [786, 213] width 508 height 37
click at [569, 219] on input "Somewhat different" at bounding box center [551, 213] width 37 height 37
radio input "true"
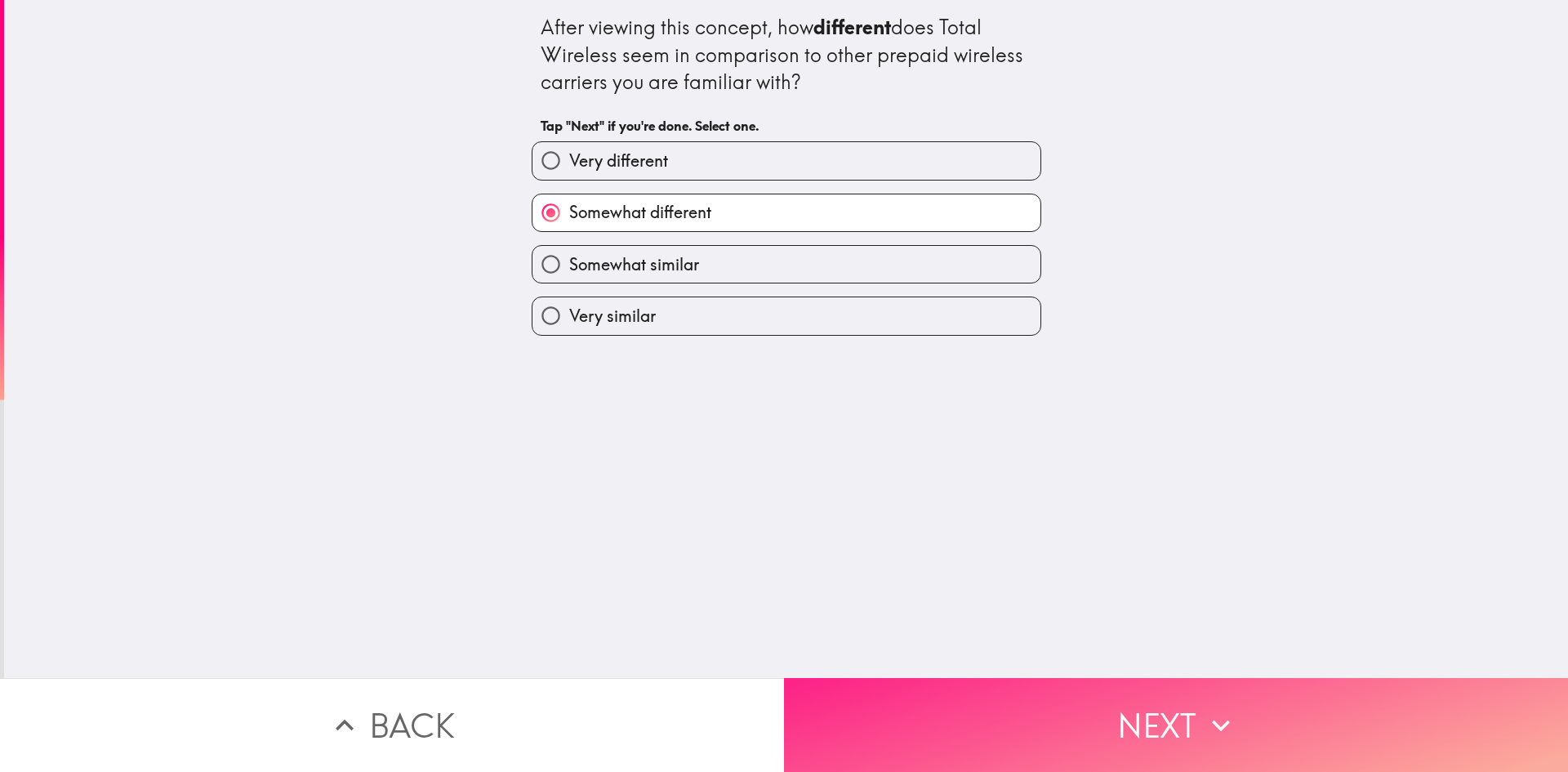
click at [1011, 687] on button "Next" at bounding box center [1176, 725] width 784 height 94
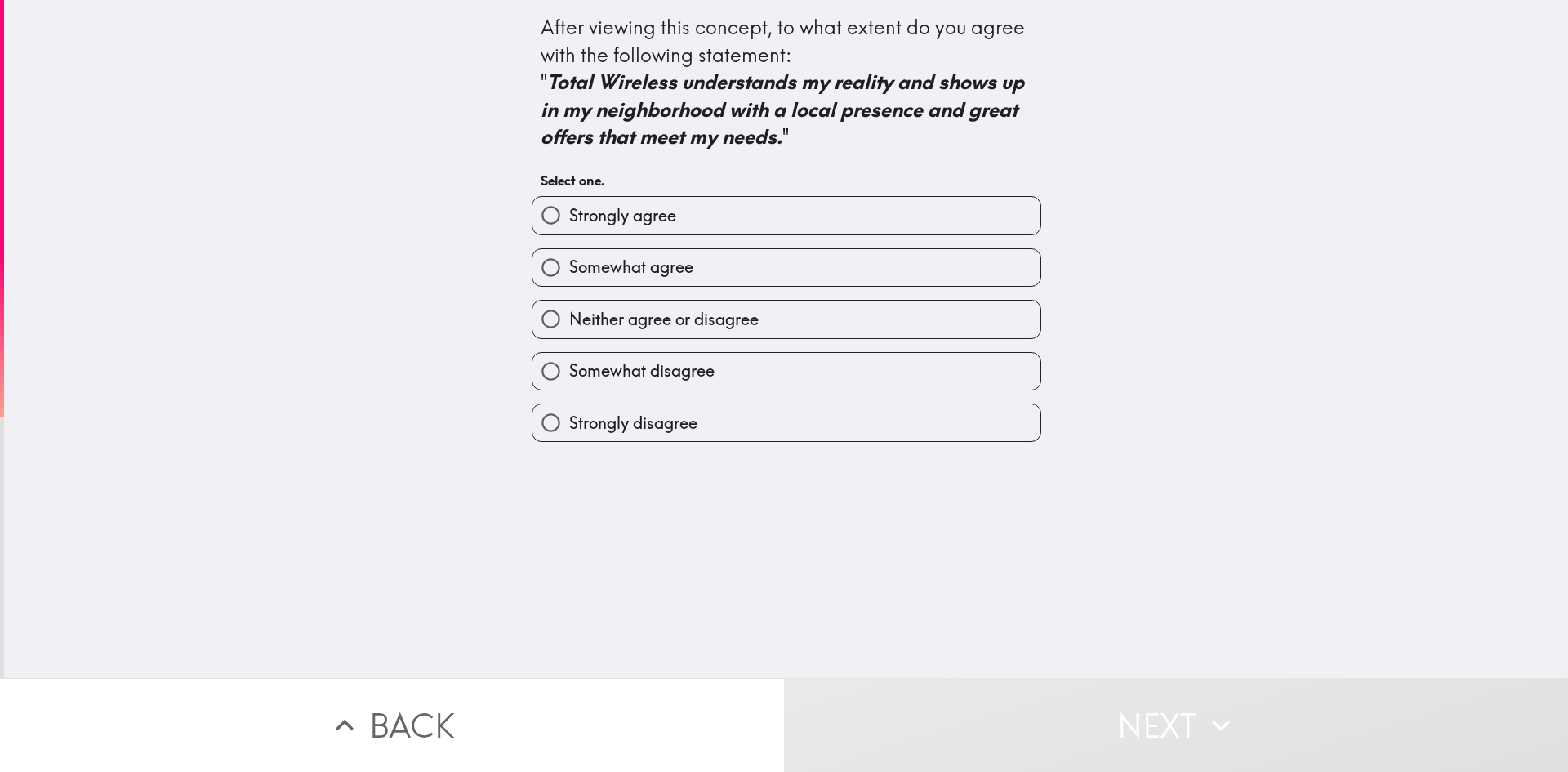
click at [883, 273] on label "Somewhat agree" at bounding box center [786, 267] width 508 height 37
click at [569, 273] on input "Somewhat agree" at bounding box center [551, 267] width 37 height 37
radio input "true"
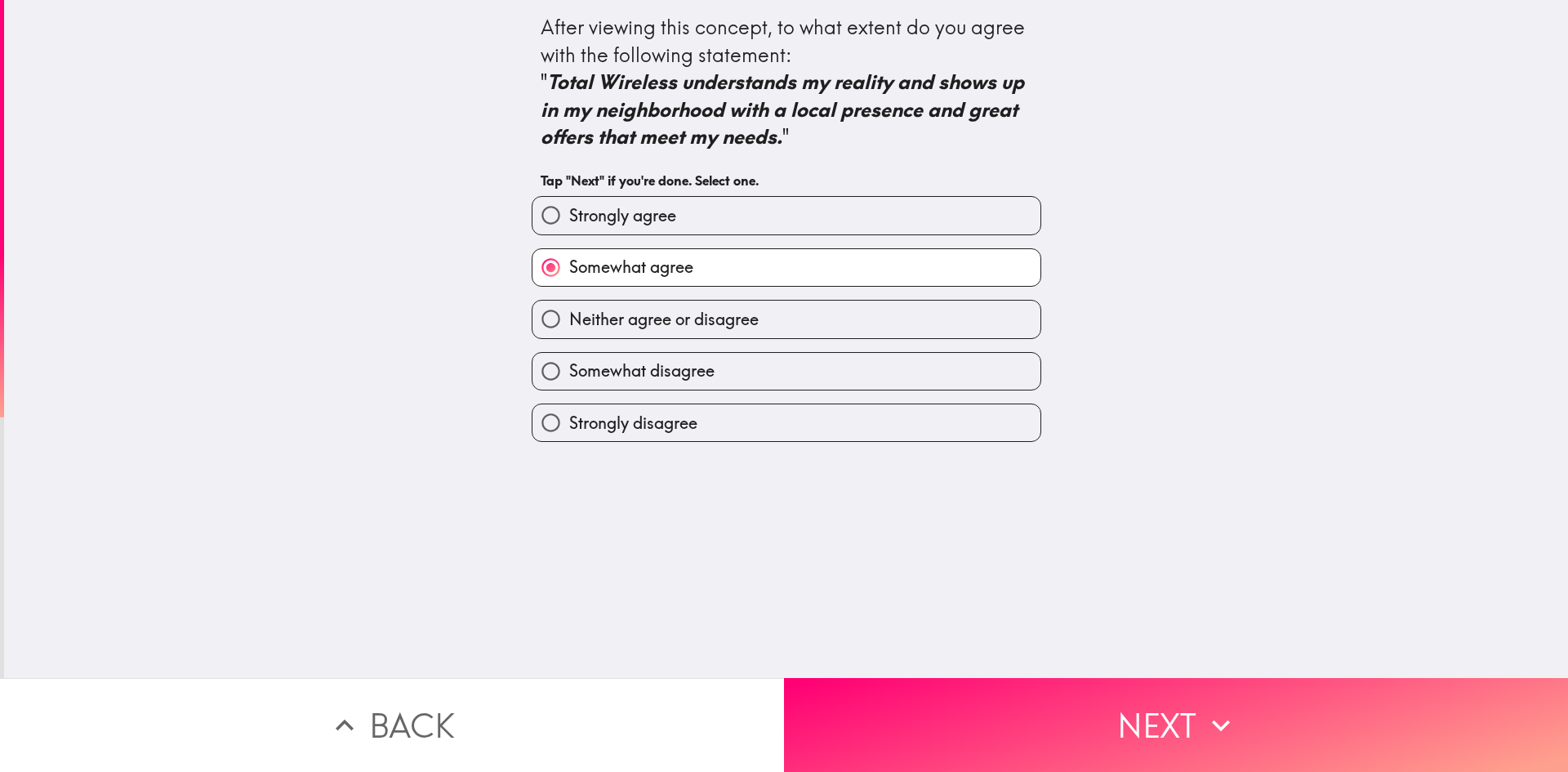
click at [734, 325] on span "Neither agree or disagree" at bounding box center [663, 319] width 190 height 23
click at [569, 325] on input "Neither agree or disagree" at bounding box center [551, 319] width 37 height 37
radio input "true"
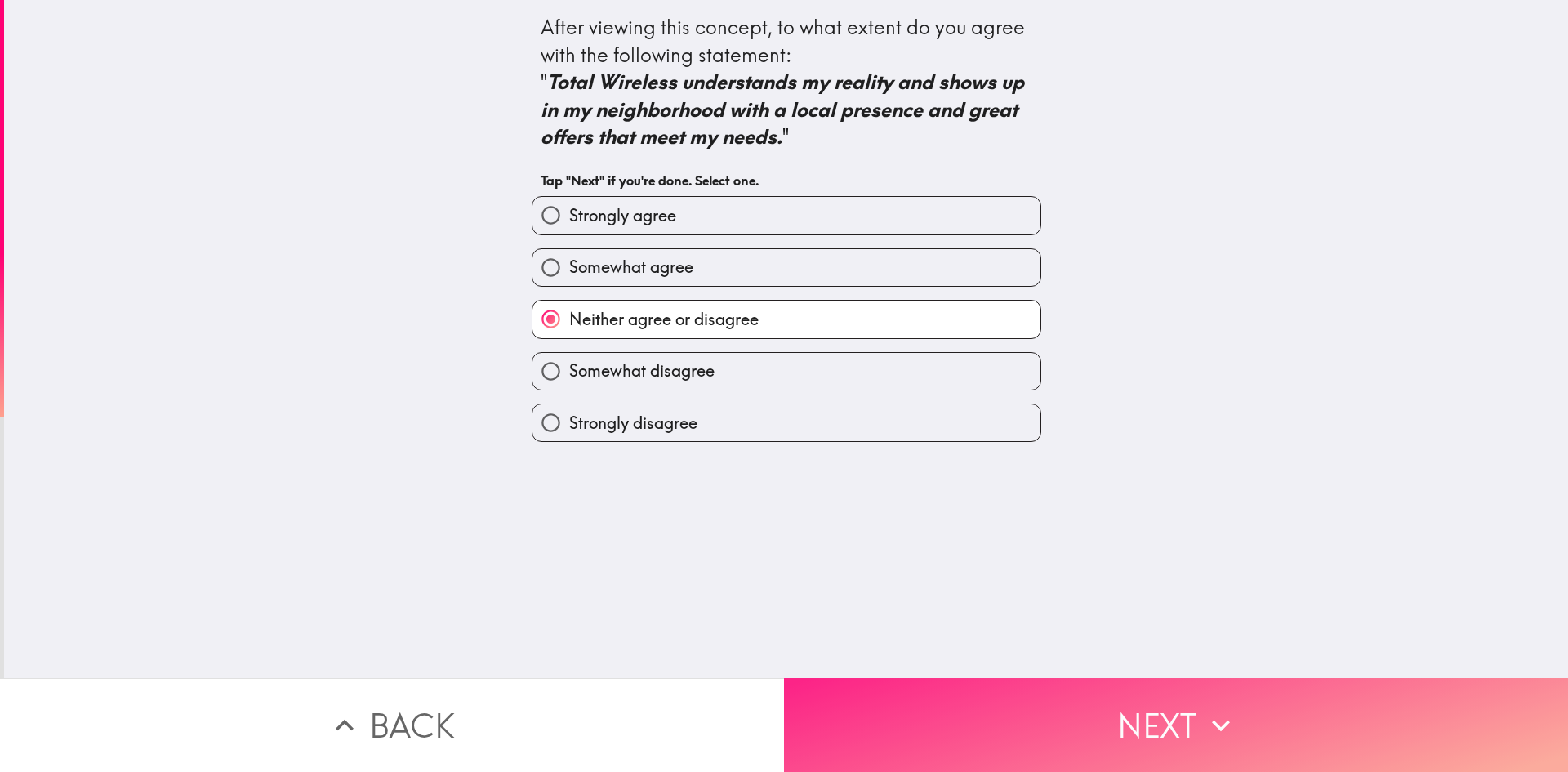
click at [883, 721] on button "Next" at bounding box center [1176, 725] width 784 height 94
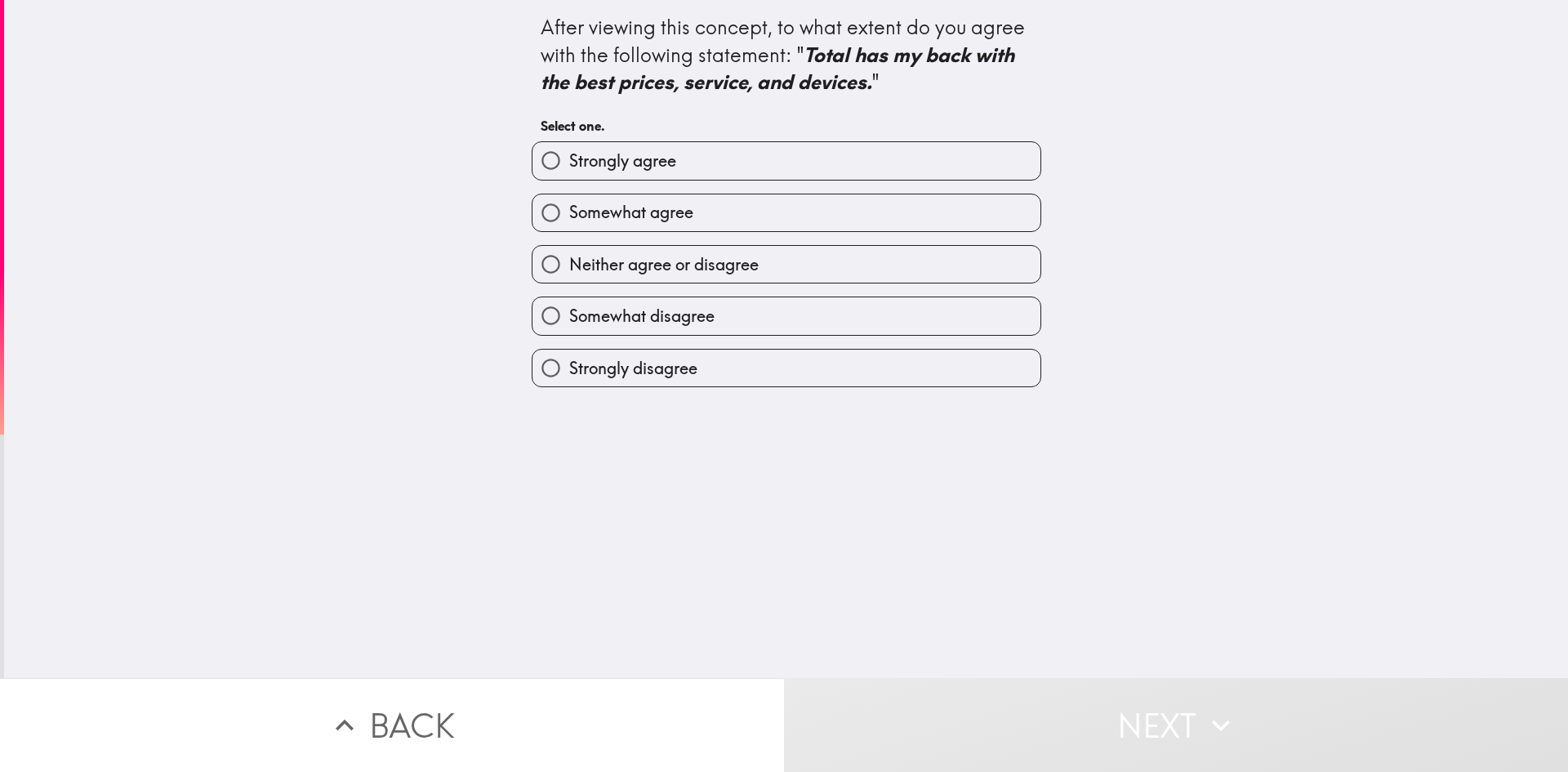
click at [692, 209] on label "Somewhat agree" at bounding box center [786, 213] width 508 height 37
click at [569, 209] on input "Somewhat agree" at bounding box center [551, 213] width 37 height 37
radio input "true"
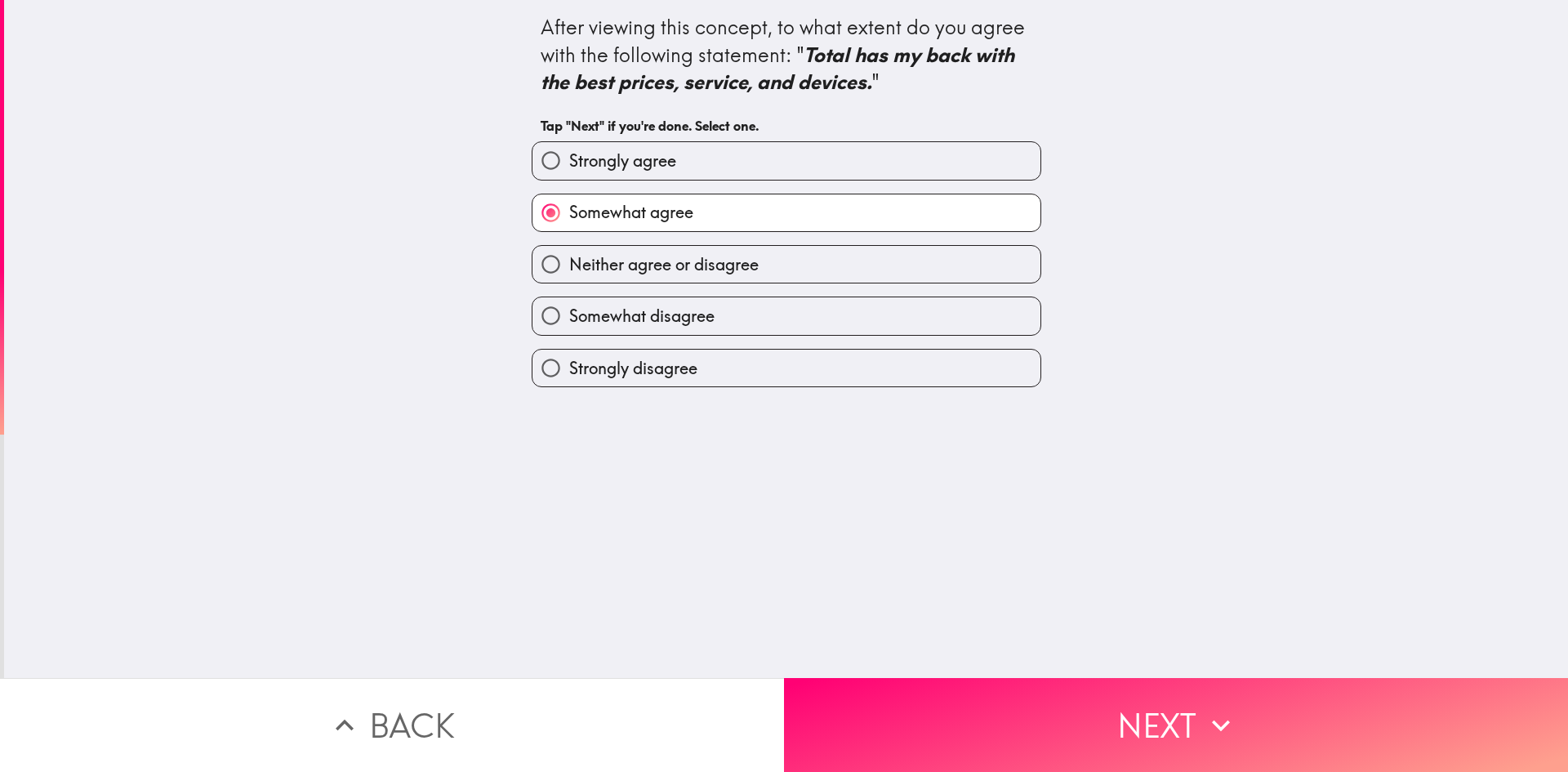
click at [984, 661] on div "After viewing this concept, to what extent do you agree with the following stat…" at bounding box center [786, 339] width 1564 height 678
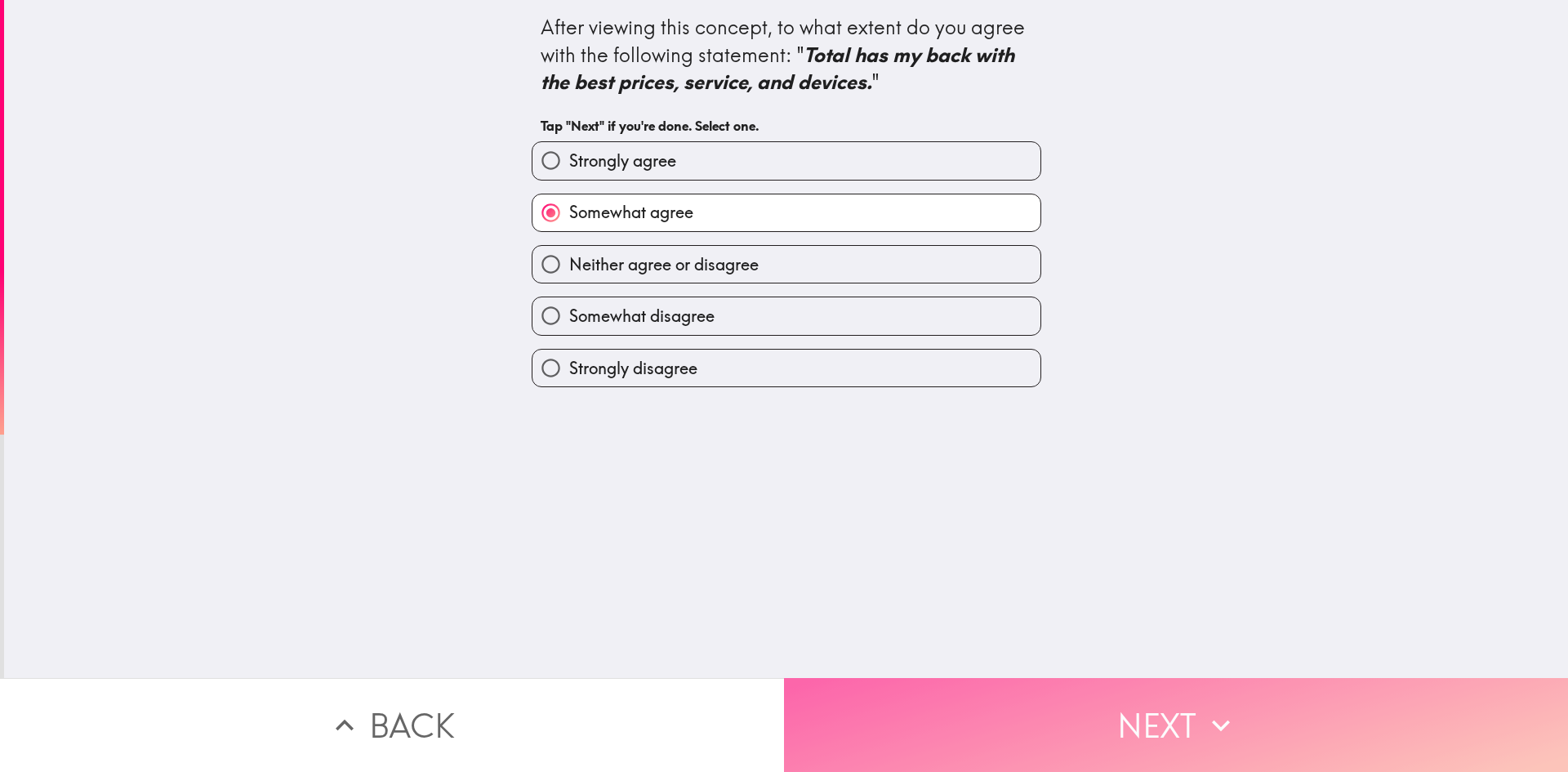
click at [973, 723] on button "Next" at bounding box center [1176, 725] width 784 height 94
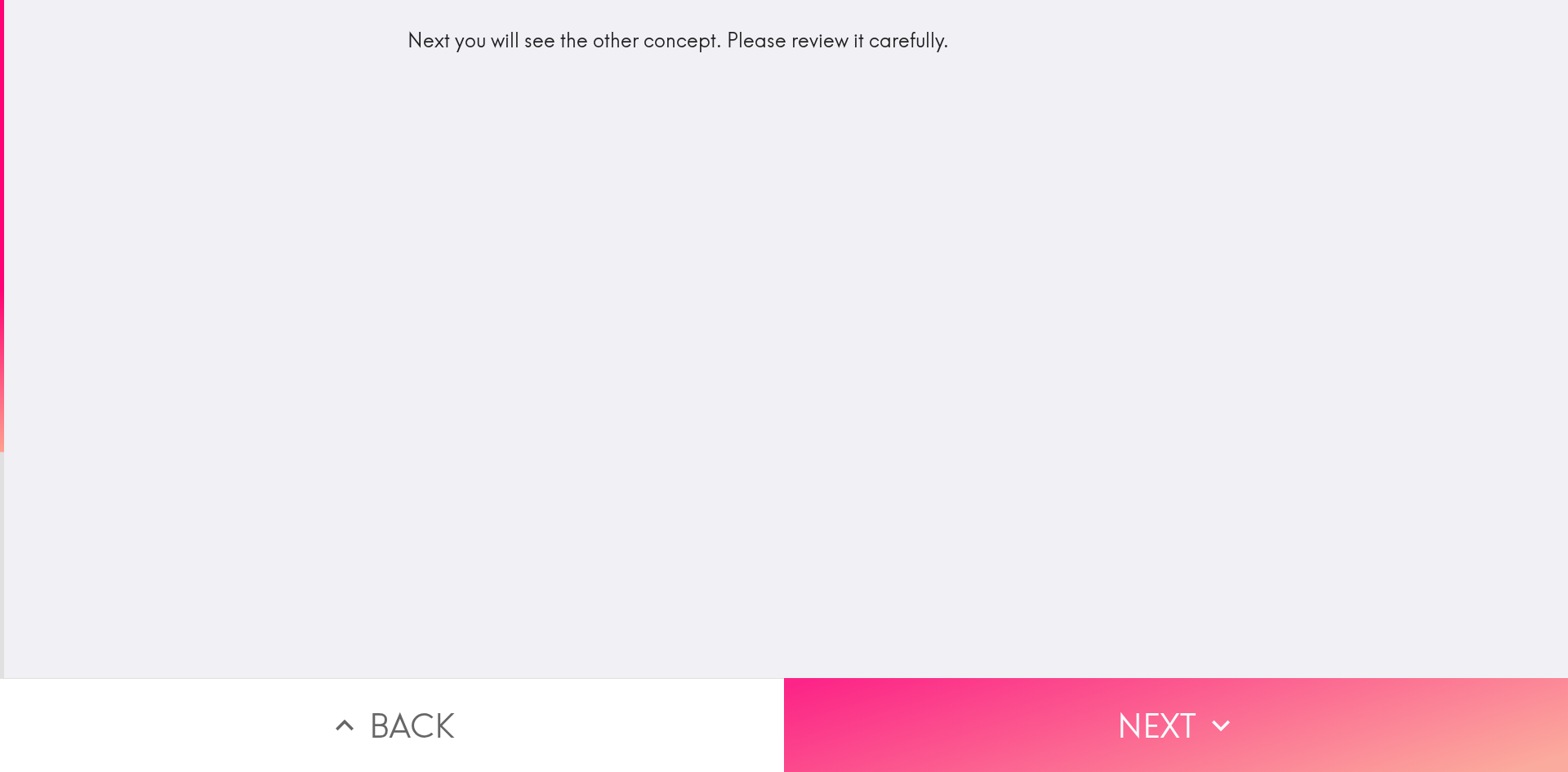
click at [963, 708] on button "Next" at bounding box center [1176, 725] width 784 height 94
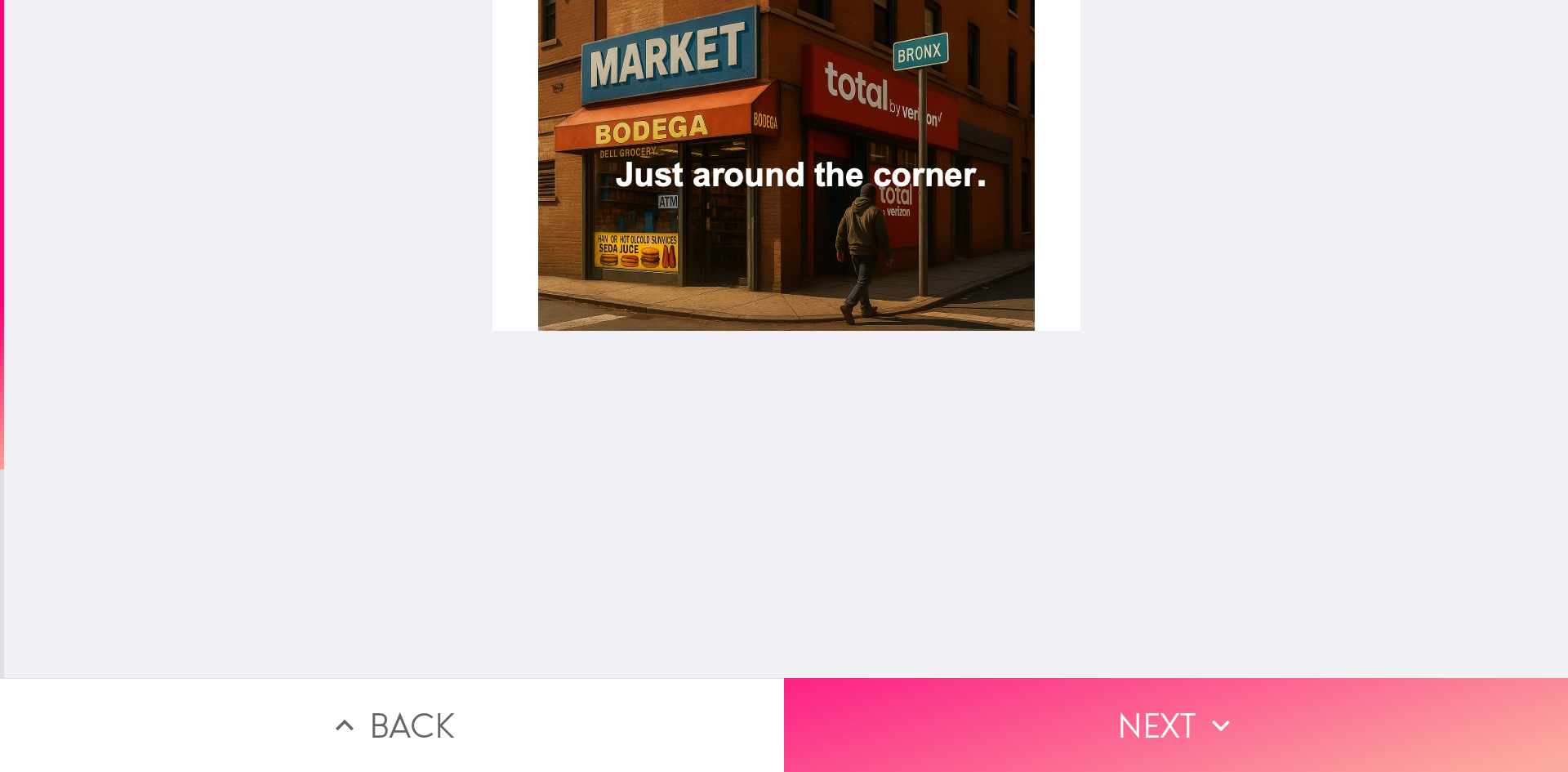
click at [1048, 715] on button "Next" at bounding box center [1176, 725] width 784 height 94
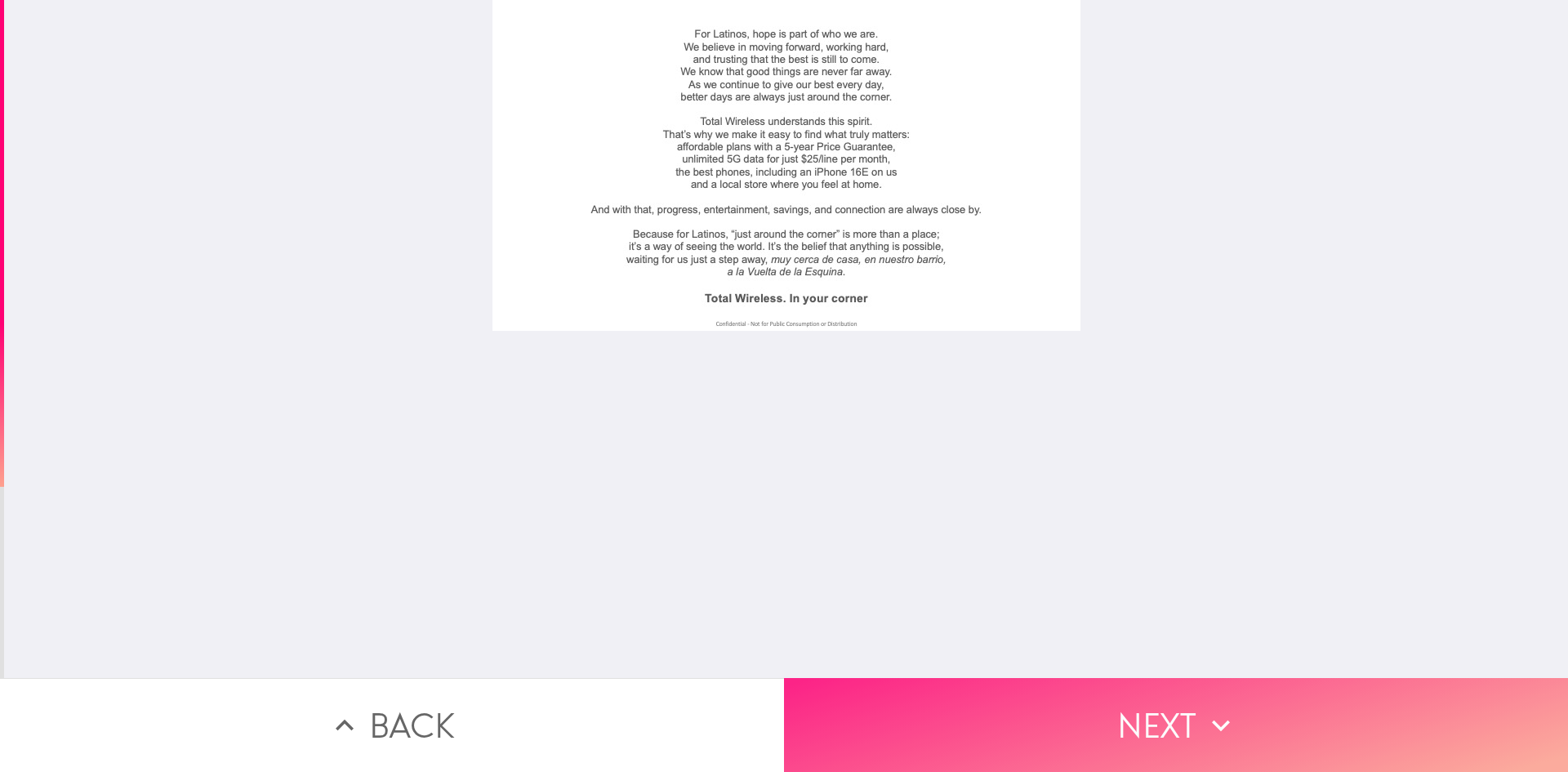
click at [1003, 700] on button "Next" at bounding box center [1176, 725] width 784 height 94
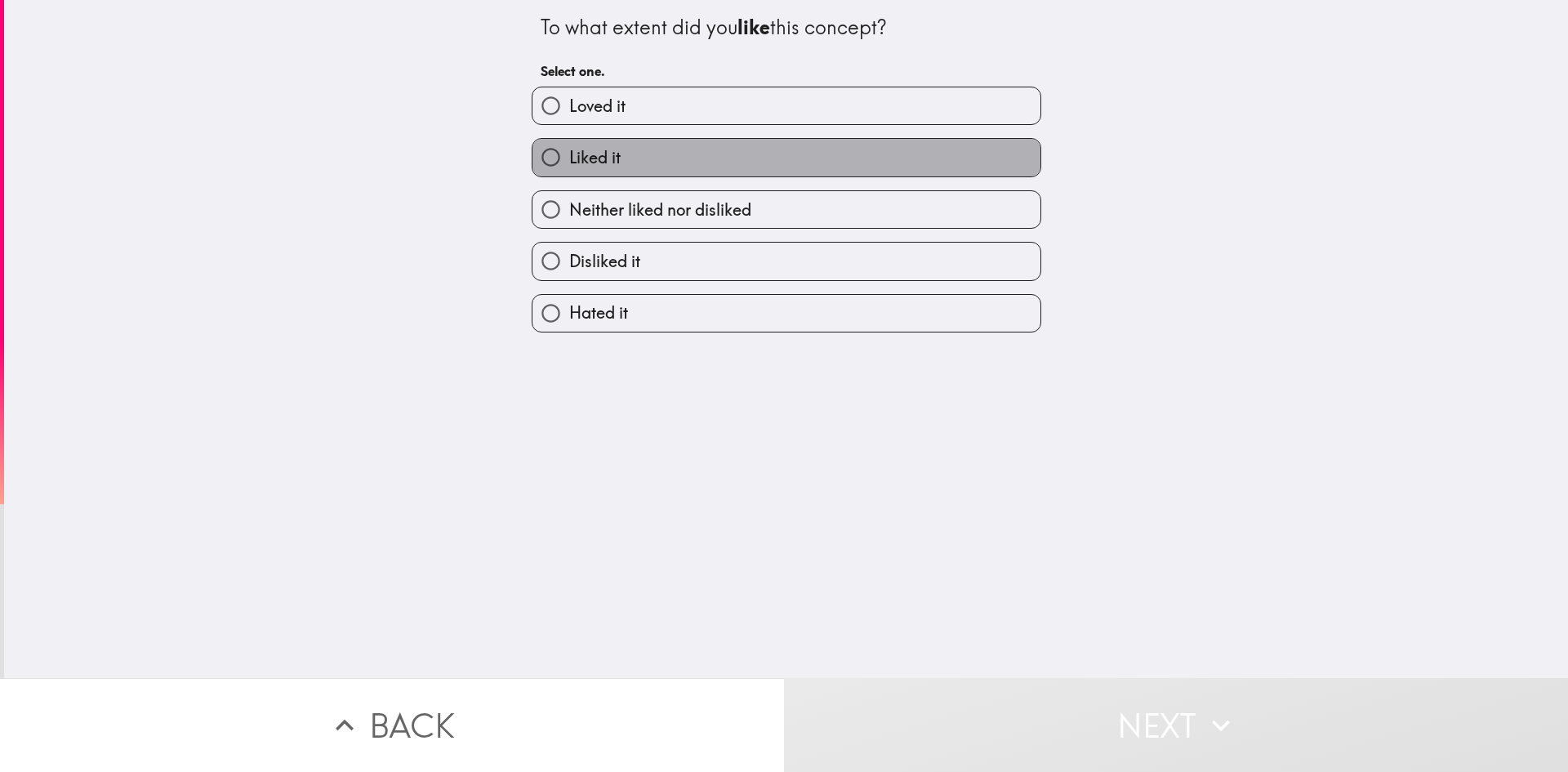
click at [699, 162] on label "Liked it" at bounding box center [786, 157] width 508 height 37
click at [569, 162] on input "Liked it" at bounding box center [551, 157] width 37 height 37
radio input "true"
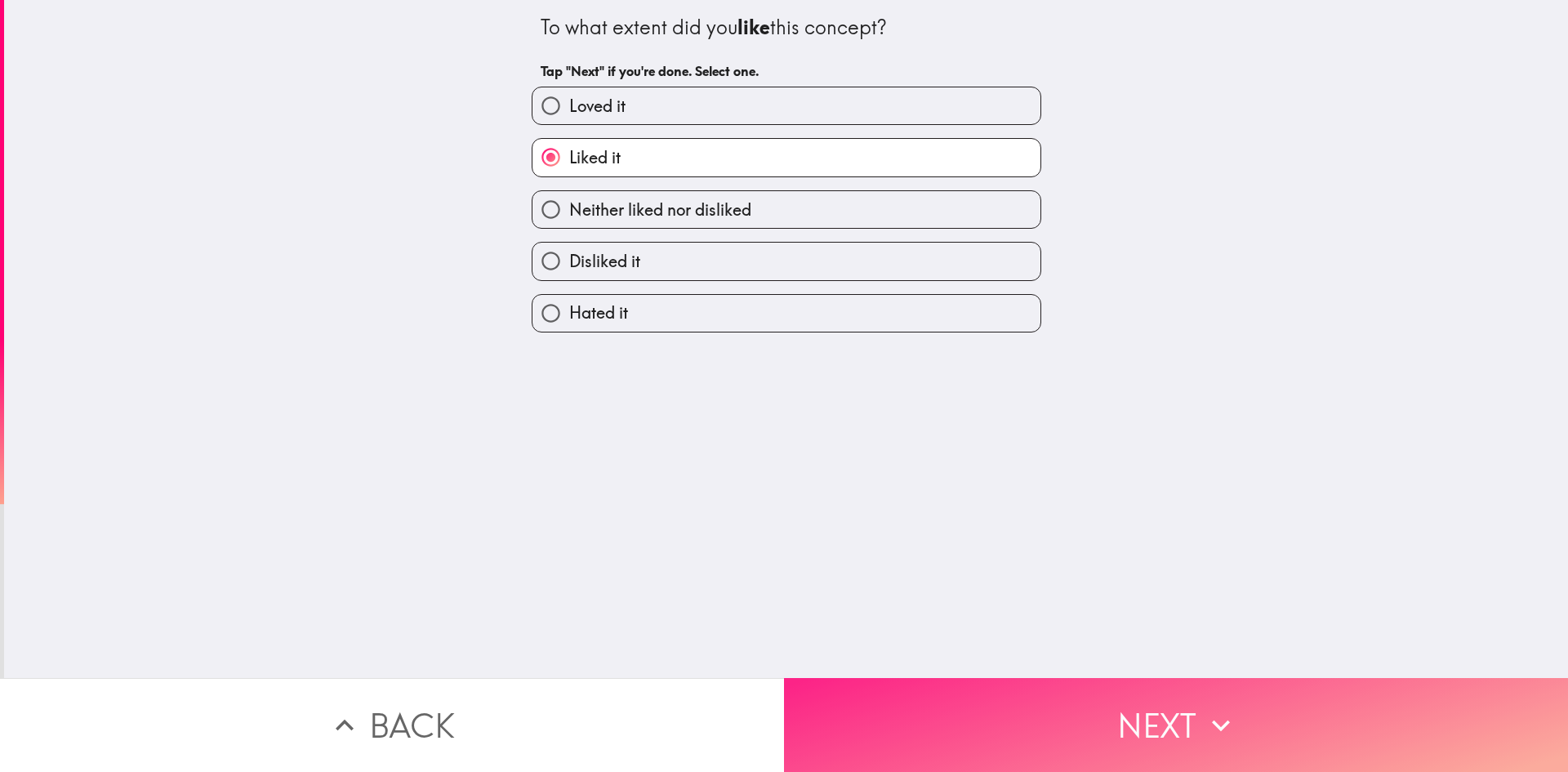
click at [982, 733] on button "Next" at bounding box center [1176, 725] width 784 height 94
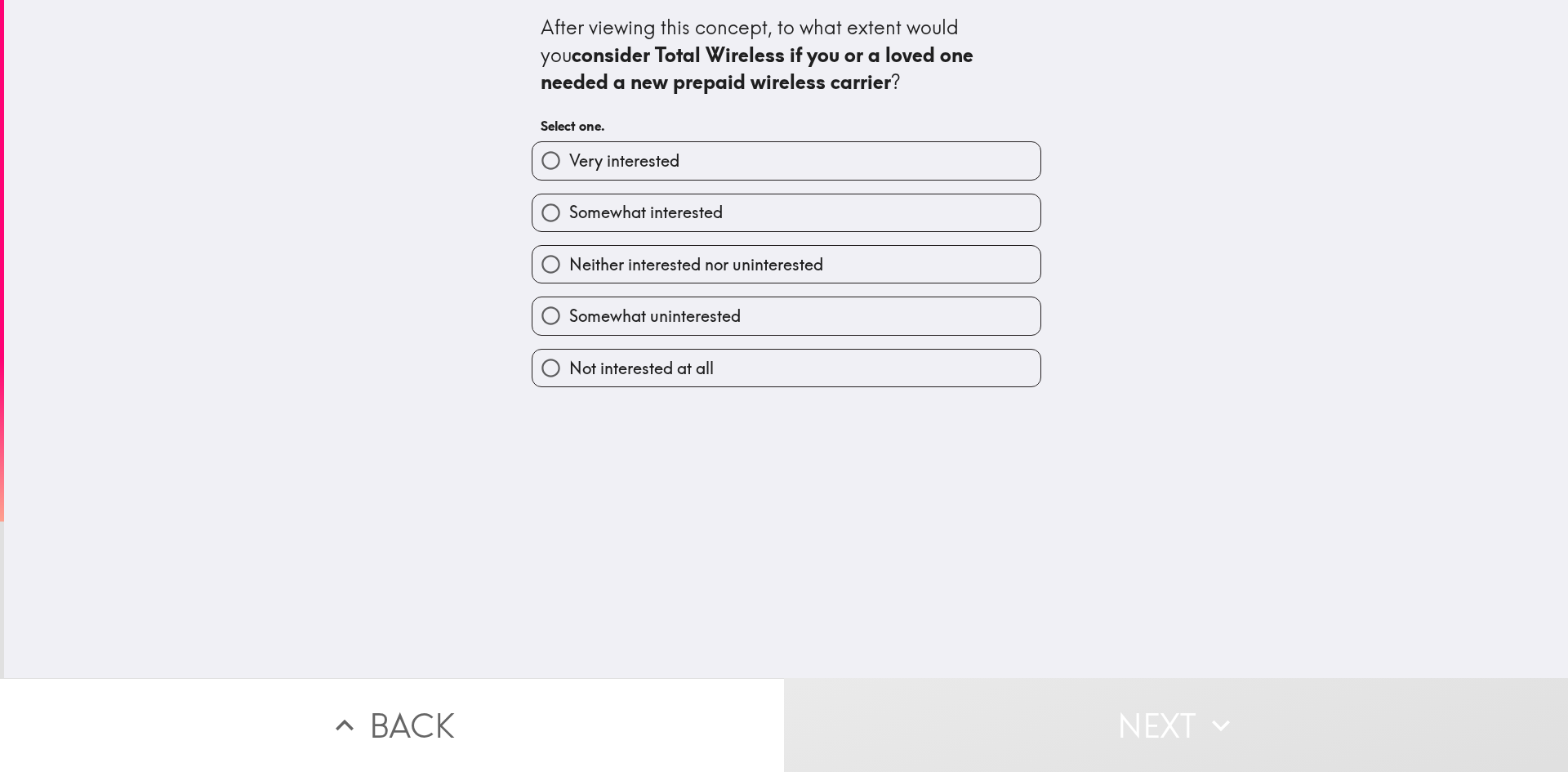
click at [731, 225] on label "Somewhat interested" at bounding box center [786, 213] width 508 height 37
click at [569, 225] on input "Somewhat interested" at bounding box center [551, 213] width 37 height 37
radio input "true"
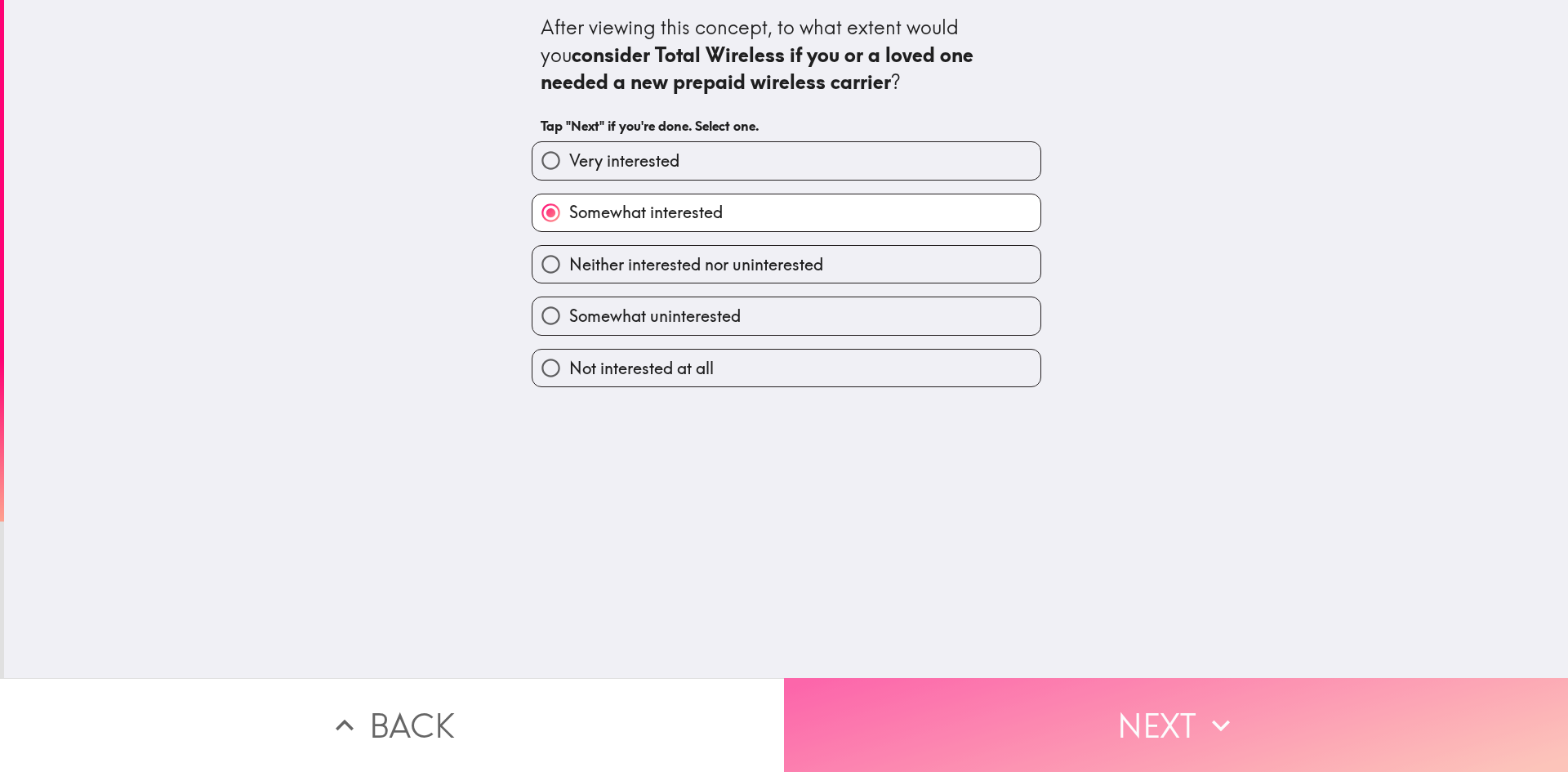
click at [968, 722] on button "Next" at bounding box center [1176, 725] width 784 height 94
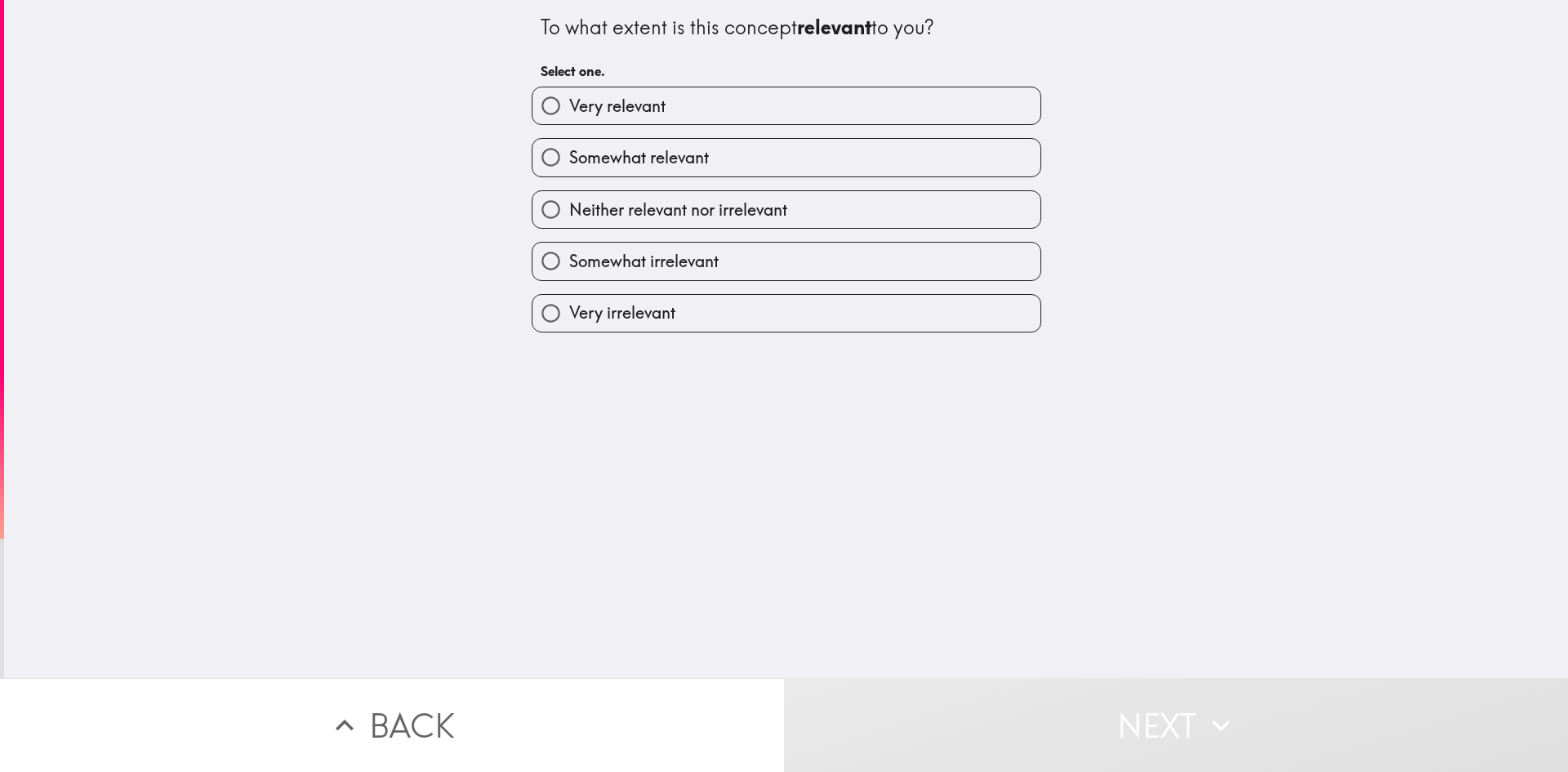
click at [646, 155] on span "Somewhat relevant" at bounding box center [639, 158] width 140 height 23
click at [569, 155] on input "Somewhat relevant" at bounding box center [551, 157] width 37 height 37
radio input "true"
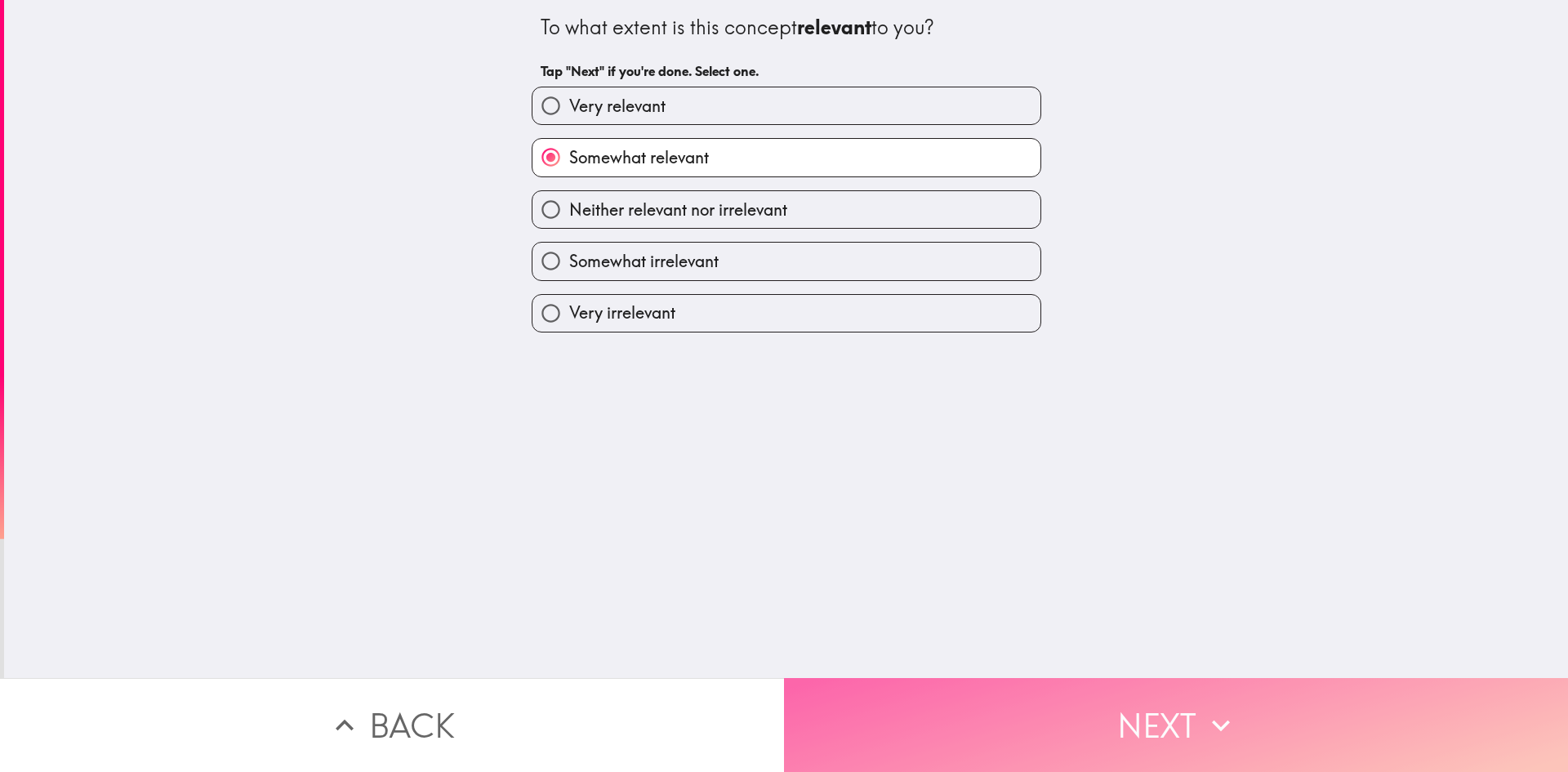
click at [969, 690] on button "Next" at bounding box center [1176, 725] width 784 height 94
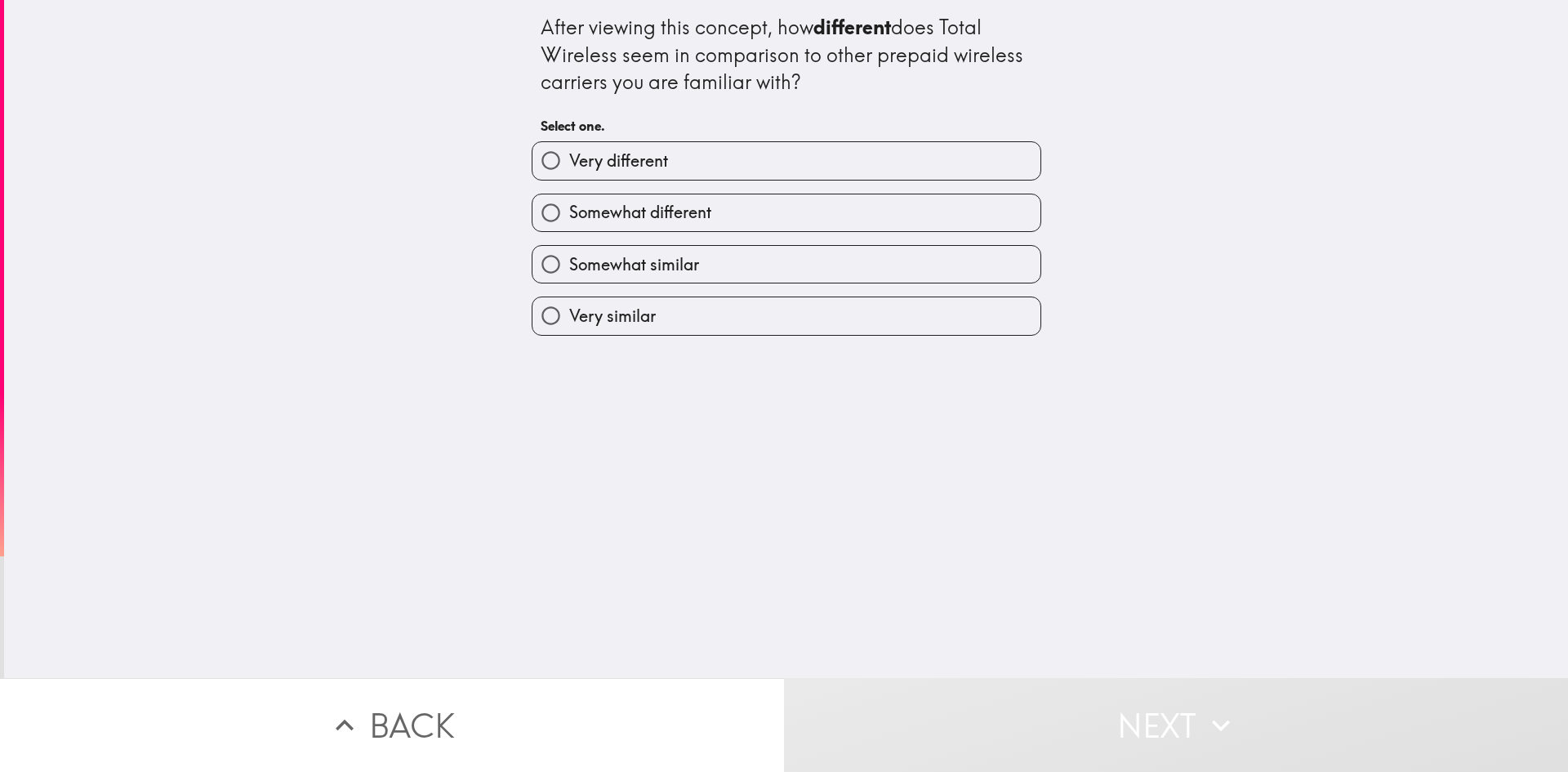
click at [773, 223] on label "Somewhat different" at bounding box center [786, 213] width 508 height 37
click at [569, 223] on input "Somewhat different" at bounding box center [551, 213] width 37 height 37
radio input "true"
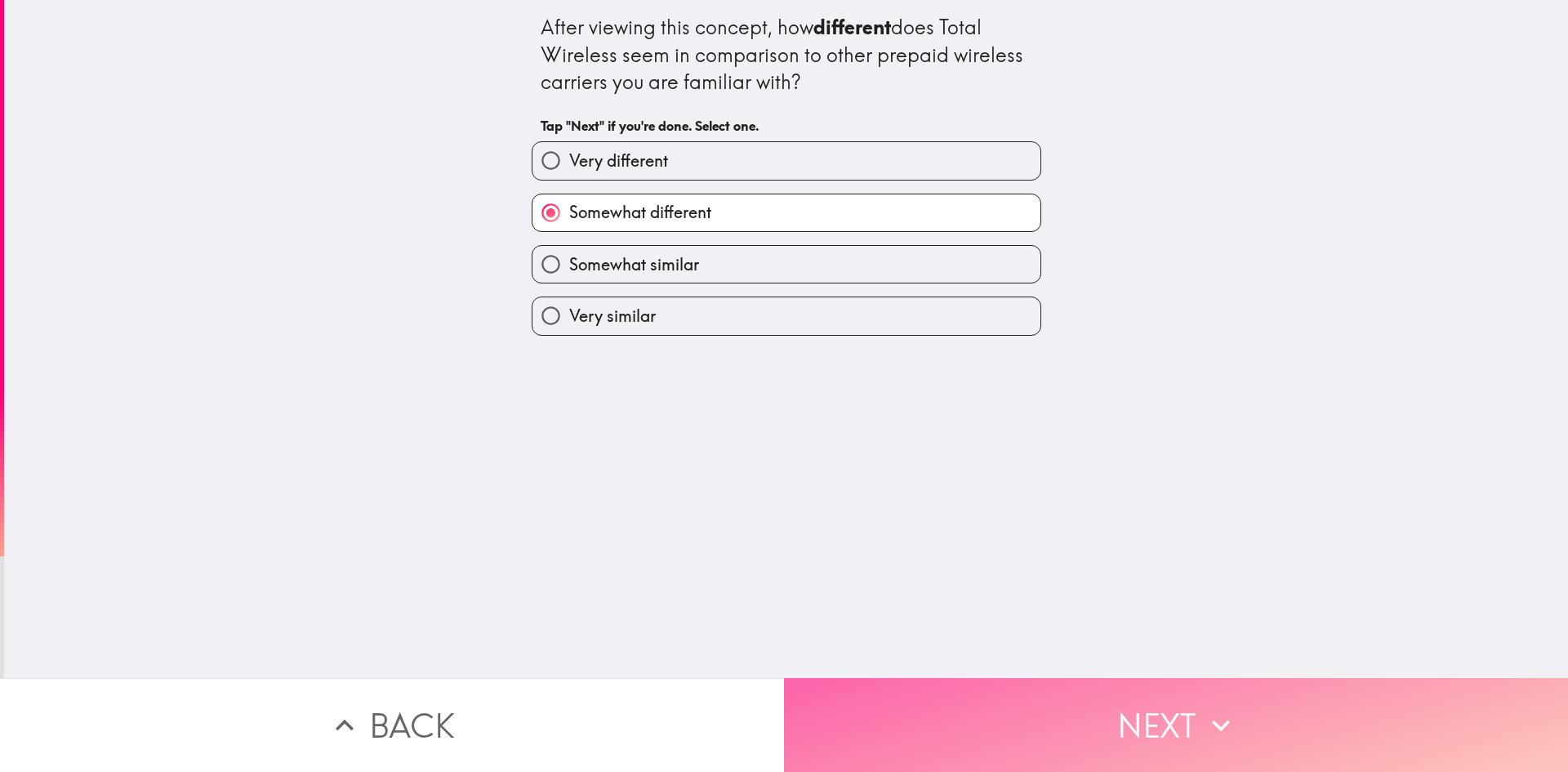
click at [1082, 734] on button "Next" at bounding box center [1176, 725] width 784 height 94
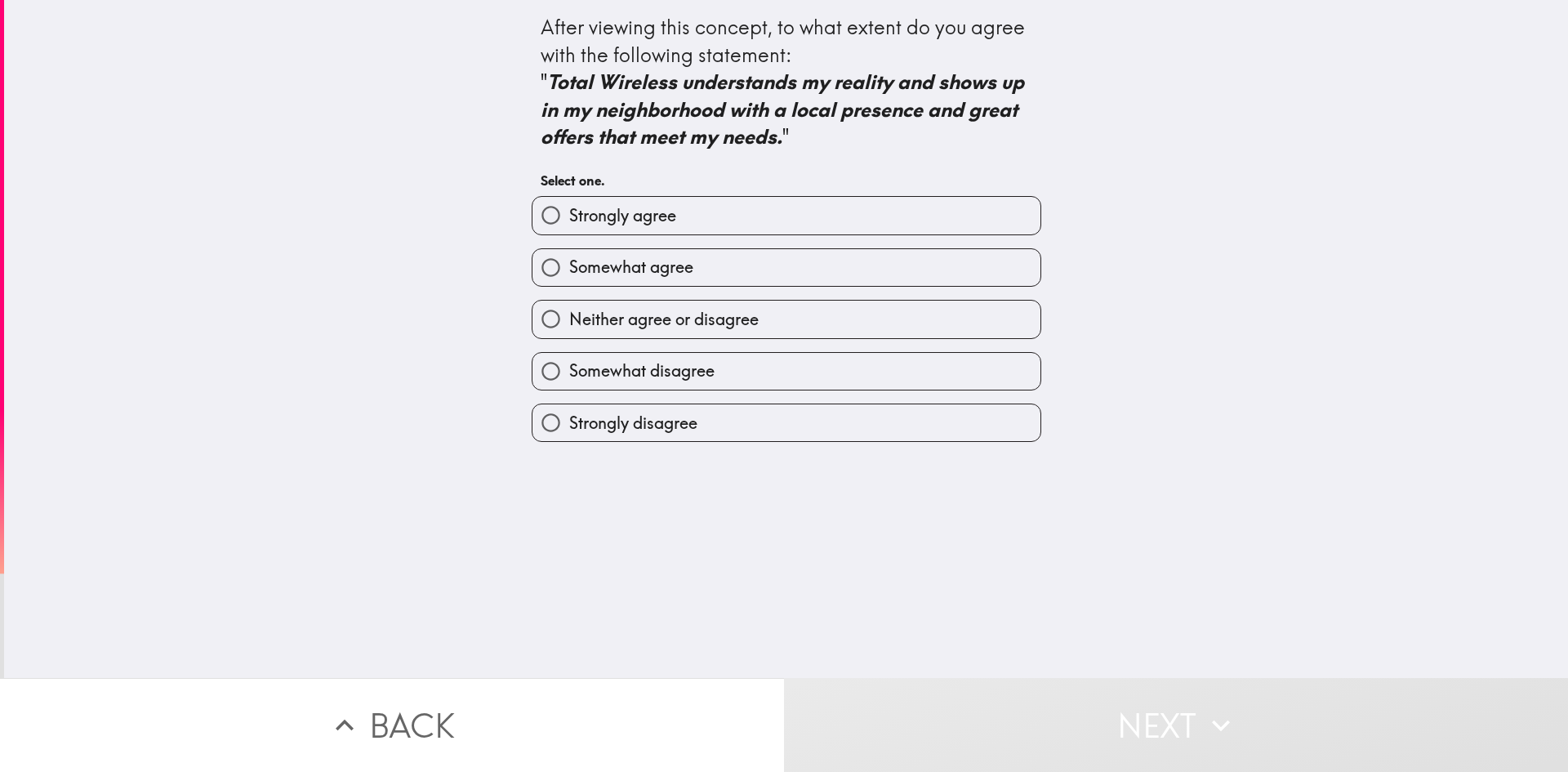
click at [860, 269] on label "Somewhat agree" at bounding box center [786, 267] width 508 height 37
click at [569, 269] on input "Somewhat agree" at bounding box center [551, 267] width 37 height 37
radio input "true"
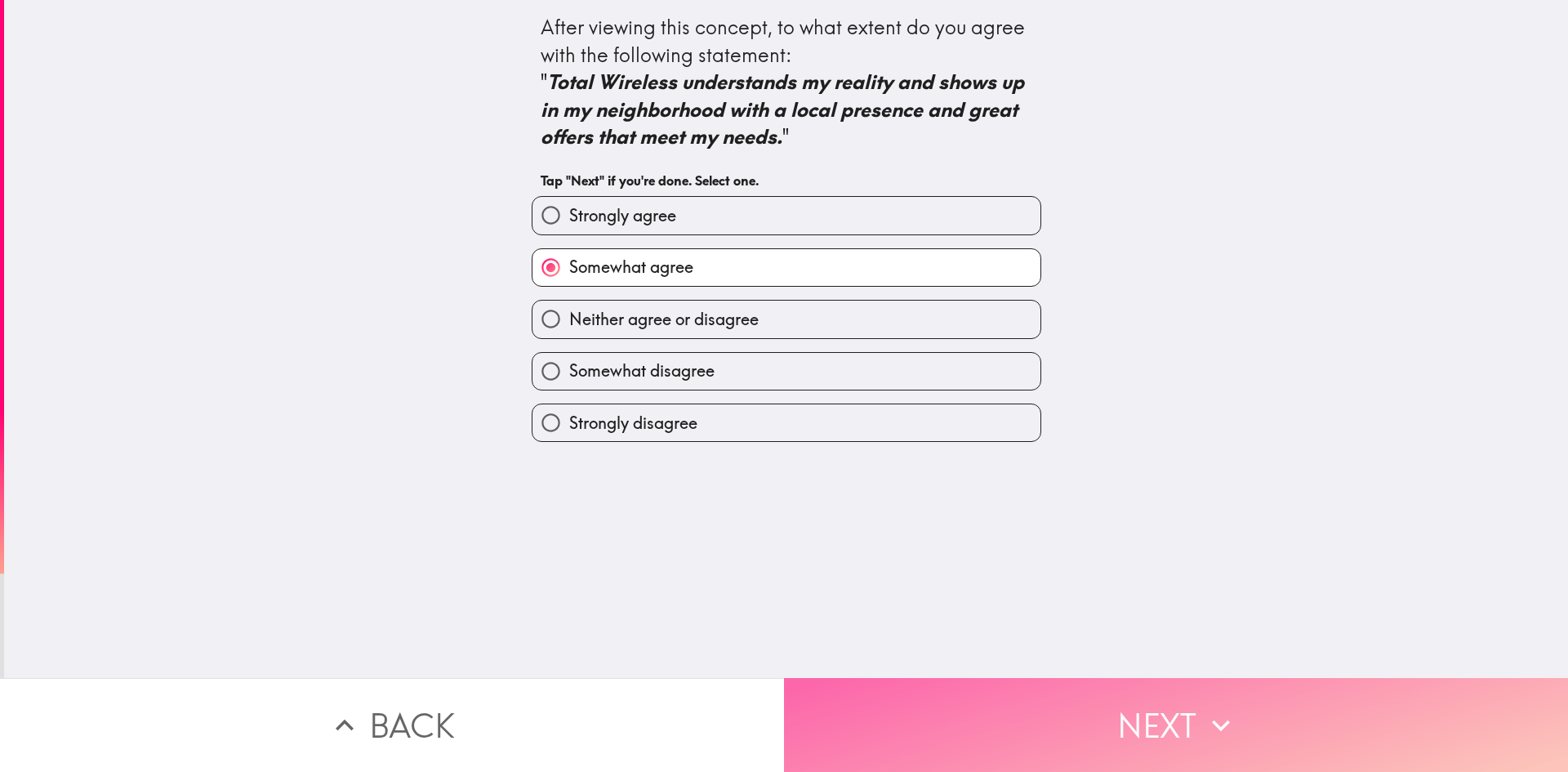
click at [1029, 727] on button "Next" at bounding box center [1176, 725] width 784 height 94
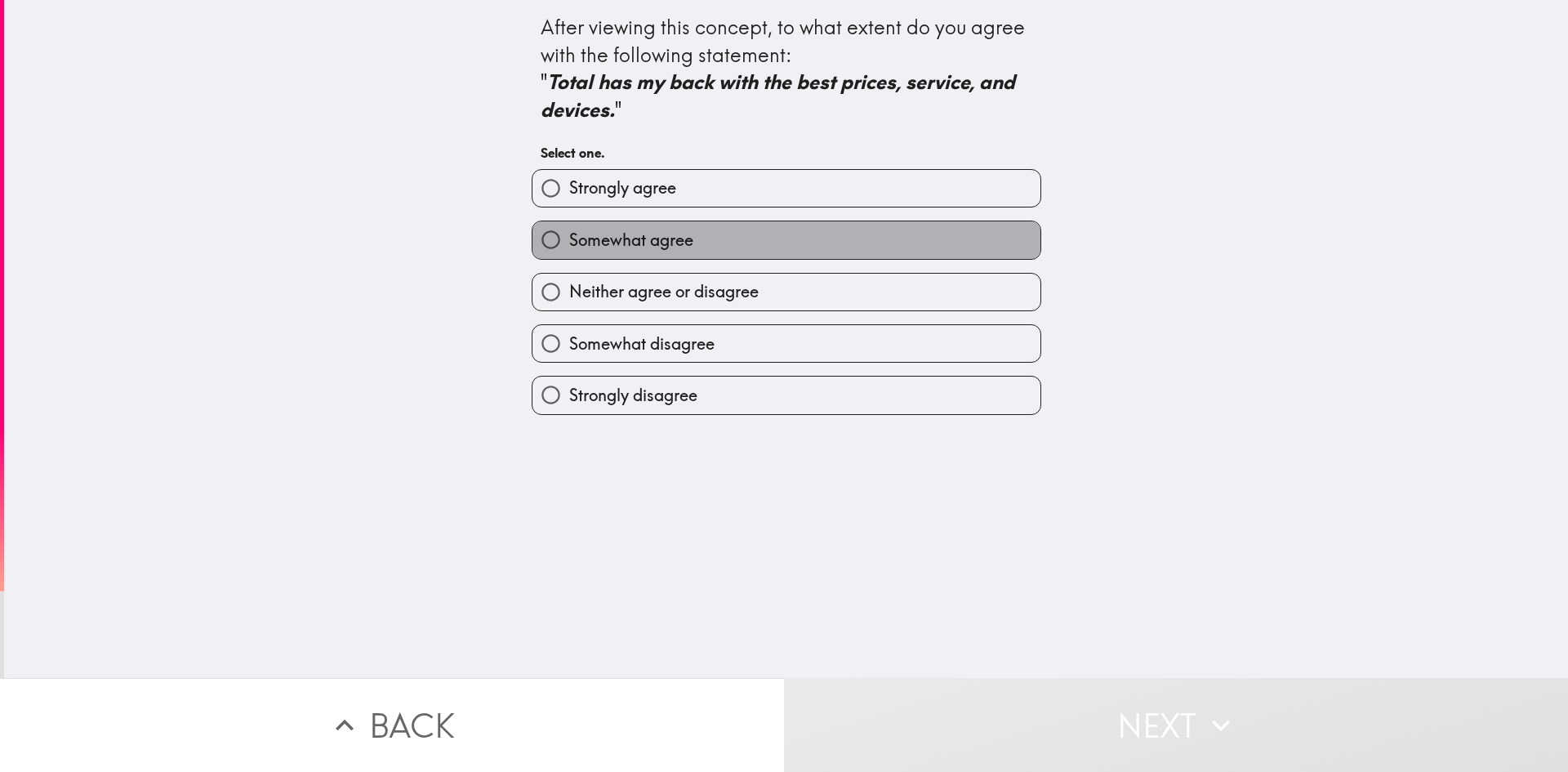
click at [885, 237] on label "Somewhat agree" at bounding box center [786, 240] width 508 height 37
click at [569, 237] on input "Somewhat agree" at bounding box center [551, 240] width 37 height 37
radio input "true"
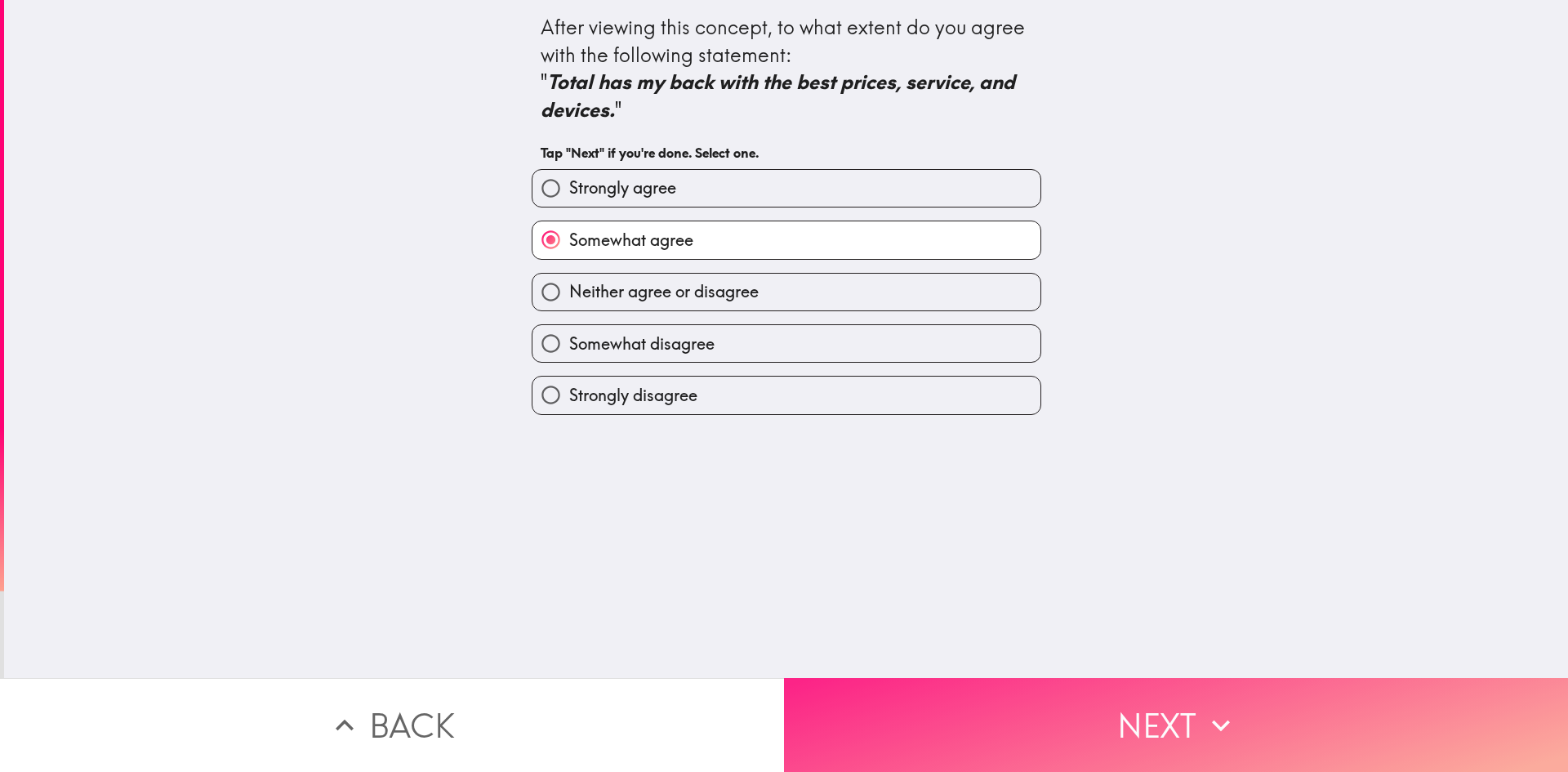
click at [1009, 723] on button "Next" at bounding box center [1176, 725] width 784 height 94
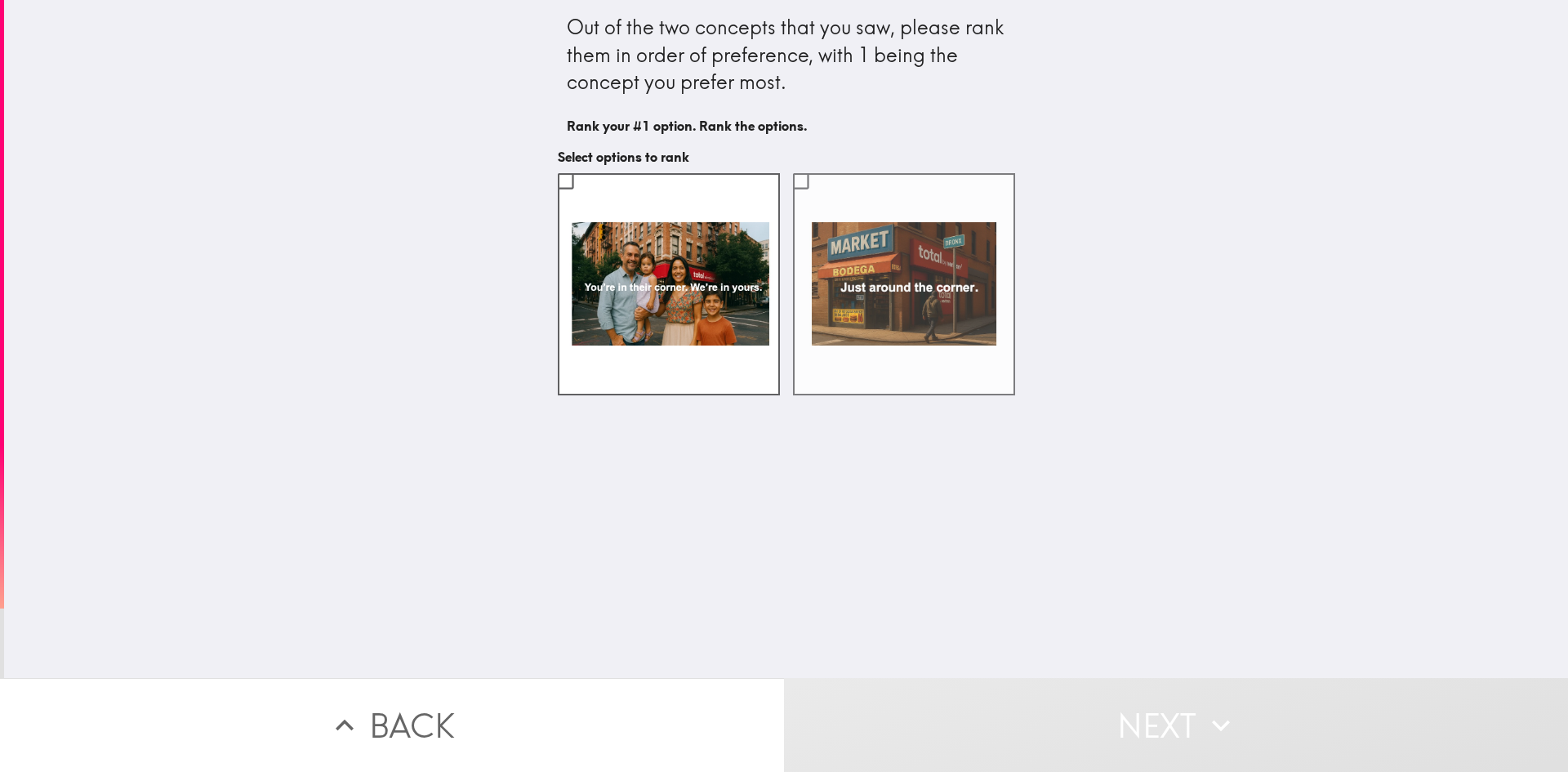
click at [877, 348] on label at bounding box center [904, 284] width 222 height 223
click at [819, 200] on input "checkbox" at bounding box center [800, 181] width 37 height 37
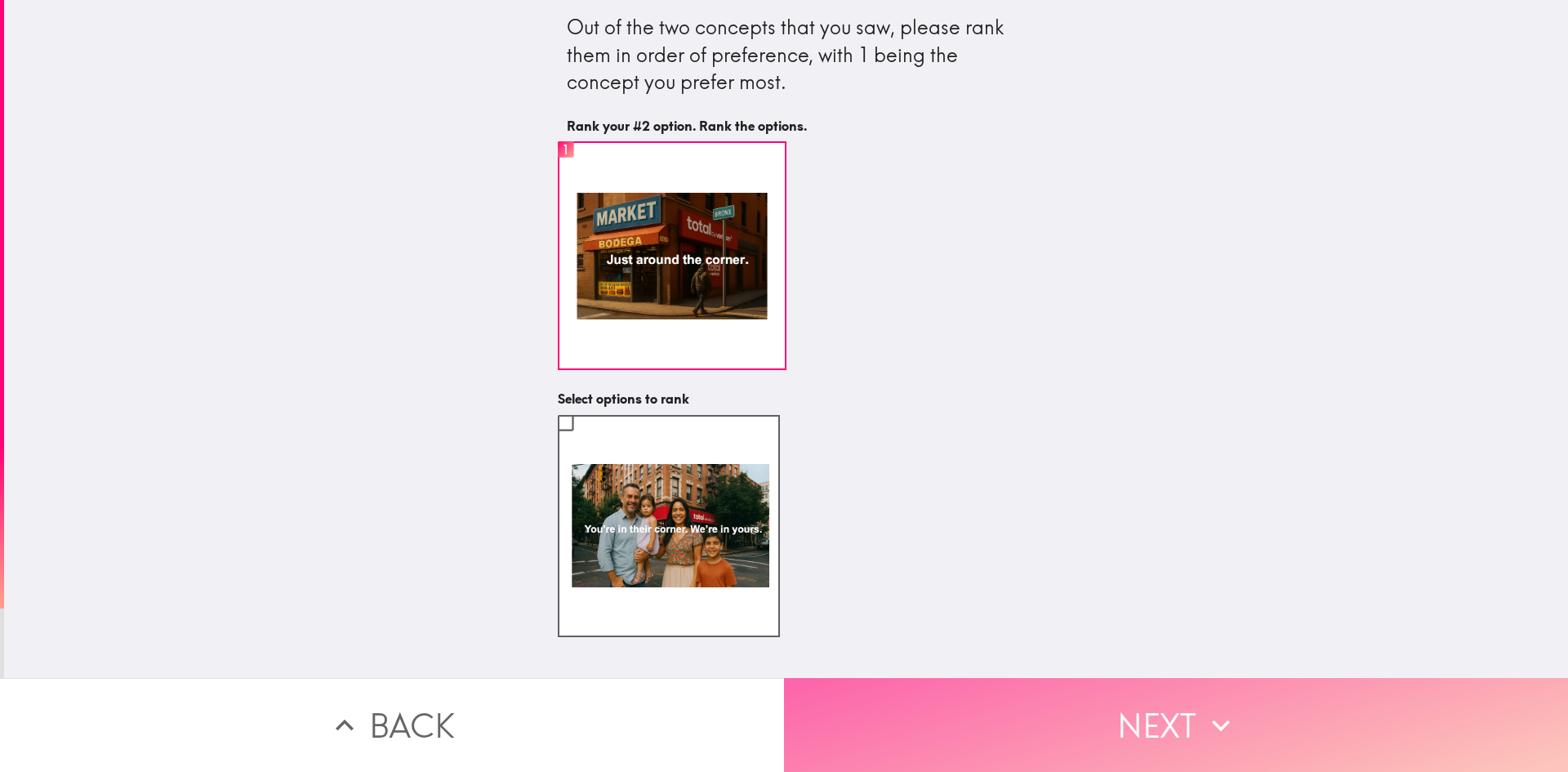
click at [978, 720] on button "Next" at bounding box center [1176, 725] width 784 height 94
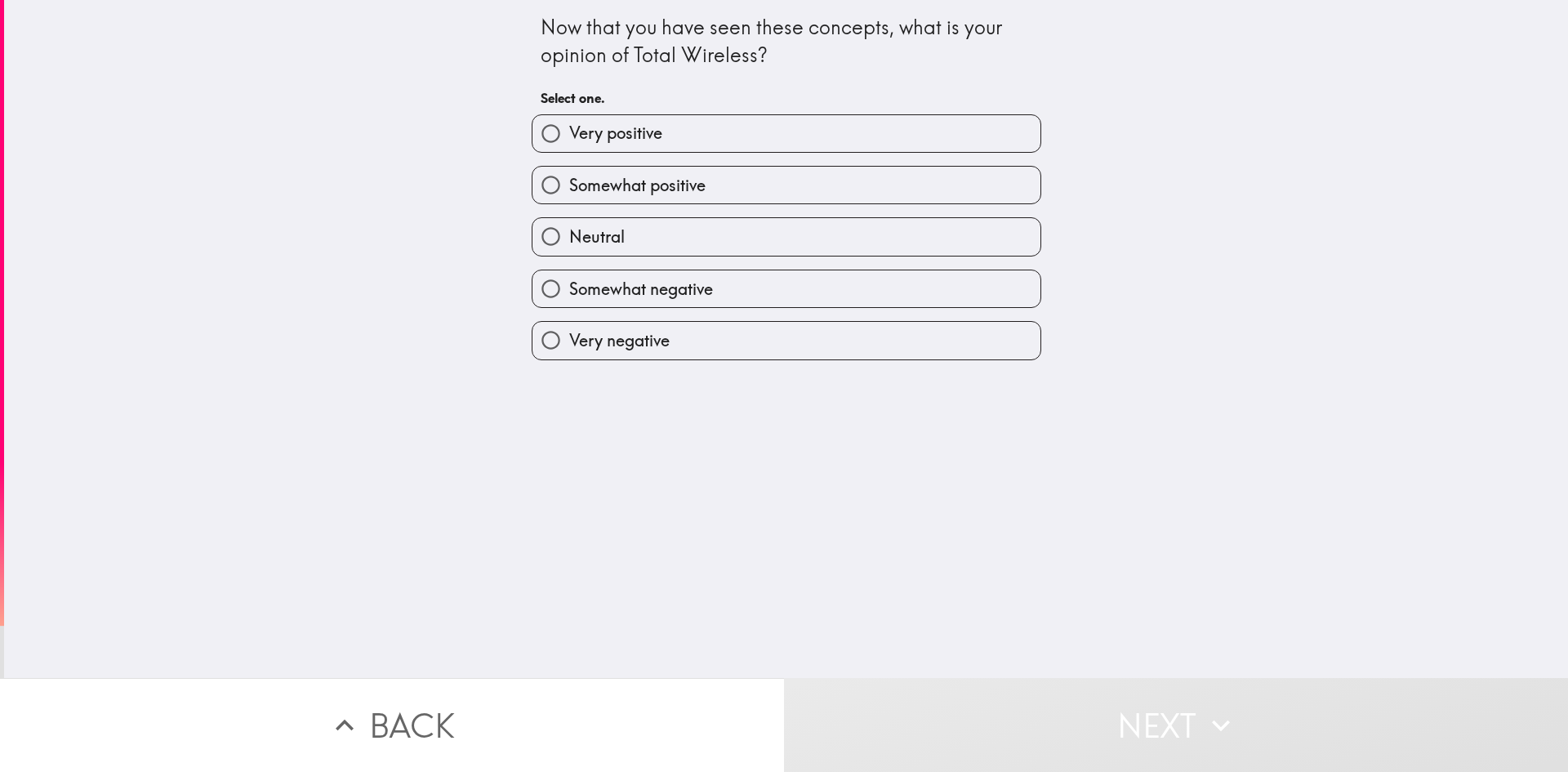
click at [707, 194] on label "Somewhat positive" at bounding box center [786, 185] width 508 height 37
click at [569, 194] on input "Somewhat positive" at bounding box center [551, 185] width 37 height 37
radio input "true"
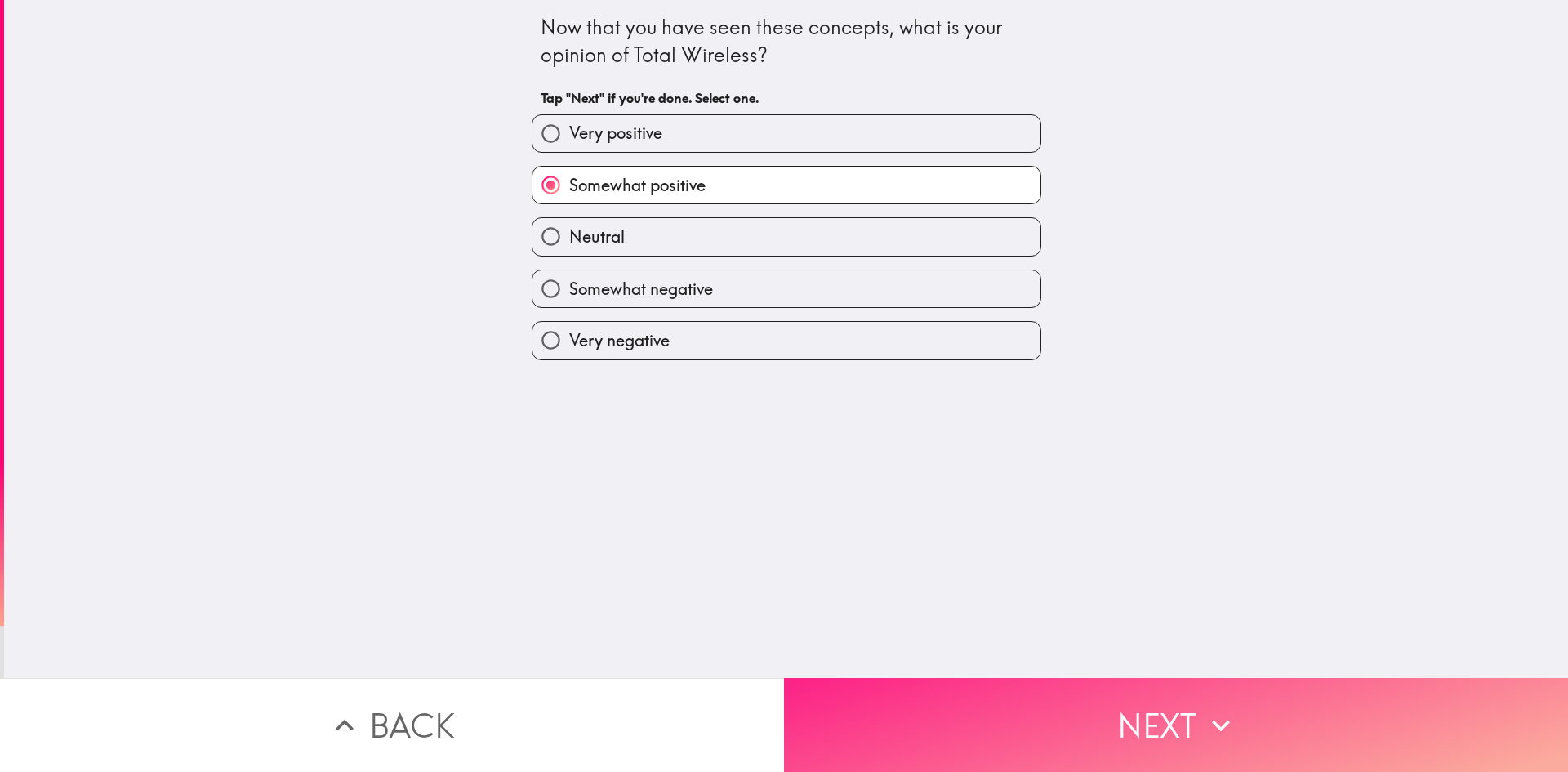
click at [953, 730] on button "Next" at bounding box center [1176, 725] width 784 height 94
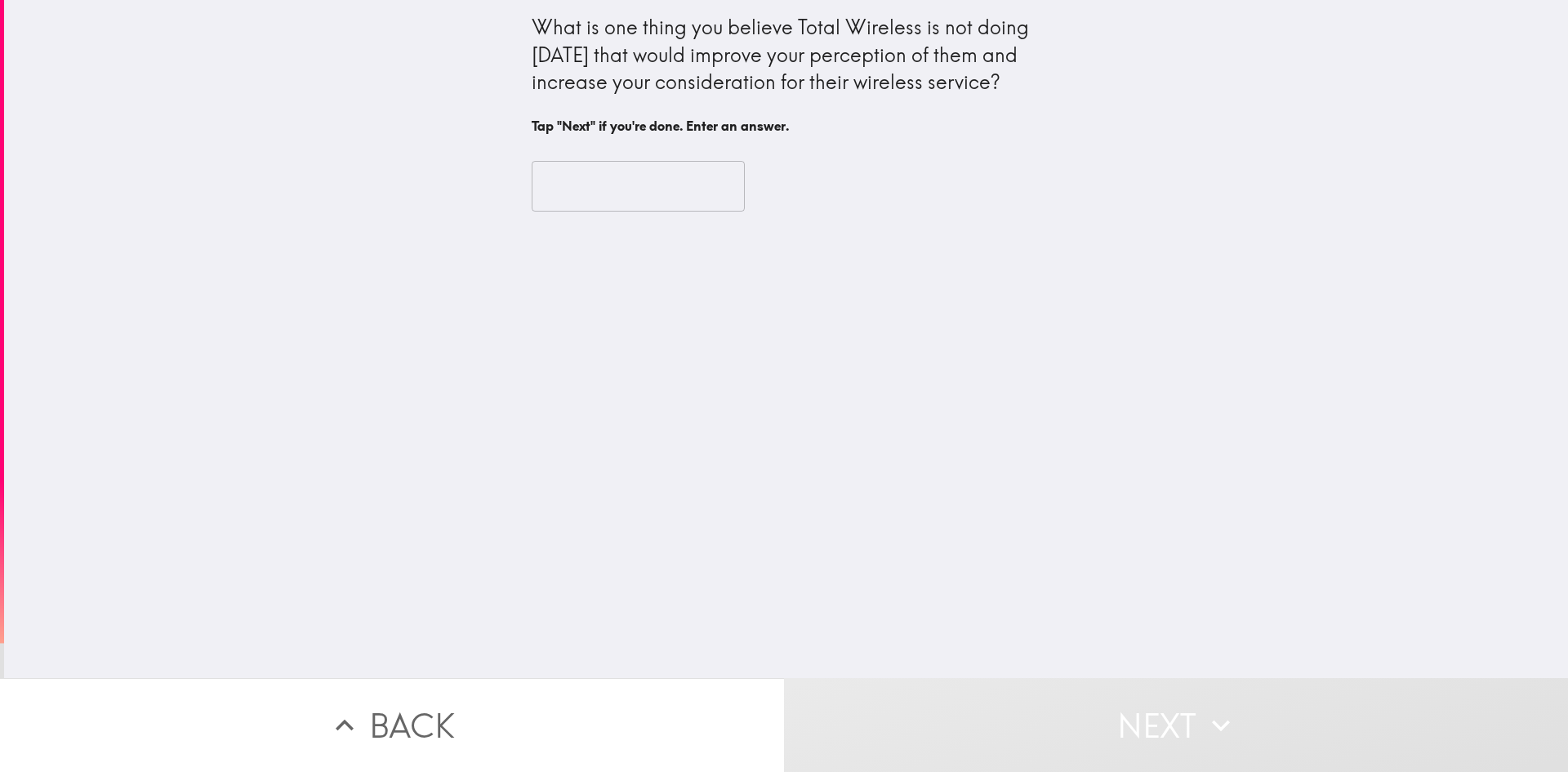
click at [621, 195] on input "text" at bounding box center [639, 186] width 213 height 51
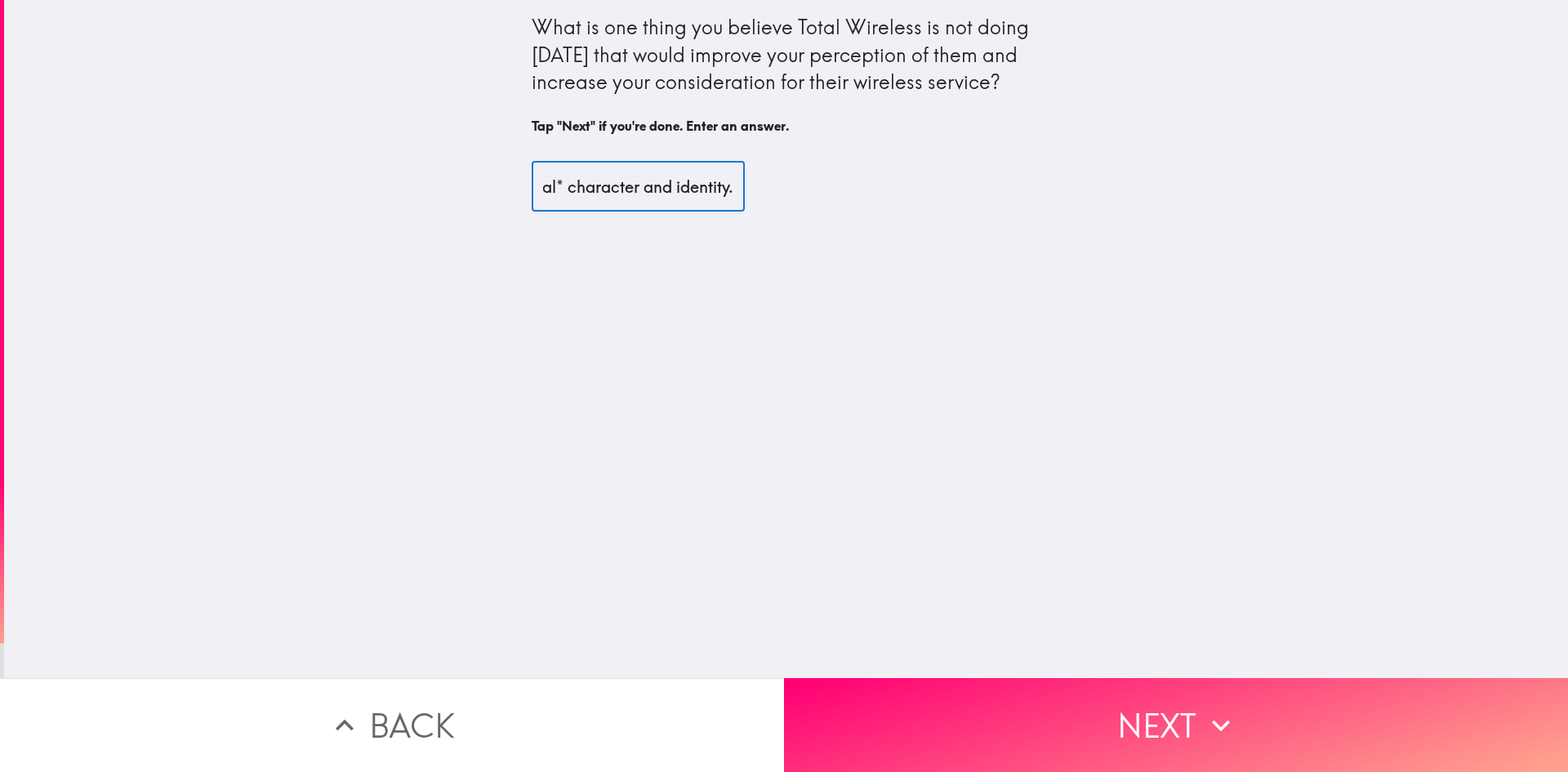
scroll to position [0, 1425]
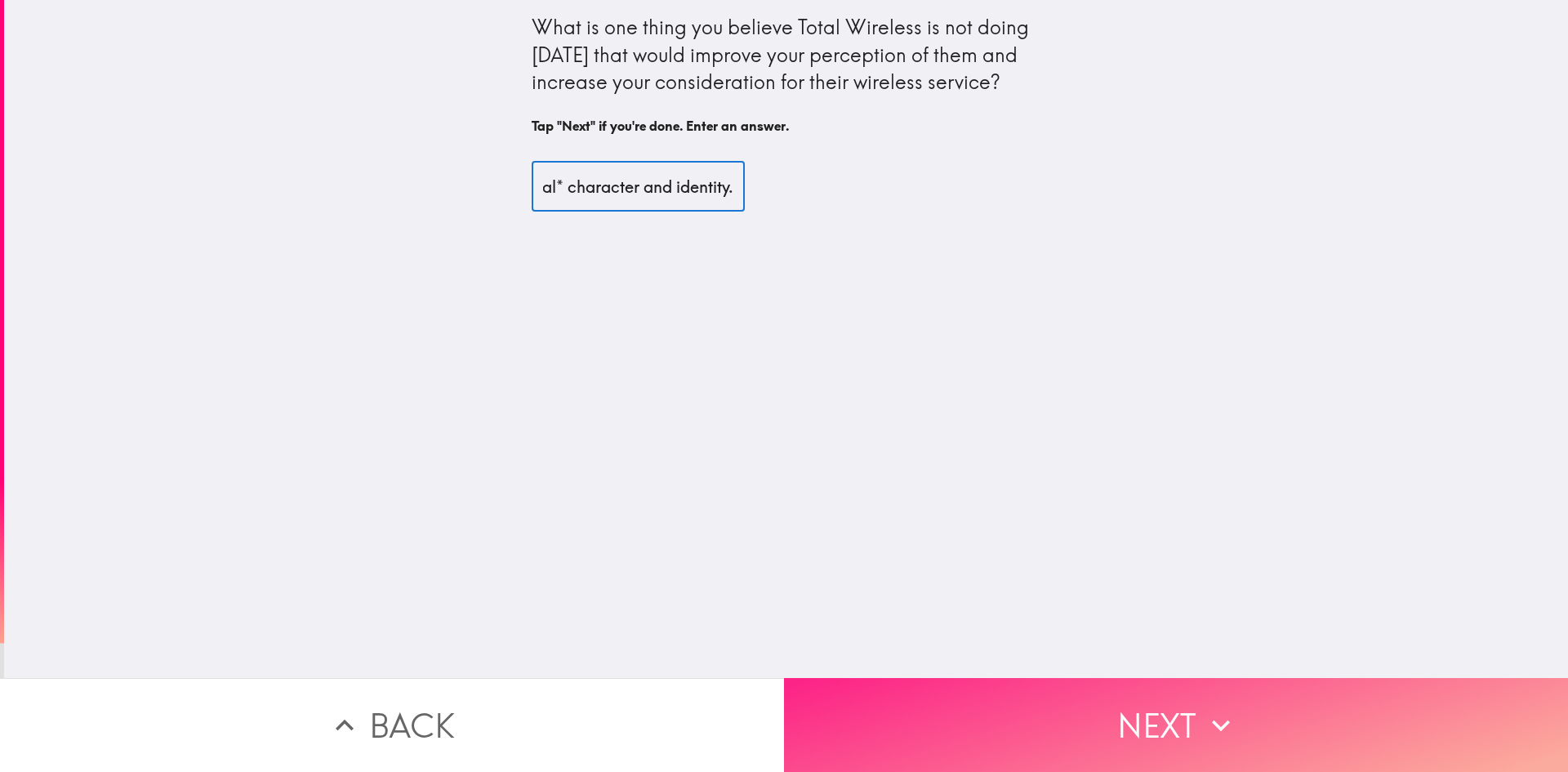
type input "Do not impose Latino excessive labeling on people who just by accident were bor…"
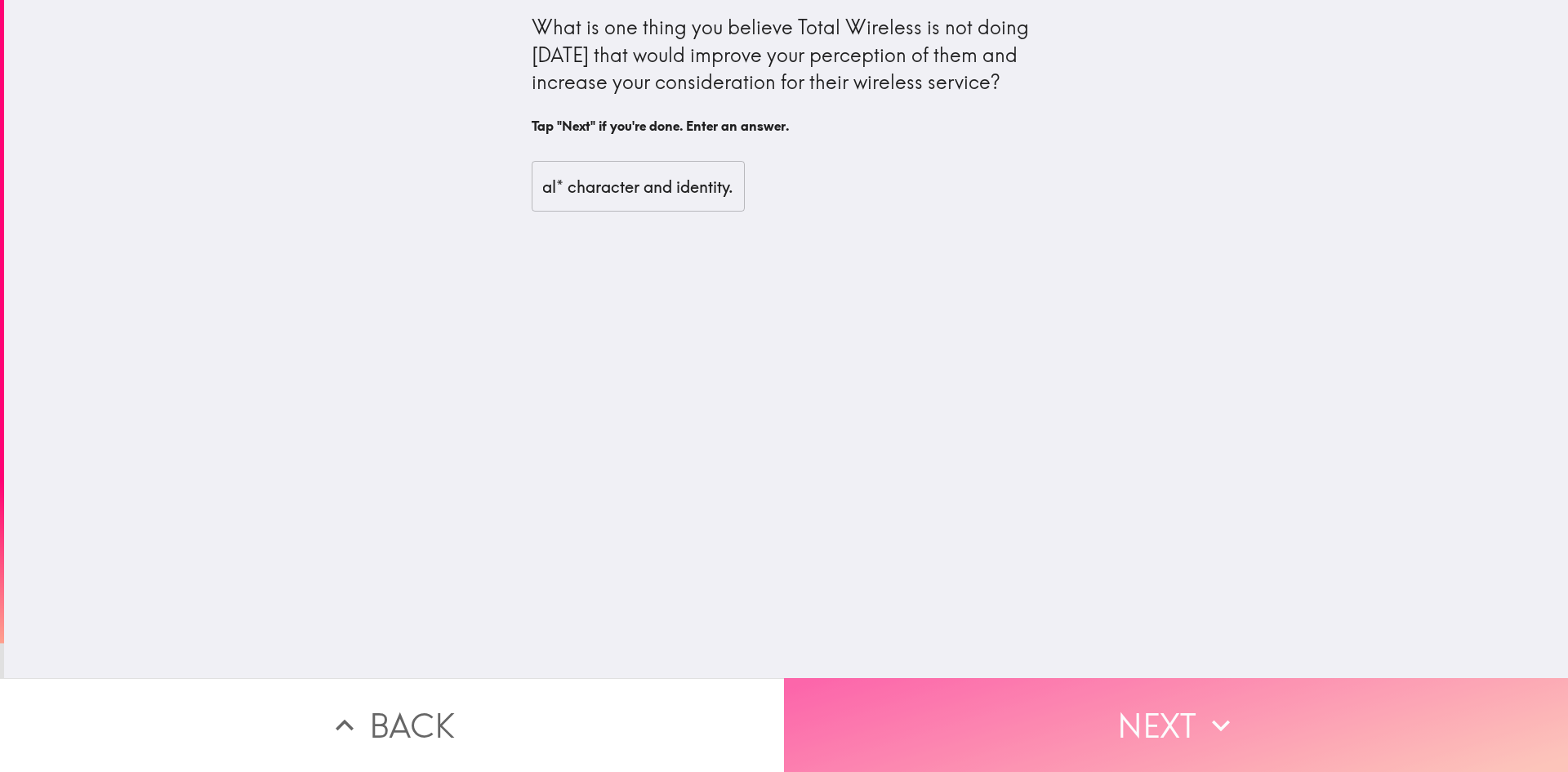
click at [1005, 699] on button "Next" at bounding box center [1176, 725] width 784 height 94
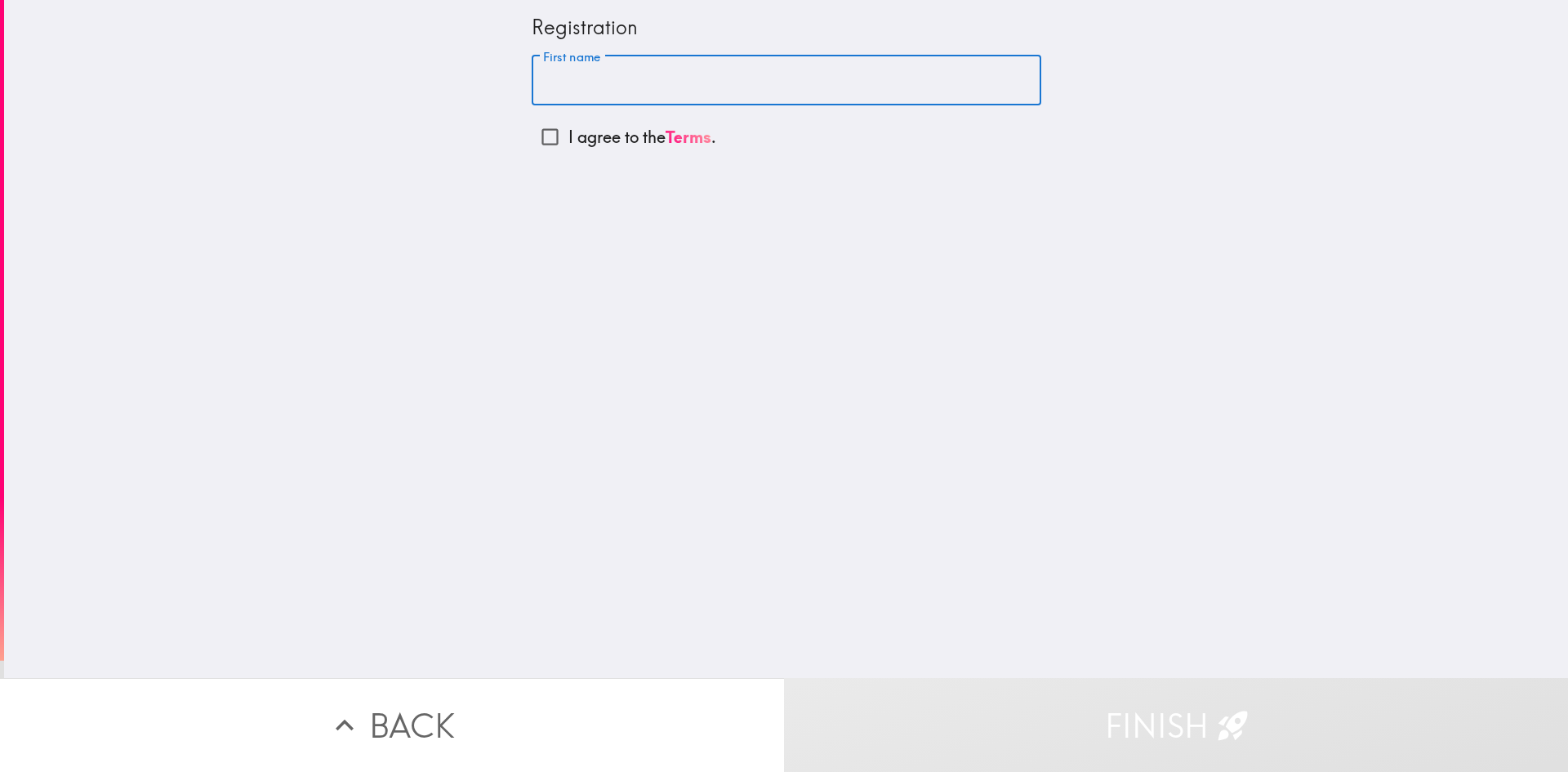
click at [662, 72] on input "First name" at bounding box center [786, 81] width 510 height 51
type input "r"
click at [543, 133] on input "I agree to the Terms ." at bounding box center [550, 136] width 37 height 37
checkbox input "true"
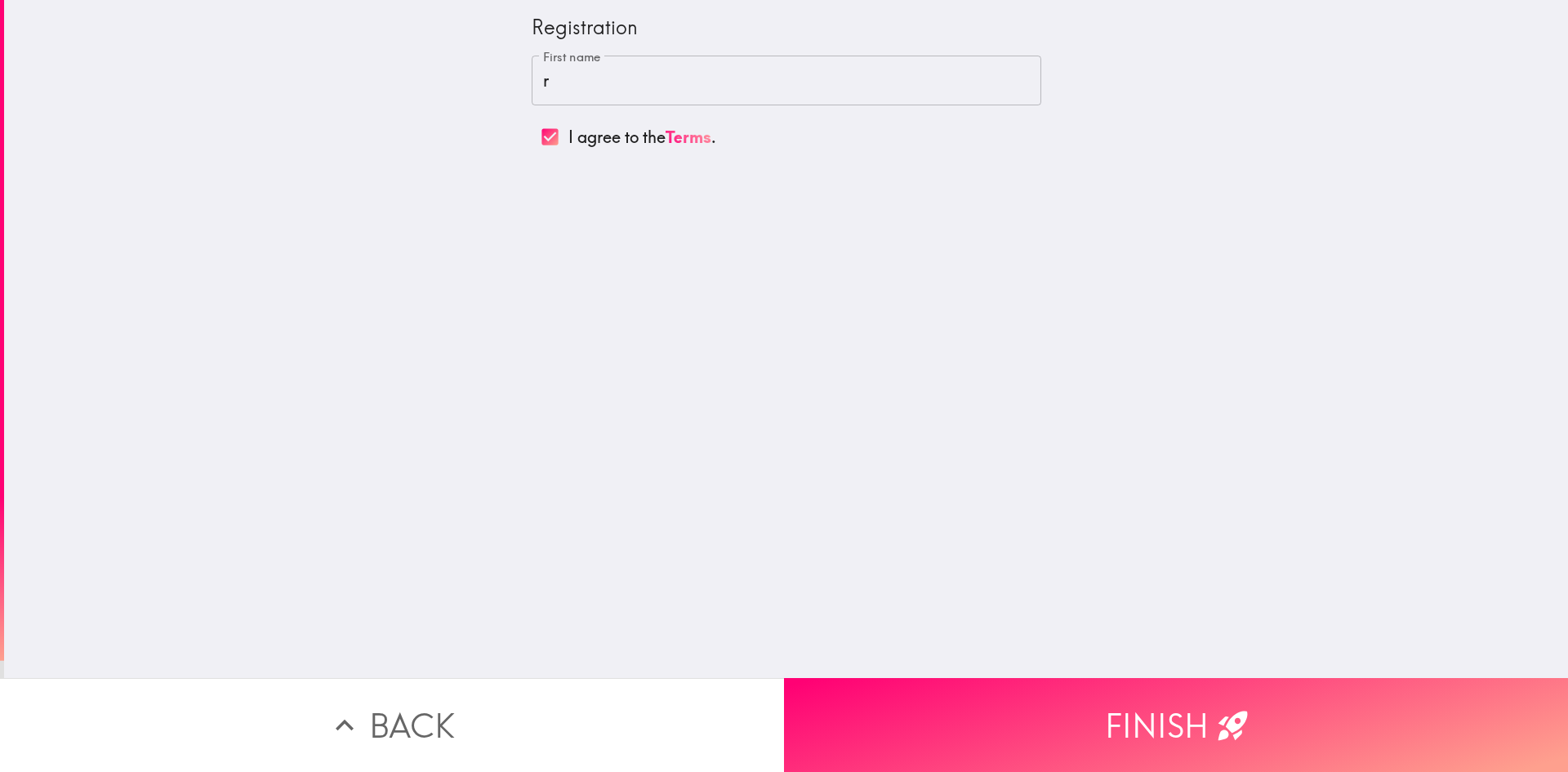
drag, startPoint x: 1019, startPoint y: 704, endPoint x: 1043, endPoint y: 684, distance: 31.2
click at [1021, 704] on button "Finish" at bounding box center [1176, 725] width 784 height 94
